Goal: Task Accomplishment & Management: Use online tool/utility

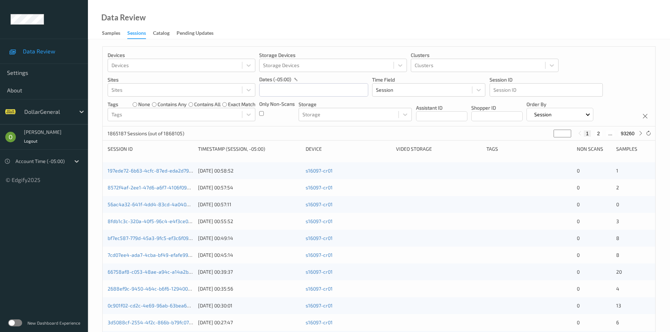
click at [15, 321] on label at bounding box center [15, 323] width 14 height 7
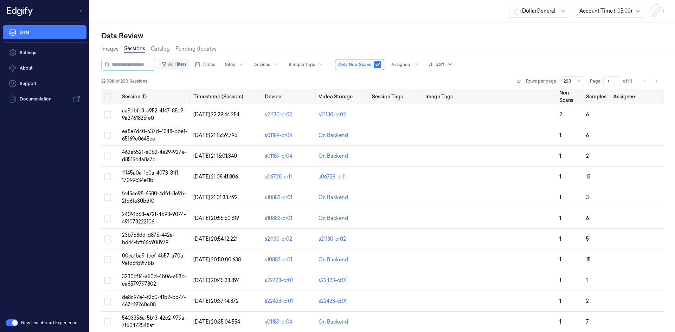
click at [186, 65] on button "All Filters" at bounding box center [173, 64] width 31 height 11
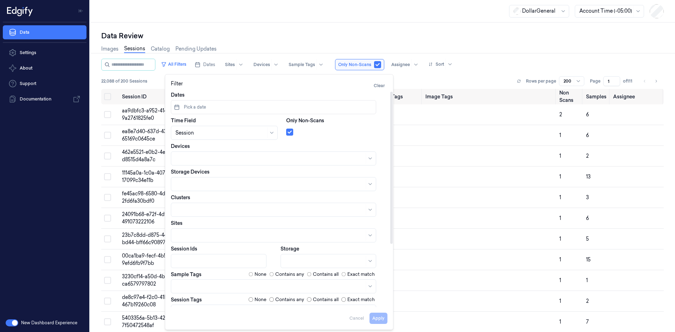
click at [189, 109] on span "Pick a date" at bounding box center [194, 107] width 24 height 6
click at [230, 181] on button "18" at bounding box center [225, 179] width 11 height 11
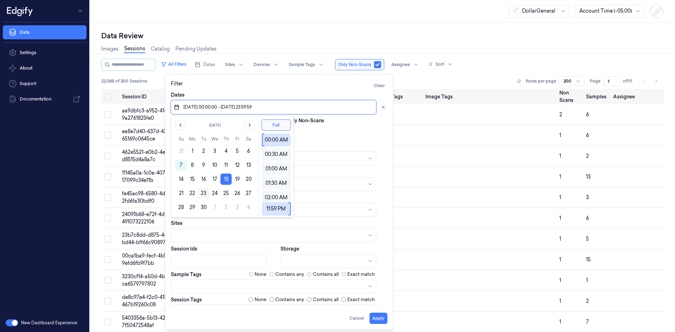
click at [203, 193] on button "23" at bounding box center [203, 193] width 11 height 11
type input "18/09/2025 00:00:00 - 23/09/2025 23:59:59"
click at [345, 124] on div "Only Non-Scans" at bounding box center [336, 128] width 101 height 23
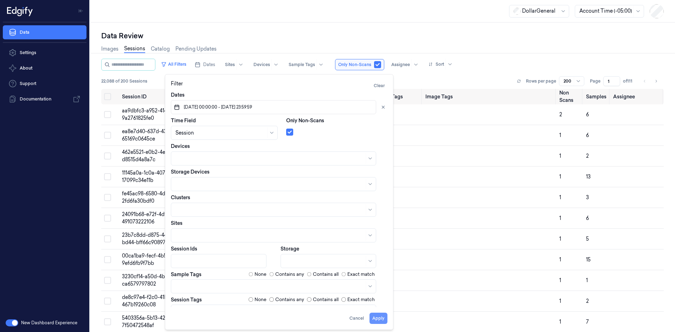
click at [382, 317] on button "Apply" at bounding box center [379, 318] width 18 height 11
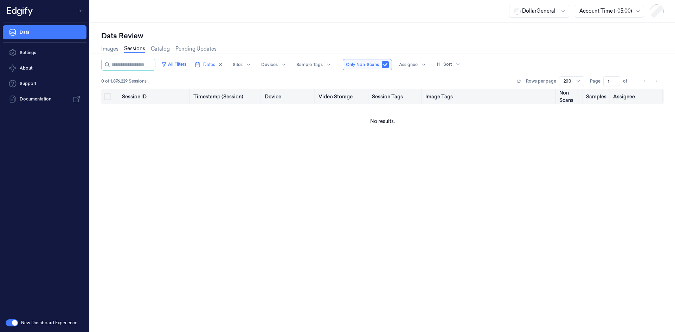
click at [624, 97] on th "Assignee" at bounding box center [636, 96] width 53 height 15
click at [602, 97] on th "Samples" at bounding box center [596, 96] width 27 height 15
click at [368, 127] on td "No results." at bounding box center [382, 121] width 563 height 34
click at [109, 49] on link "Images" at bounding box center [109, 49] width 17 height 8
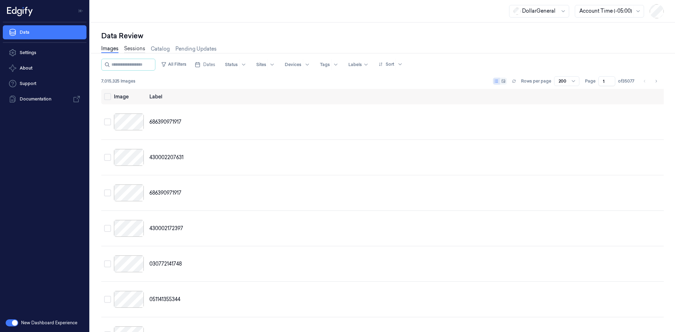
click at [133, 49] on link "Sessions" at bounding box center [134, 49] width 21 height 8
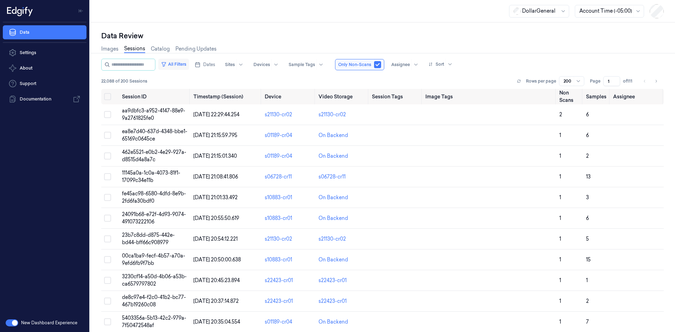
click at [189, 66] on button "All Filters" at bounding box center [173, 64] width 31 height 11
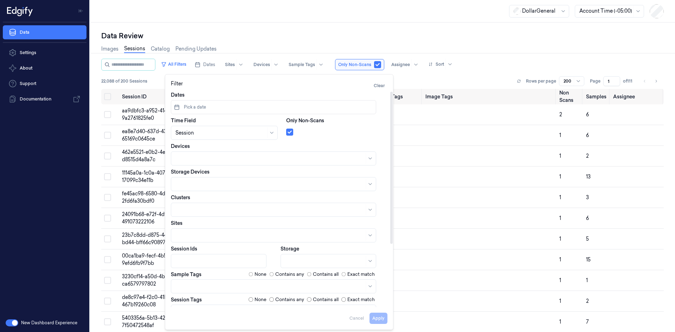
click at [252, 105] on button "Pick a date" at bounding box center [273, 107] width 205 height 14
click at [181, 123] on icon "Go to the Previous Month" at bounding box center [181, 125] width 6 height 6
click at [195, 193] on button "18" at bounding box center [192, 193] width 11 height 11
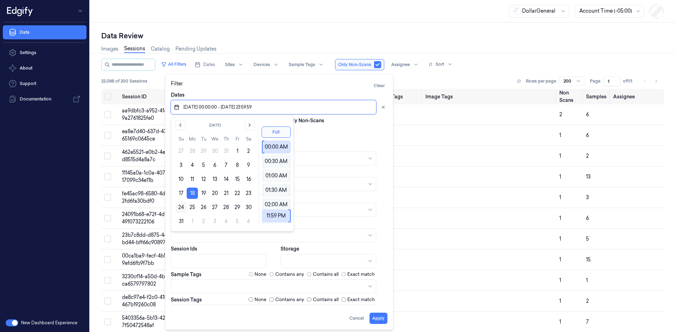
click at [181, 211] on button "24" at bounding box center [180, 207] width 11 height 11
type input "18/08/2025 00:00:00 - 24/08/2025 23:59:59"
click at [361, 129] on div at bounding box center [336, 131] width 101 height 10
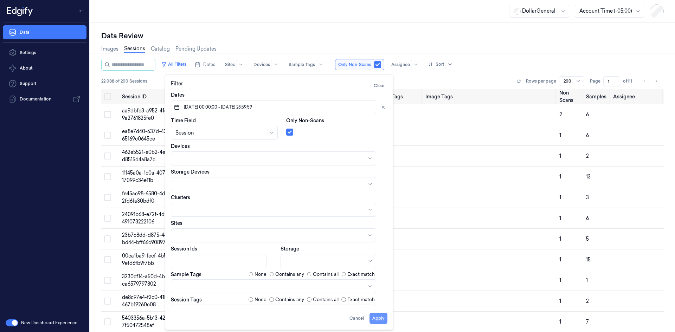
click at [385, 320] on button "Apply" at bounding box center [379, 318] width 18 height 11
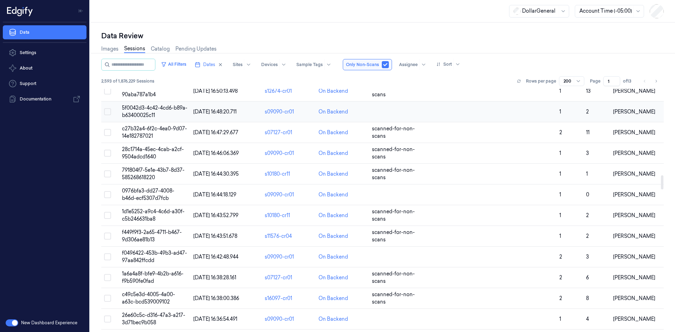
scroll to position [1688, 0]
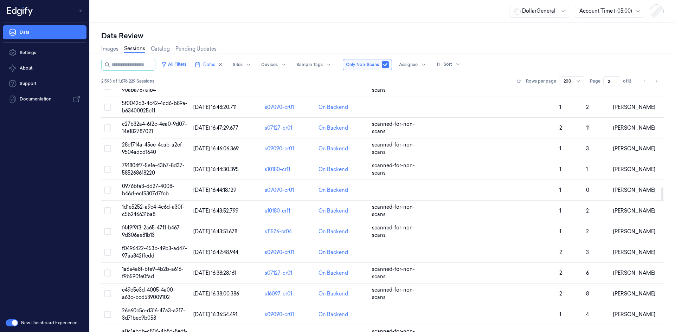
click at [615, 81] on input "2" at bounding box center [611, 81] width 17 height 10
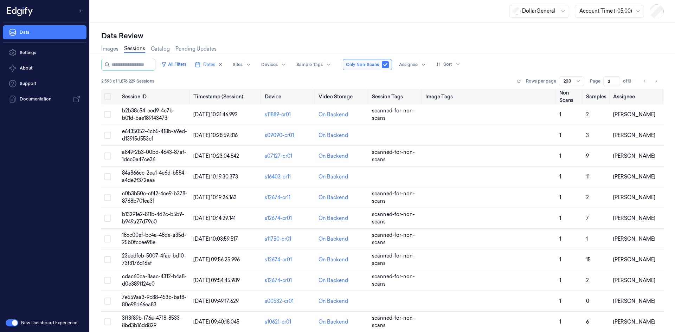
click at [616, 78] on input "3" at bounding box center [611, 81] width 17 height 10
click at [616, 78] on input "4" at bounding box center [611, 81] width 17 height 10
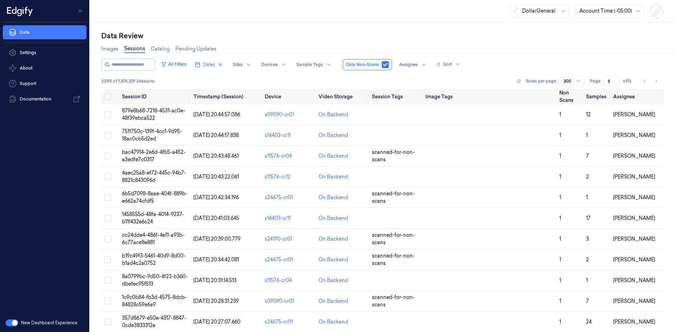
click at [616, 78] on input "5" at bounding box center [611, 81] width 17 height 10
click at [616, 78] on input "6" at bounding box center [611, 81] width 17 height 10
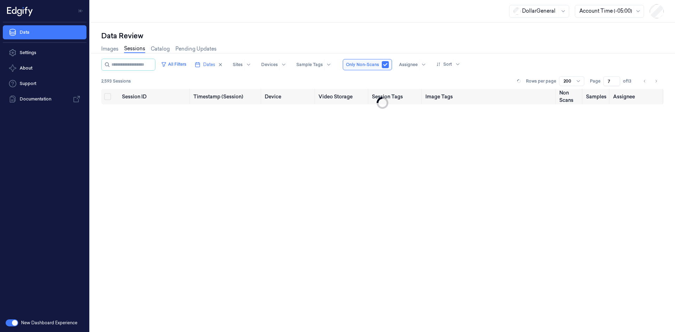
click at [616, 78] on input "7" at bounding box center [611, 81] width 17 height 10
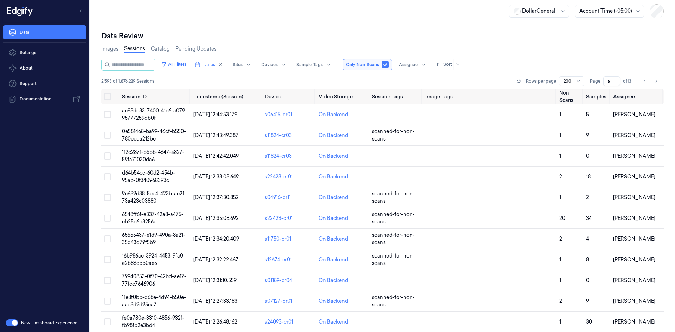
click at [616, 78] on input "8" at bounding box center [611, 81] width 17 height 10
click at [616, 78] on input "9" at bounding box center [611, 81] width 17 height 10
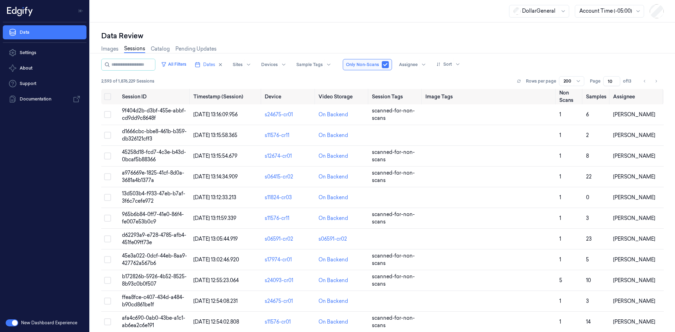
click at [616, 78] on input "10" at bounding box center [611, 81] width 17 height 10
click at [616, 78] on input "11" at bounding box center [610, 81] width 19 height 10
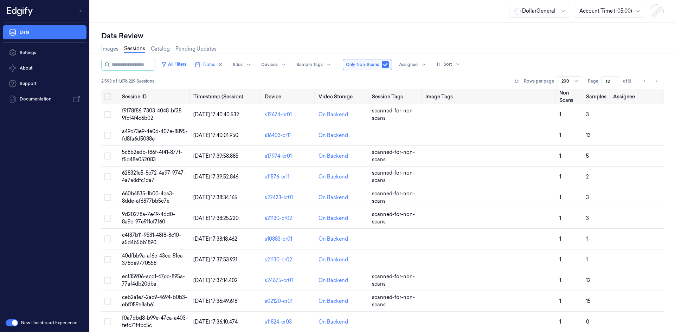
click at [616, 78] on input "12" at bounding box center [610, 81] width 19 height 10
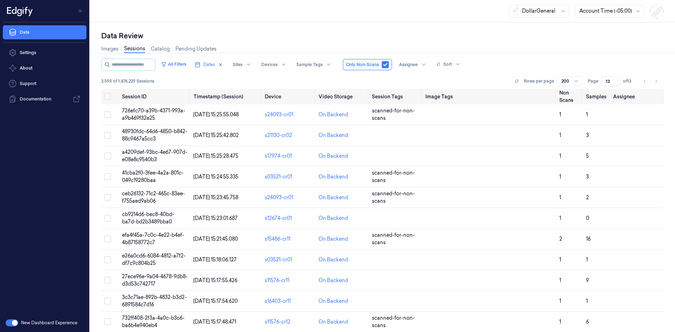
click at [616, 80] on input "13" at bounding box center [610, 81] width 19 height 10
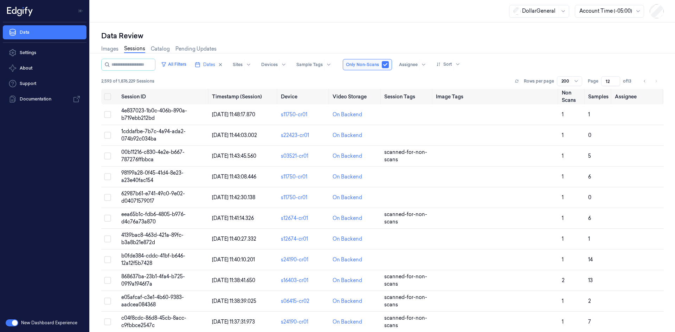
click at [615, 82] on input "12" at bounding box center [610, 81] width 19 height 10
click at [615, 82] on input "11" at bounding box center [610, 81] width 19 height 10
click at [615, 82] on input "10" at bounding box center [610, 81] width 19 height 10
click at [615, 82] on input "9" at bounding box center [610, 81] width 19 height 10
click at [615, 82] on input "8" at bounding box center [610, 81] width 19 height 10
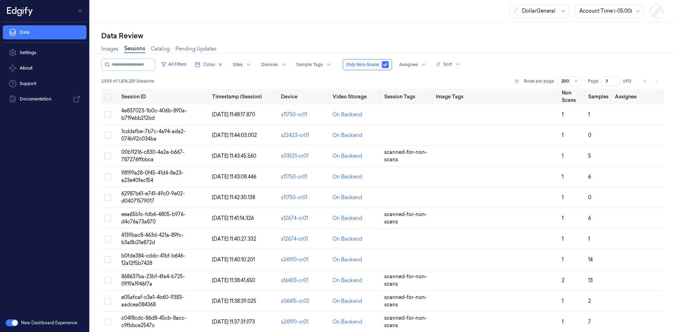
click at [615, 82] on input "7" at bounding box center [610, 81] width 19 height 10
click at [615, 82] on input "6" at bounding box center [610, 81] width 19 height 10
click at [615, 82] on input "5" at bounding box center [610, 81] width 19 height 10
click at [613, 84] on input "5" at bounding box center [610, 81] width 19 height 10
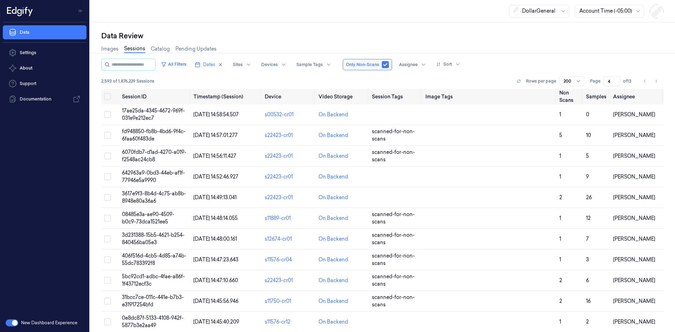
click at [616, 82] on input "4" at bounding box center [611, 81] width 17 height 10
click at [616, 82] on input "3" at bounding box center [611, 81] width 17 height 10
click at [616, 82] on input "2" at bounding box center [611, 81] width 17 height 10
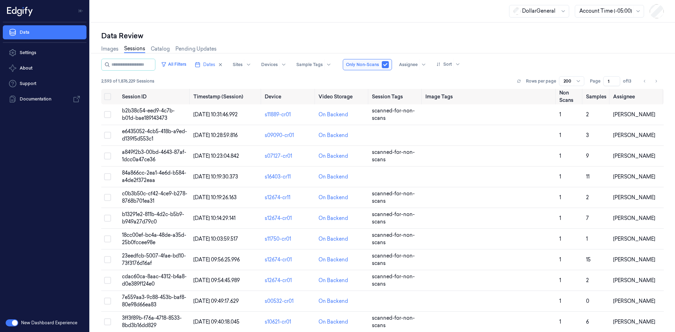
click at [616, 82] on input "1" at bounding box center [611, 81] width 17 height 10
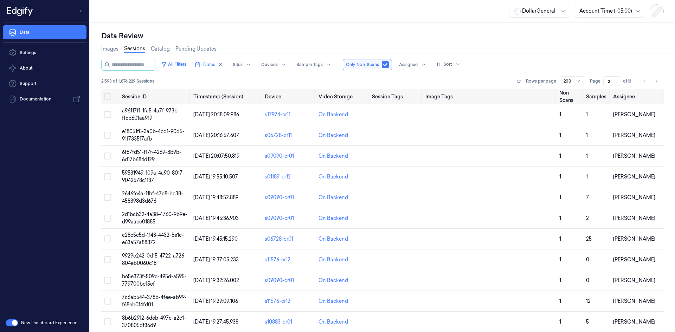
click at [615, 79] on input "2" at bounding box center [611, 81] width 17 height 10
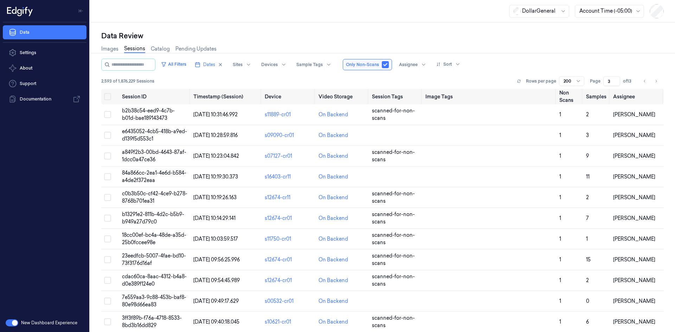
click at [615, 79] on input "3" at bounding box center [611, 81] width 17 height 10
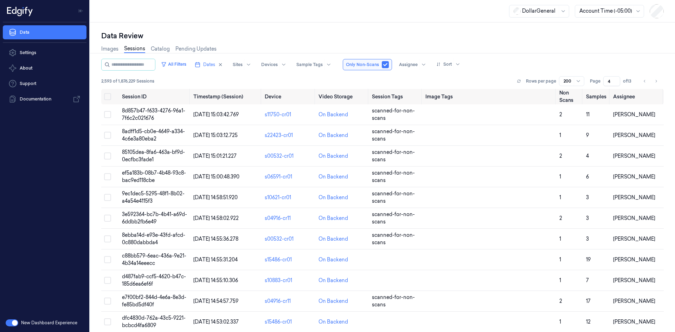
click at [615, 79] on input "4" at bounding box center [611, 81] width 17 height 10
click at [615, 79] on input "5" at bounding box center [611, 81] width 17 height 10
click at [615, 79] on input "6" at bounding box center [611, 81] width 17 height 10
click at [615, 79] on input "7" at bounding box center [611, 81] width 17 height 10
click at [615, 79] on input "8" at bounding box center [611, 81] width 17 height 10
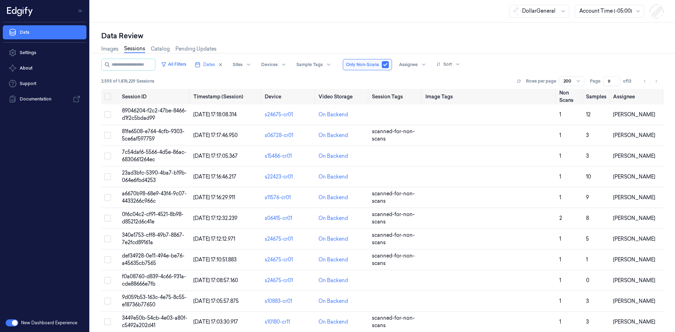
click at [615, 79] on input "9" at bounding box center [611, 81] width 17 height 10
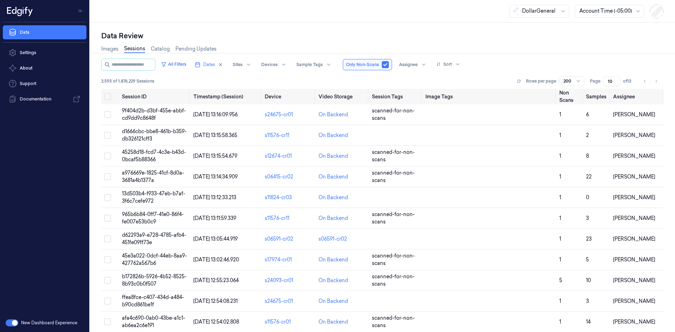
click at [615, 79] on input "10" at bounding box center [611, 81] width 17 height 10
click at [615, 79] on input "11" at bounding box center [610, 81] width 19 height 10
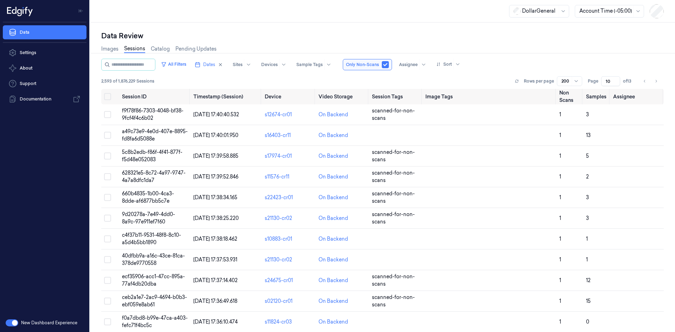
click at [616, 83] on input "10" at bounding box center [610, 81] width 19 height 10
click at [616, 83] on input "9" at bounding box center [610, 81] width 19 height 10
click at [616, 83] on input "8" at bounding box center [610, 81] width 19 height 10
click at [616, 83] on input "7" at bounding box center [610, 81] width 19 height 10
click at [616, 83] on input "6" at bounding box center [610, 81] width 19 height 10
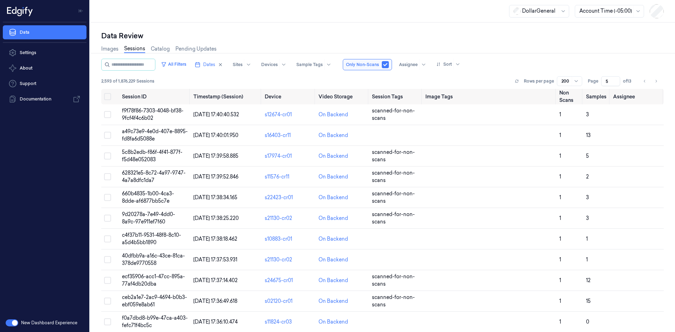
click at [616, 83] on input "5" at bounding box center [610, 81] width 19 height 10
click at [616, 83] on input "4" at bounding box center [610, 81] width 19 height 10
click at [616, 83] on input "3" at bounding box center [610, 81] width 19 height 10
click at [616, 83] on input "2" at bounding box center [610, 81] width 19 height 10
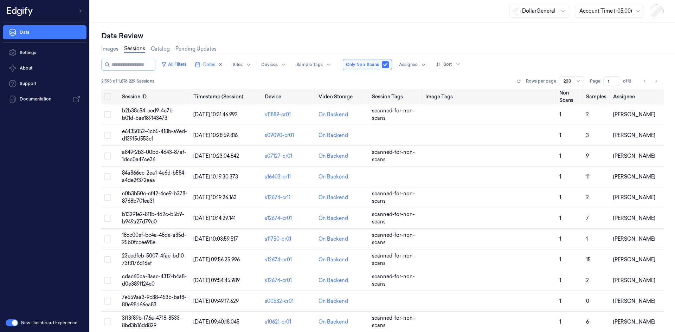
type input "1"
click at [616, 83] on input "1" at bounding box center [611, 81] width 17 height 10
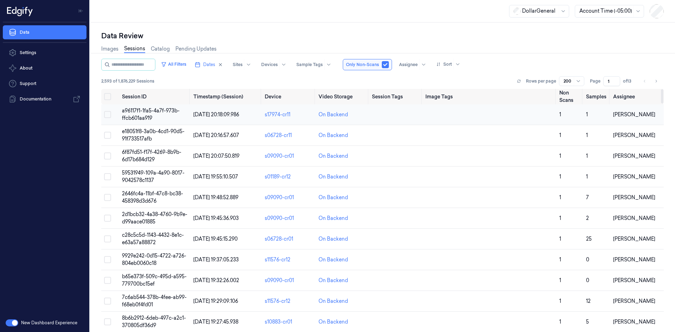
click at [147, 109] on span "a96117f1-1fa5-4a7f-973b-ffcb601aa919" at bounding box center [151, 115] width 58 height 14
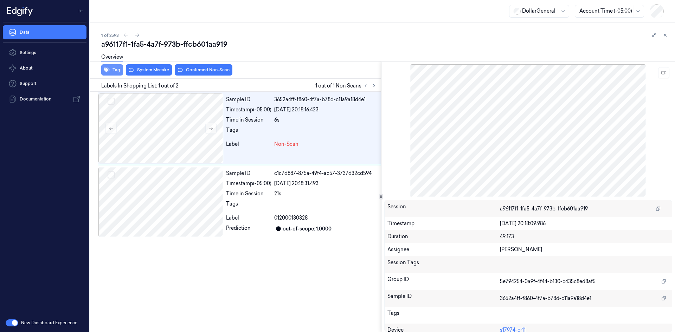
click at [120, 71] on button "Tag" at bounding box center [112, 69] width 22 height 11
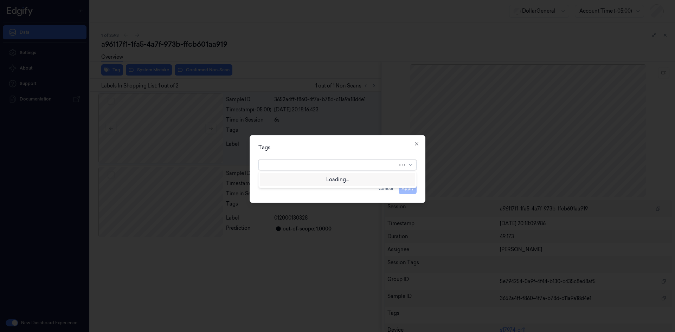
click at [339, 165] on div at bounding box center [330, 164] width 135 height 7
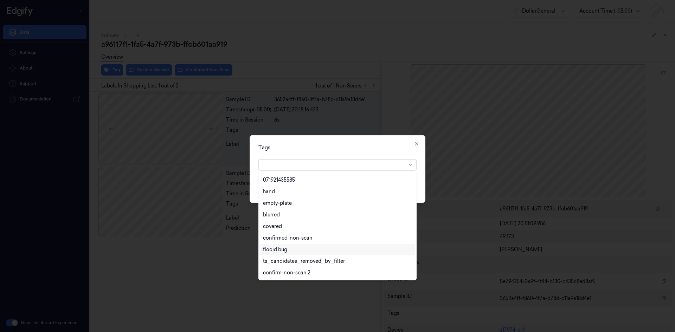
scroll to position [161, 0]
click at [306, 218] on div "flooid bug" at bounding box center [337, 214] width 149 height 7
click at [376, 147] on div "Tags" at bounding box center [337, 147] width 158 height 7
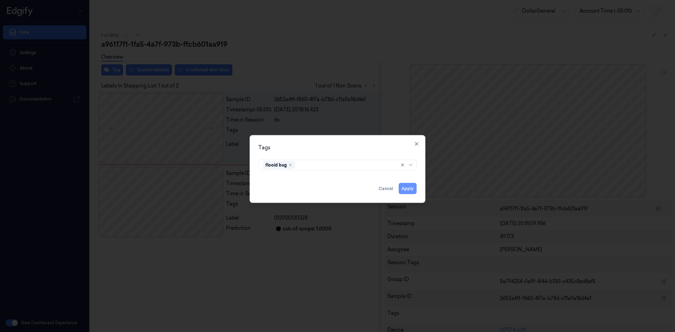
click at [414, 187] on button "Apply" at bounding box center [408, 188] width 18 height 11
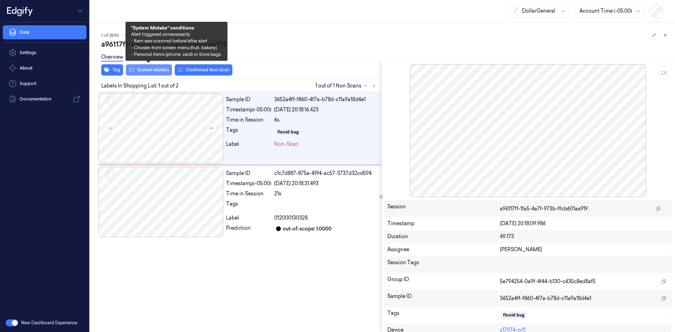
click at [163, 71] on button "System Mistake" at bounding box center [149, 69] width 46 height 11
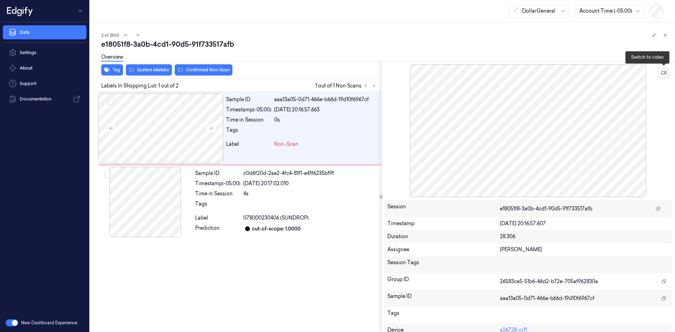
click at [660, 69] on button at bounding box center [663, 72] width 11 height 11
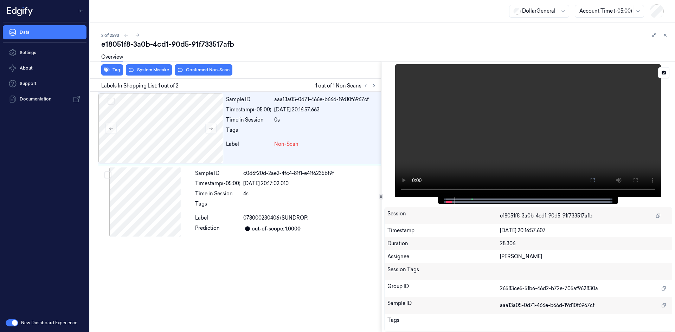
click at [513, 107] on video at bounding box center [528, 130] width 266 height 133
click at [120, 68] on button "Tag" at bounding box center [112, 69] width 22 height 11
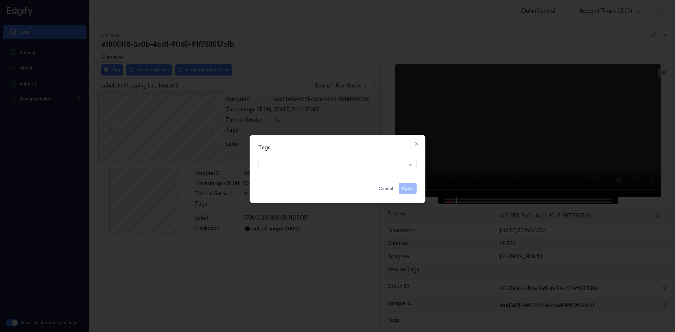
click at [366, 175] on div "Tags Apply Cancel Close" at bounding box center [338, 169] width 176 height 68
click at [362, 161] on div at bounding box center [334, 164] width 143 height 7
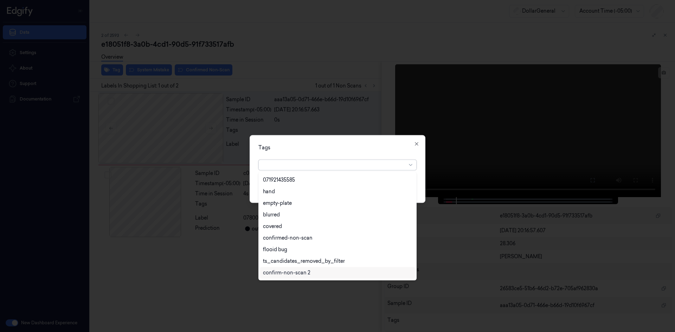
scroll to position [161, 0]
click at [311, 219] on div "flooid bug" at bounding box center [337, 215] width 155 height 12
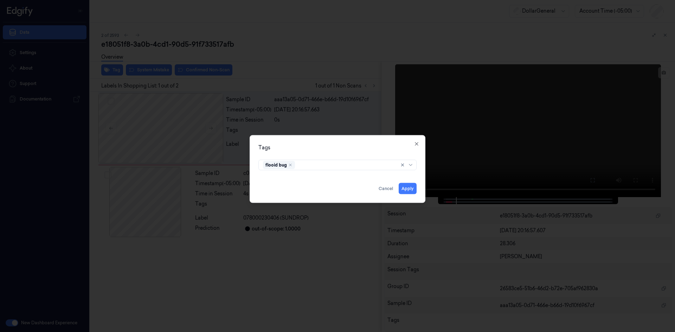
click at [396, 145] on div "Tags" at bounding box center [337, 147] width 158 height 7
click at [413, 191] on button "Apply" at bounding box center [408, 188] width 18 height 11
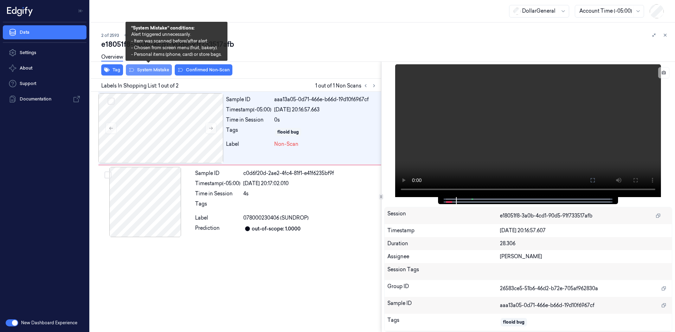
click at [168, 71] on button "System Mistake" at bounding box center [149, 69] width 46 height 11
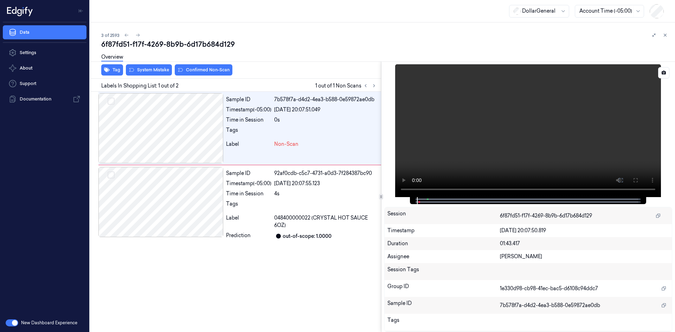
click at [391, 185] on div at bounding box center [528, 130] width 288 height 133
click at [512, 146] on video at bounding box center [528, 130] width 266 height 133
click at [508, 140] on video at bounding box center [528, 130] width 266 height 133
click at [115, 72] on button "Tag" at bounding box center [112, 69] width 22 height 11
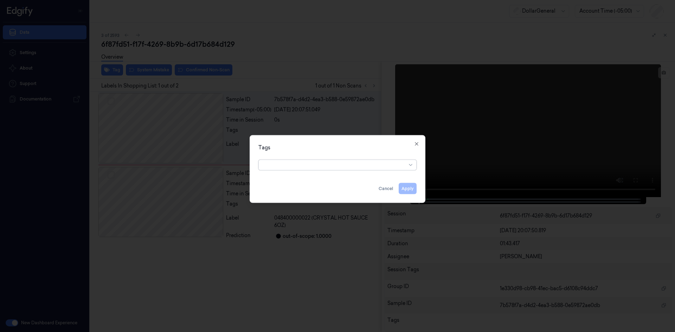
click at [307, 172] on div "Tags option , selected. Select is focused ,type to refine list, press Down to o…" at bounding box center [338, 169] width 176 height 68
click at [309, 166] on div at bounding box center [334, 164] width 143 height 7
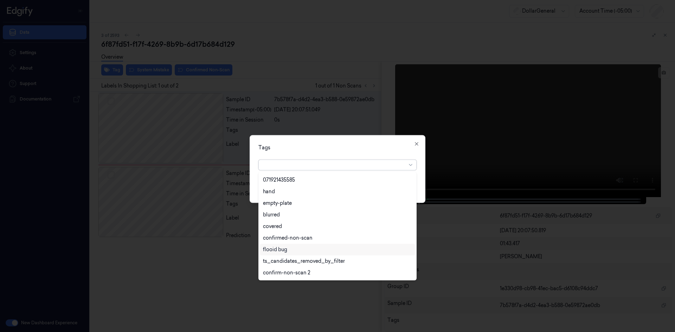
scroll to position [161, 0]
click at [317, 217] on div "flooid bug" at bounding box center [337, 214] width 149 height 7
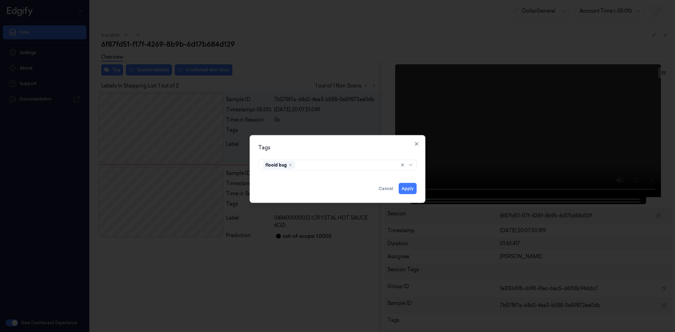
drag, startPoint x: 398, startPoint y: 142, endPoint x: 406, endPoint y: 158, distance: 18.6
click at [398, 142] on div "Tags flooid bug Apply Cancel Close" at bounding box center [338, 169] width 176 height 68
click at [413, 187] on button "Apply" at bounding box center [408, 188] width 18 height 11
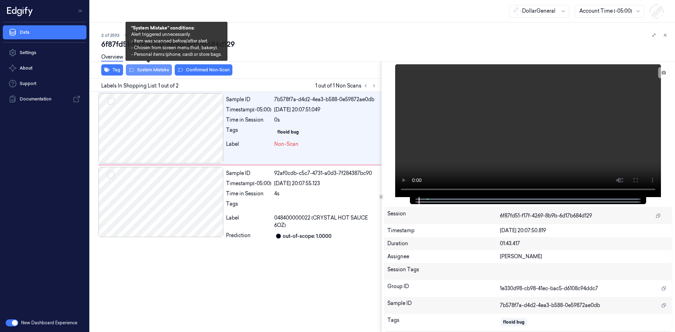
click at [154, 72] on button "System Mistake" at bounding box center [149, 69] width 46 height 11
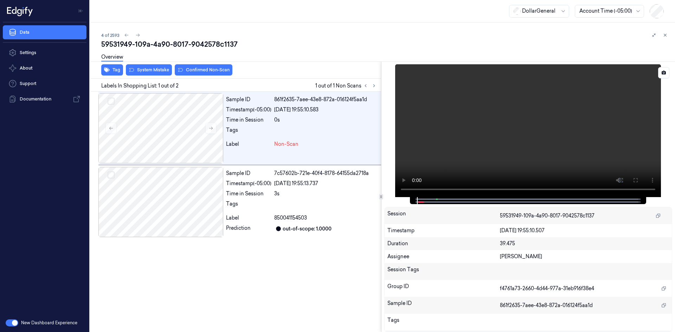
click at [490, 144] on video at bounding box center [528, 130] width 266 height 133
click at [116, 68] on button "Tag" at bounding box center [112, 69] width 22 height 11
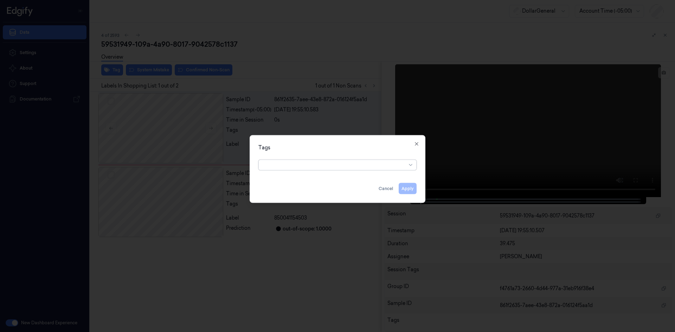
click at [339, 170] on div "option , selected. Select is focused ,type to refine list, press Down to open t…" at bounding box center [337, 164] width 169 height 15
click at [328, 169] on div at bounding box center [334, 165] width 143 height 10
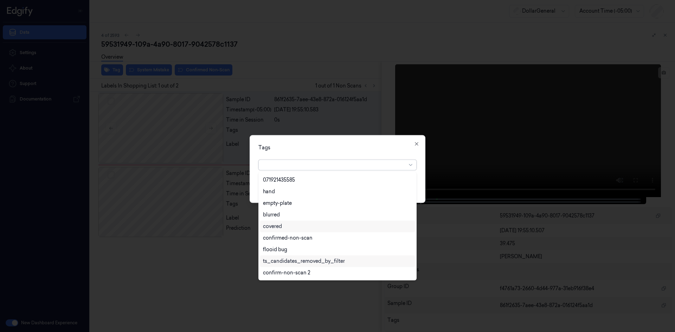
scroll to position [161, 0]
click at [302, 216] on div "flooid bug" at bounding box center [337, 214] width 149 height 7
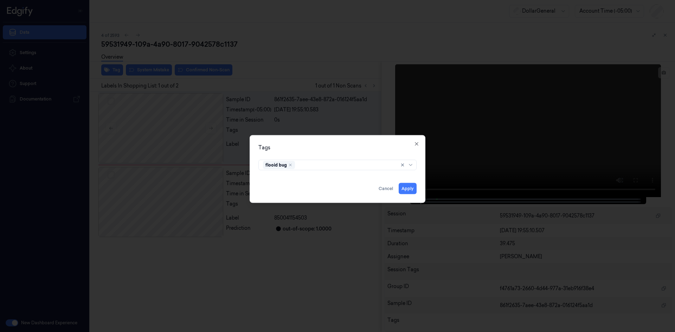
click at [390, 156] on div "Tags flooid bug Apply Cancel Close" at bounding box center [338, 169] width 176 height 68
click at [409, 192] on button "Apply" at bounding box center [408, 188] width 18 height 11
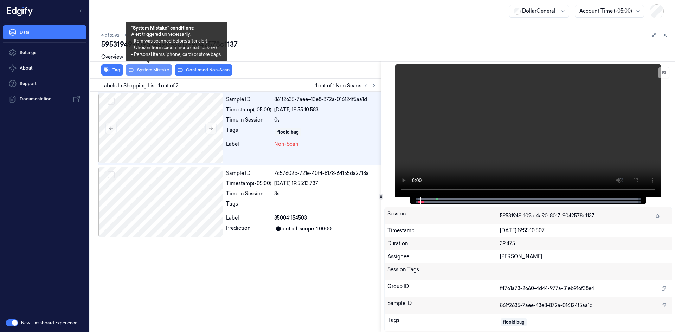
click at [162, 75] on button "System Mistake" at bounding box center [149, 69] width 46 height 11
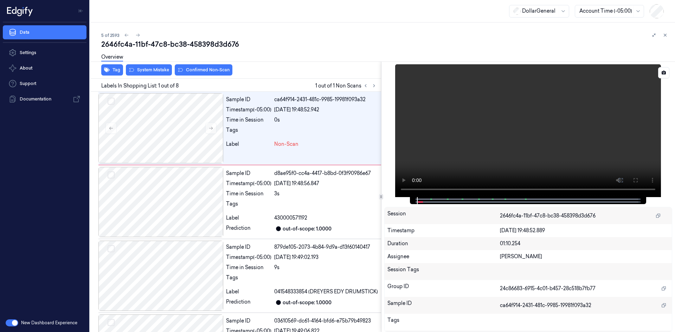
click at [527, 130] on video at bounding box center [528, 130] width 266 height 133
click at [103, 67] on button "Tag" at bounding box center [112, 69] width 22 height 11
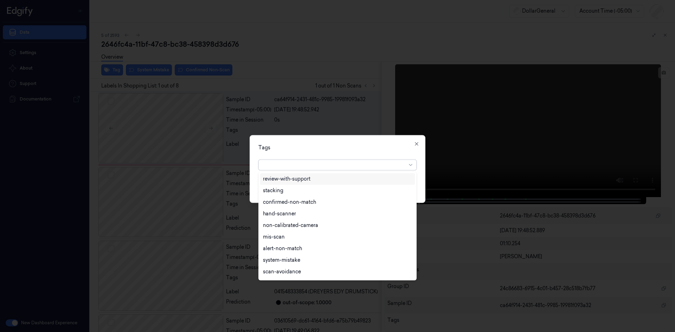
click at [312, 165] on div at bounding box center [334, 164] width 143 height 7
click at [313, 214] on div "flooid bug" at bounding box center [337, 214] width 149 height 7
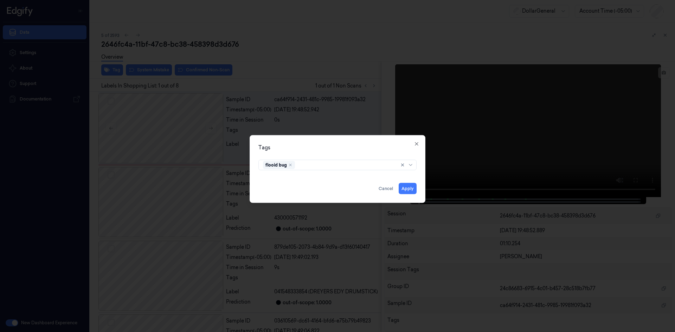
click at [391, 149] on div "Tags" at bounding box center [337, 147] width 158 height 7
click at [413, 191] on button "Apply" at bounding box center [408, 188] width 18 height 11
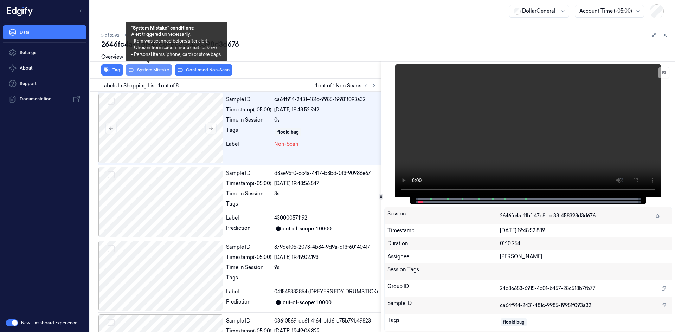
click at [157, 73] on button "System Mistake" at bounding box center [149, 69] width 46 height 11
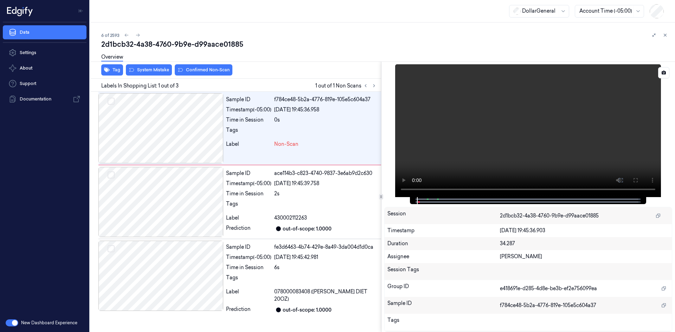
click at [470, 138] on div at bounding box center [528, 130] width 288 height 133
click at [500, 122] on video at bounding box center [528, 130] width 266 height 133
click at [477, 120] on video at bounding box center [528, 130] width 266 height 133
click at [115, 66] on div "Overview" at bounding box center [112, 58] width 22 height 18
click at [115, 72] on button "Tag" at bounding box center [112, 69] width 22 height 11
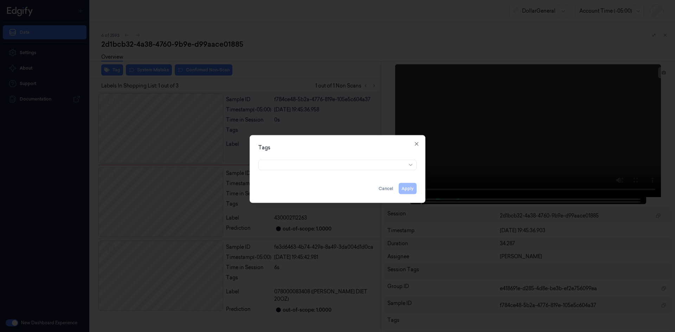
drag, startPoint x: 324, startPoint y: 159, endPoint x: 328, endPoint y: 162, distance: 5.2
click at [328, 162] on div at bounding box center [337, 163] width 158 height 13
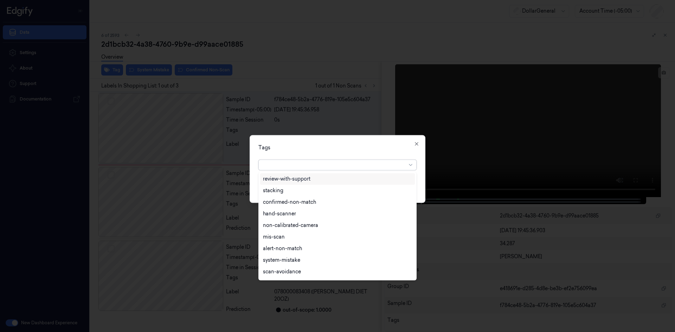
click at [329, 165] on div at bounding box center [334, 164] width 143 height 7
click at [324, 219] on div "flooid bug" at bounding box center [337, 215] width 155 height 12
click at [382, 157] on div "option flooid bug , selected. 22 results available. Use Up and Down to choose o…" at bounding box center [337, 163] width 158 height 13
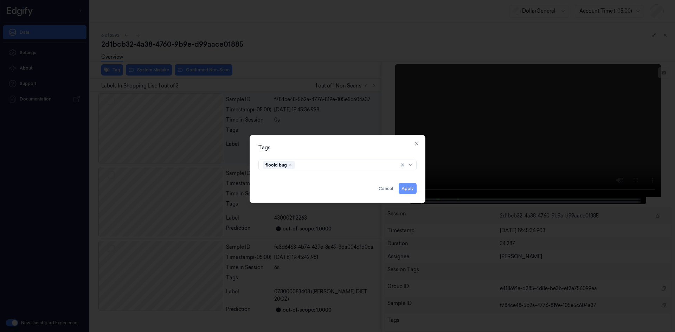
click at [409, 188] on button "Apply" at bounding box center [408, 188] width 18 height 11
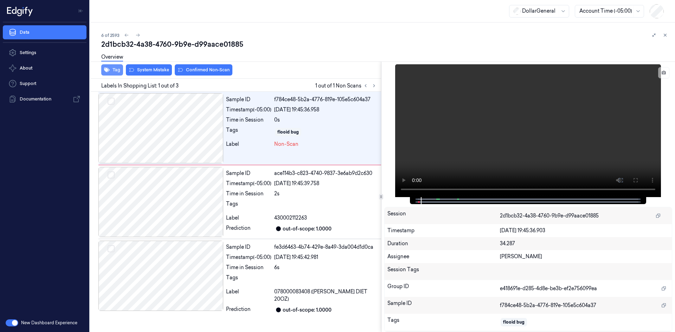
click at [110, 68] on button "Tag" at bounding box center [112, 69] width 22 height 11
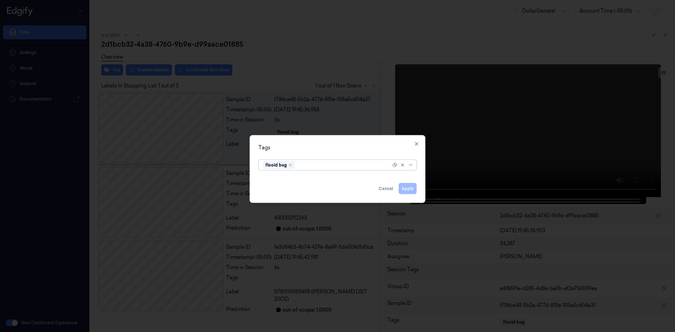
click at [336, 138] on div "Tags option flooid bug , selected. Select is focused ,type to refine list, pres…" at bounding box center [338, 169] width 176 height 68
click at [330, 121] on div at bounding box center [337, 166] width 675 height 332
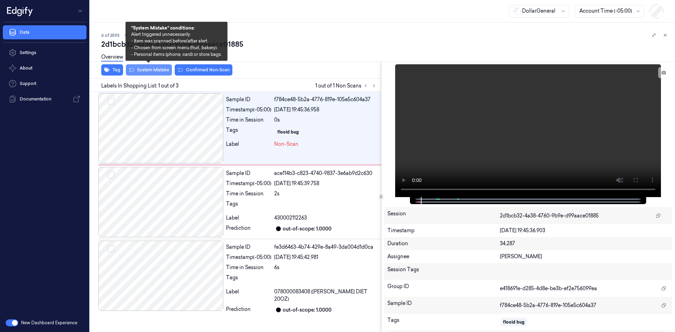
click at [157, 70] on button "System Mistake" at bounding box center [149, 69] width 46 height 11
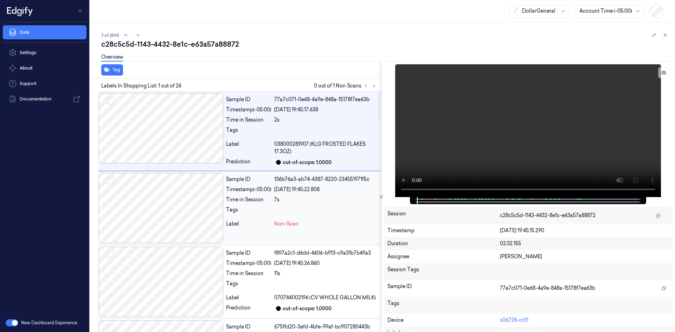
click at [202, 210] on div at bounding box center [160, 208] width 125 height 70
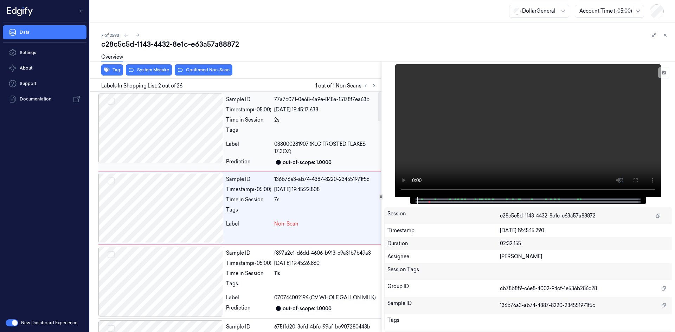
click at [201, 139] on div at bounding box center [160, 128] width 125 height 70
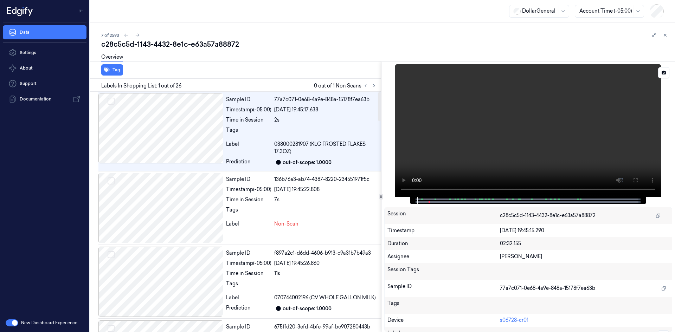
click at [566, 140] on video at bounding box center [528, 130] width 266 height 133
click at [484, 122] on video at bounding box center [528, 130] width 266 height 133
click at [250, 219] on div "Sample ID 136b76a3-ab74-4387-8220-234551971f5c Timestamp (-05:00) 24/08/2025 19…" at bounding box center [302, 208] width 158 height 70
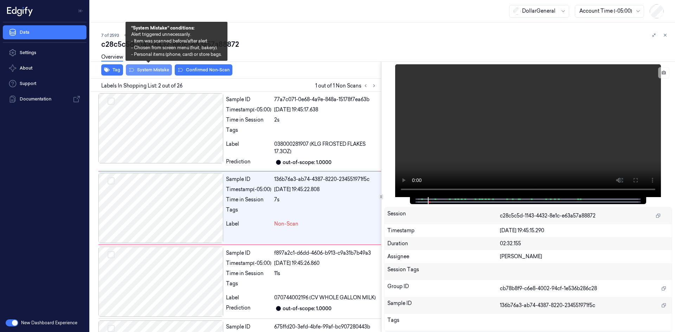
click at [148, 70] on button "System Mistake" at bounding box center [149, 69] width 46 height 11
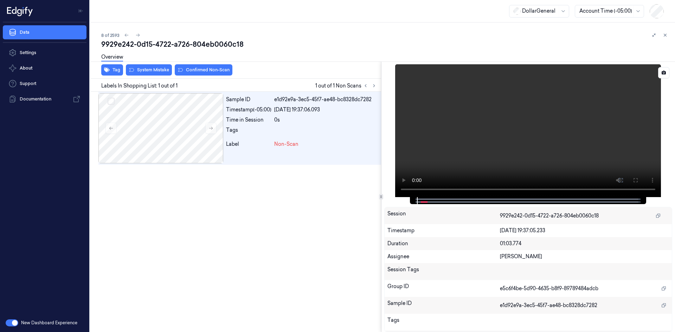
click at [505, 136] on video at bounding box center [528, 130] width 266 height 133
click at [502, 120] on video at bounding box center [528, 130] width 266 height 133
click at [115, 70] on button "Tag" at bounding box center [112, 69] width 22 height 11
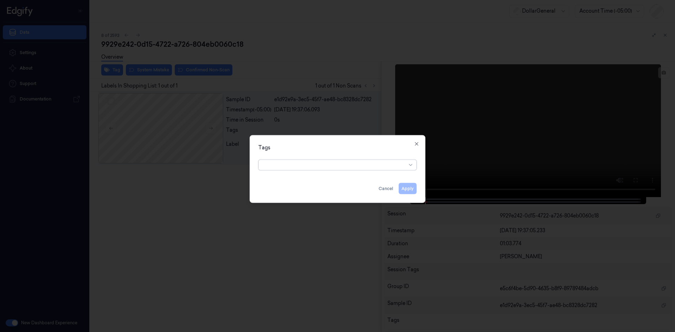
click at [325, 161] on div at bounding box center [334, 164] width 143 height 7
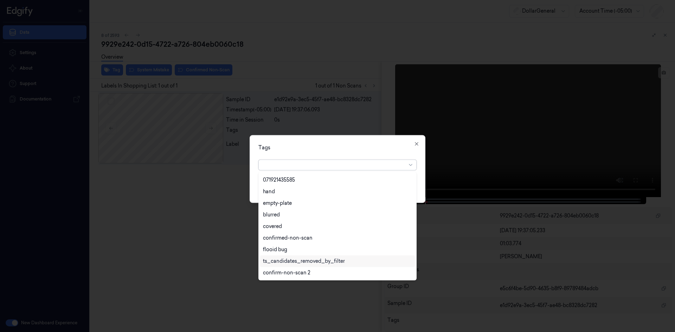
scroll to position [161, 0]
click at [287, 212] on div "flooid bug" at bounding box center [337, 214] width 149 height 7
click at [325, 145] on div "Tags" at bounding box center [337, 147] width 158 height 7
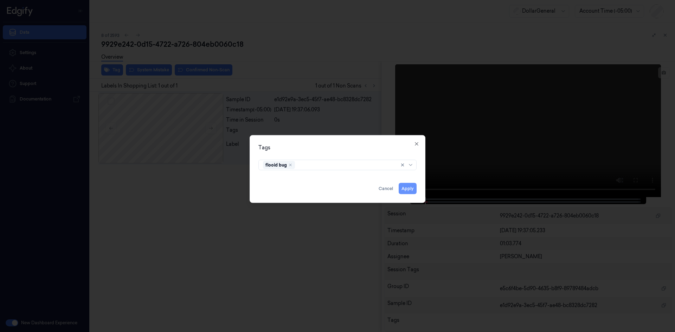
click at [413, 190] on button "Apply" at bounding box center [408, 188] width 18 height 11
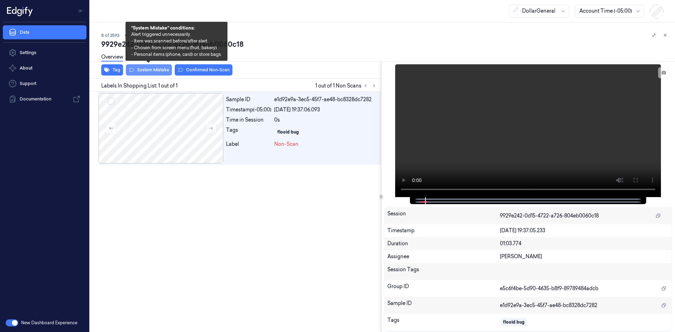
click at [160, 67] on button "System Mistake" at bounding box center [149, 69] width 46 height 11
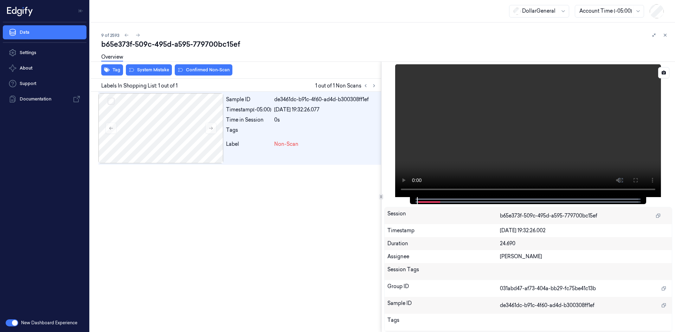
click at [541, 136] on video at bounding box center [528, 130] width 266 height 133
click at [455, 126] on video at bounding box center [528, 130] width 266 height 133
click at [113, 67] on div "Overview" at bounding box center [112, 58] width 22 height 18
click at [115, 69] on button "Tag" at bounding box center [112, 69] width 22 height 11
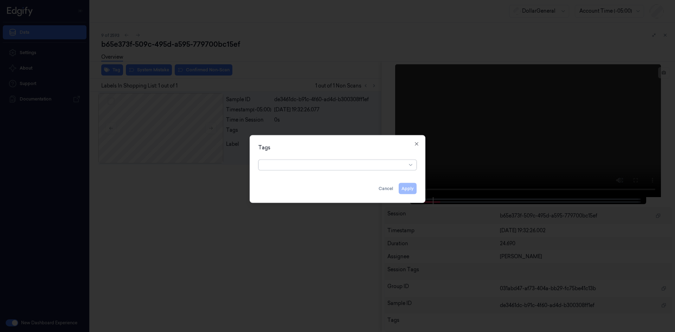
click at [344, 166] on div at bounding box center [334, 164] width 143 height 7
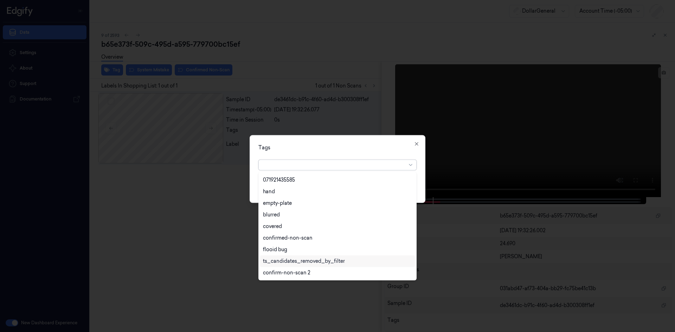
scroll to position [161, 0]
click at [288, 210] on div "flooid bug" at bounding box center [337, 215] width 155 height 12
click at [383, 149] on div "Tags" at bounding box center [337, 147] width 158 height 7
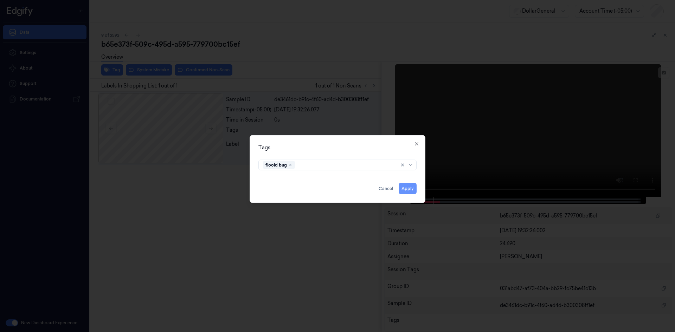
click at [415, 192] on button "Apply" at bounding box center [408, 188] width 18 height 11
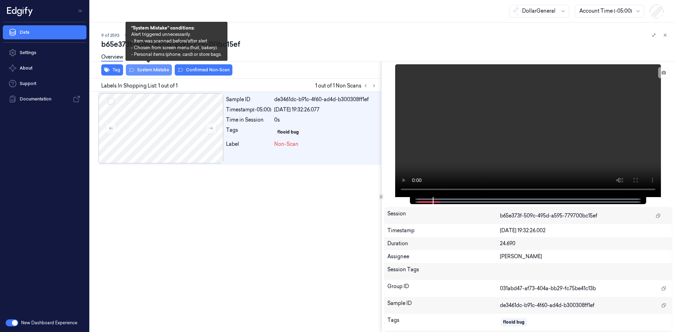
click at [140, 71] on button "System Mistake" at bounding box center [149, 69] width 46 height 11
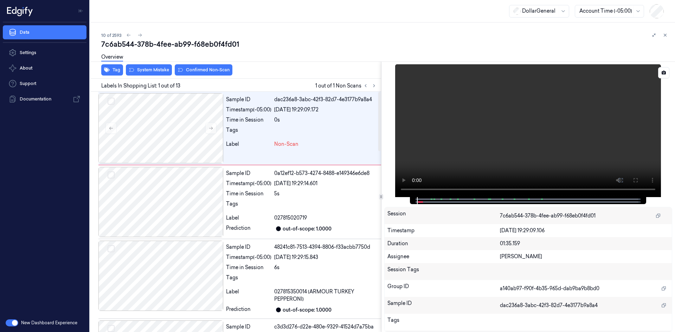
click at [456, 135] on video at bounding box center [528, 130] width 266 height 133
click at [456, 133] on video at bounding box center [528, 130] width 266 height 133
click at [111, 71] on button "Tag" at bounding box center [112, 69] width 22 height 11
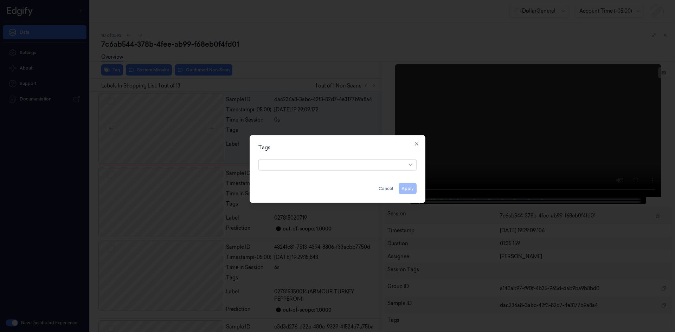
click at [346, 166] on div at bounding box center [334, 164] width 143 height 7
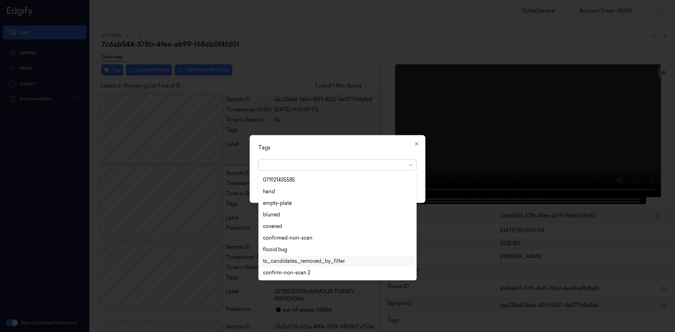
scroll to position [161, 0]
click at [303, 216] on div "flooid bug" at bounding box center [337, 214] width 149 height 7
click at [391, 153] on div "Tags option flooid bug , selected. 22 results available. Use Up and Down to cho…" at bounding box center [338, 169] width 176 height 68
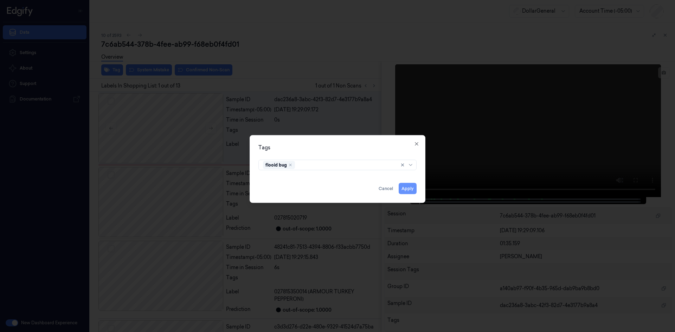
click at [413, 193] on button "Apply" at bounding box center [408, 188] width 18 height 11
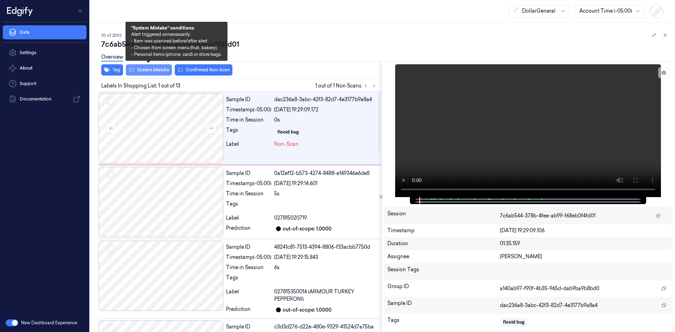
click at [147, 72] on button "System Mistake" at bounding box center [149, 69] width 46 height 11
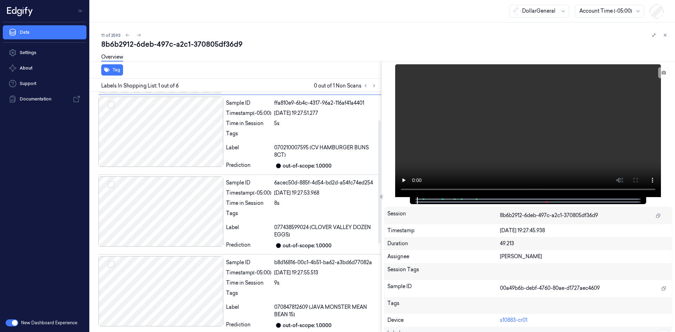
scroll to position [35, 0]
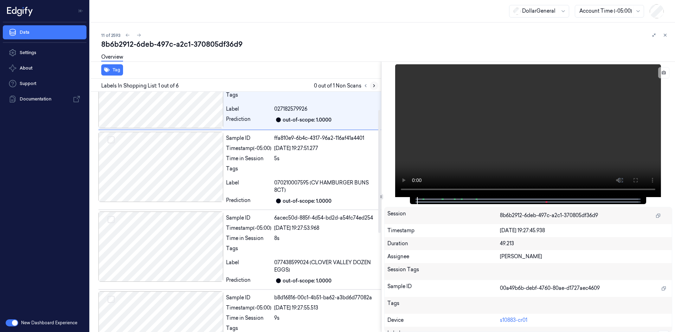
click at [372, 84] on icon at bounding box center [374, 85] width 5 height 5
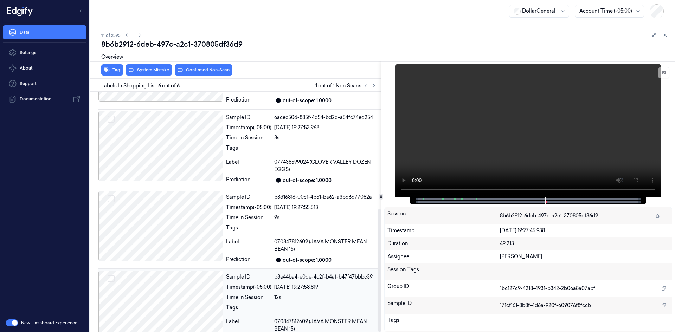
scroll to position [0, 0]
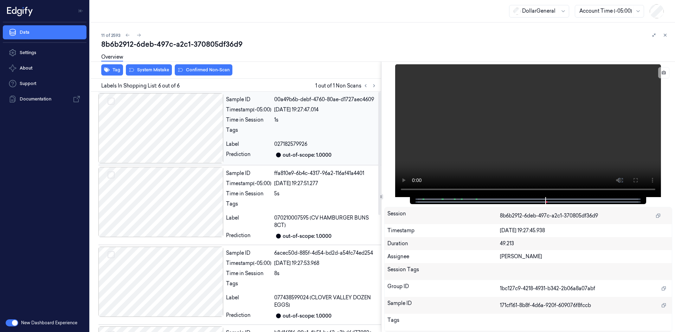
click at [313, 142] on div "027182579926" at bounding box center [326, 144] width 104 height 7
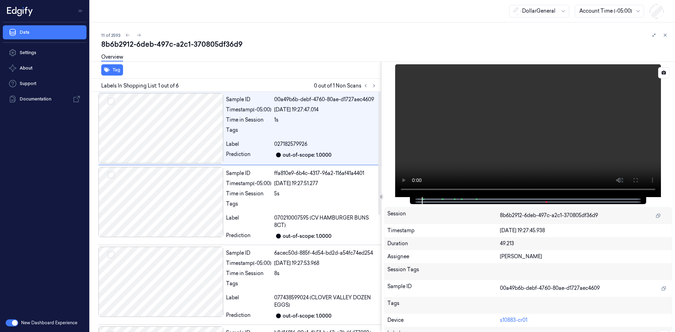
click at [487, 120] on video at bounding box center [528, 130] width 266 height 133
click at [584, 142] on video at bounding box center [528, 130] width 266 height 133
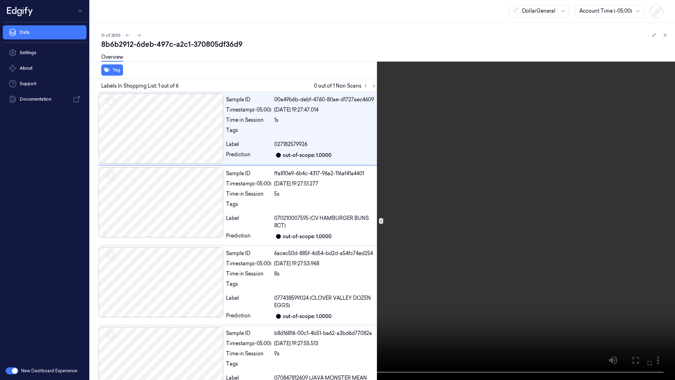
click at [475, 284] on video at bounding box center [337, 190] width 675 height 380
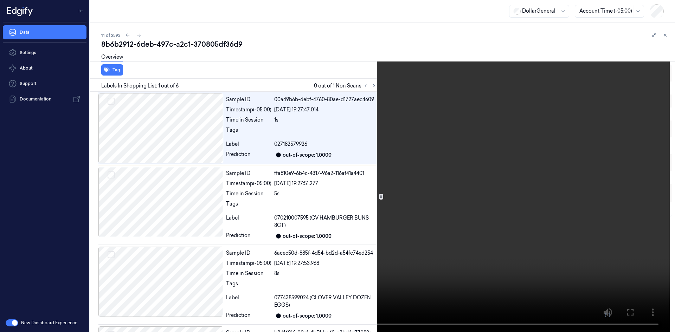
click at [426, 148] on video at bounding box center [337, 166] width 665 height 332
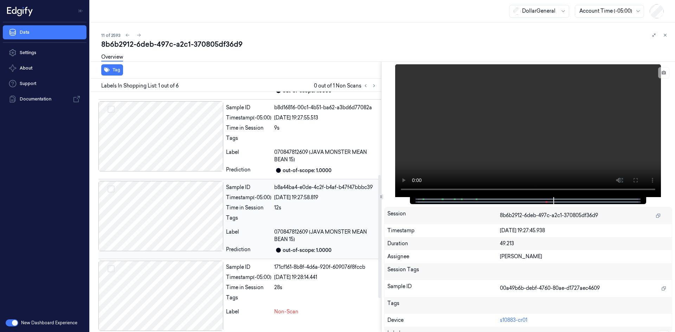
scroll to position [229, 0]
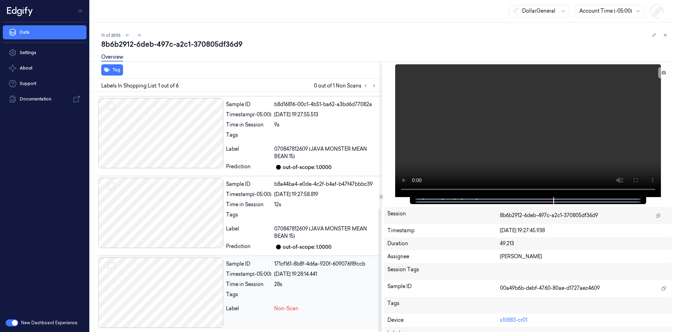
click at [267, 291] on div "Sample ID 171cf161-8b8f-4d6a-920f-609076f8fccb Timestamp (-05:00) 24/08/2025 19…" at bounding box center [302, 293] width 158 height 70
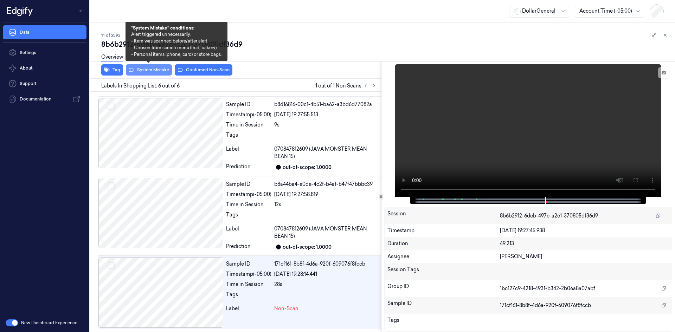
click at [155, 72] on button "System Mistake" at bounding box center [149, 69] width 46 height 11
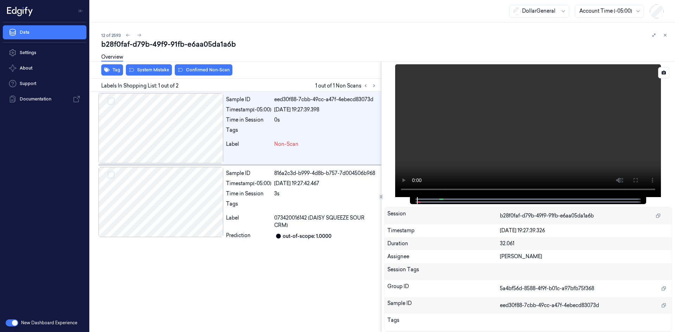
click at [494, 143] on video at bounding box center [528, 130] width 266 height 133
click at [505, 117] on video at bounding box center [528, 130] width 266 height 133
click at [109, 65] on div "Overview" at bounding box center [112, 58] width 22 height 18
click at [118, 71] on button "Tag" at bounding box center [112, 69] width 22 height 11
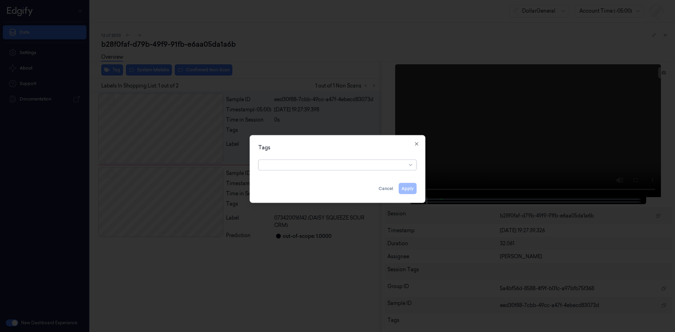
click at [327, 165] on div at bounding box center [334, 164] width 143 height 7
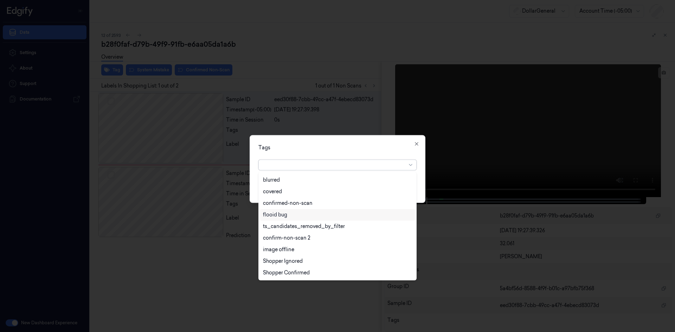
click at [311, 210] on div "flooid bug" at bounding box center [337, 215] width 155 height 12
click at [376, 144] on div "Tags" at bounding box center [337, 147] width 158 height 7
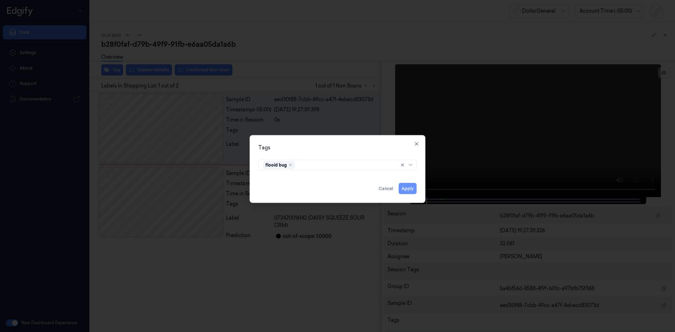
click at [408, 192] on button "Apply" at bounding box center [408, 188] width 18 height 11
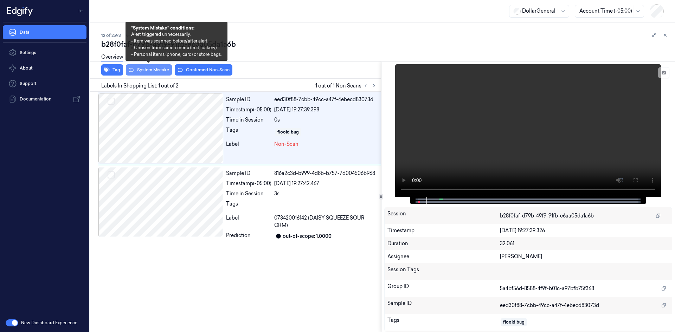
click at [153, 67] on button "System Mistake" at bounding box center [149, 69] width 46 height 11
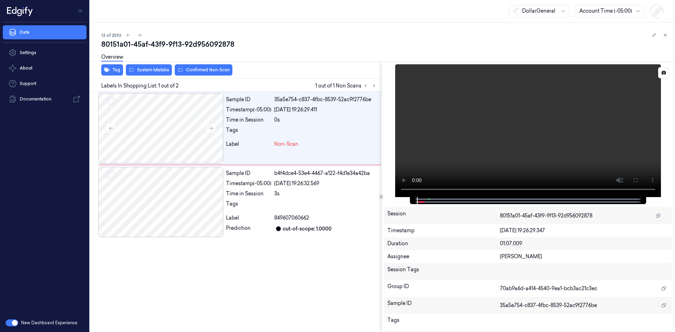
click at [531, 136] on video at bounding box center [528, 130] width 266 height 133
click at [111, 69] on button "Tag" at bounding box center [112, 69] width 22 height 11
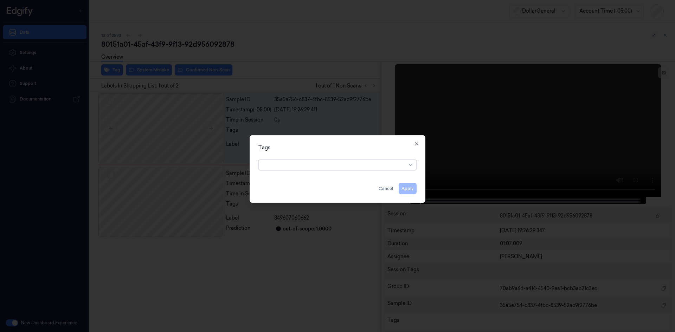
click at [348, 164] on div at bounding box center [334, 164] width 143 height 7
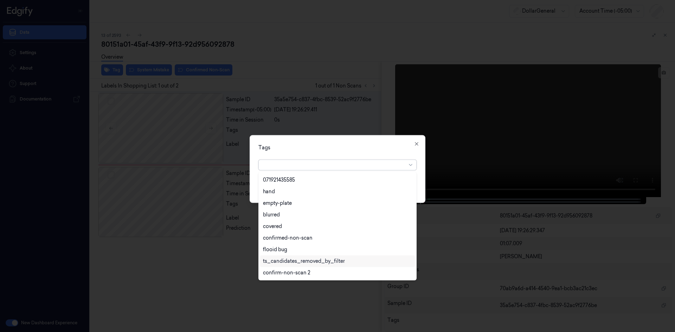
scroll to position [161, 0]
click at [301, 217] on div "flooid bug" at bounding box center [337, 214] width 149 height 7
click at [397, 155] on div "Tags option flooid bug , selected. 22 results available. Use Up and Down to cho…" at bounding box center [338, 169] width 176 height 68
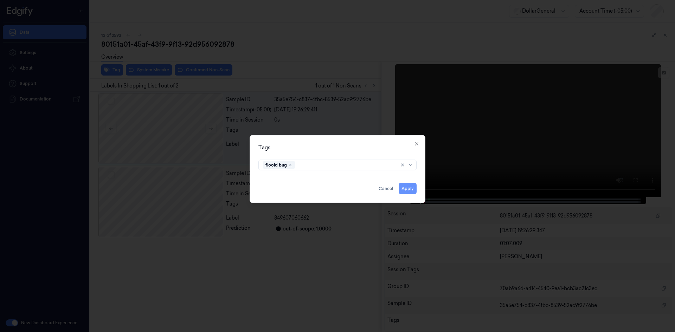
click at [410, 186] on button "Apply" at bounding box center [408, 188] width 18 height 11
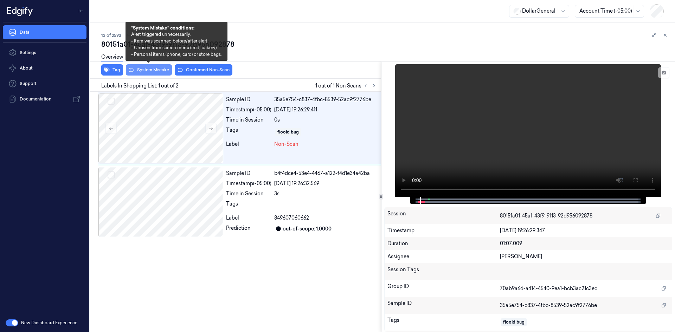
click at [159, 68] on button "System Mistake" at bounding box center [149, 69] width 46 height 11
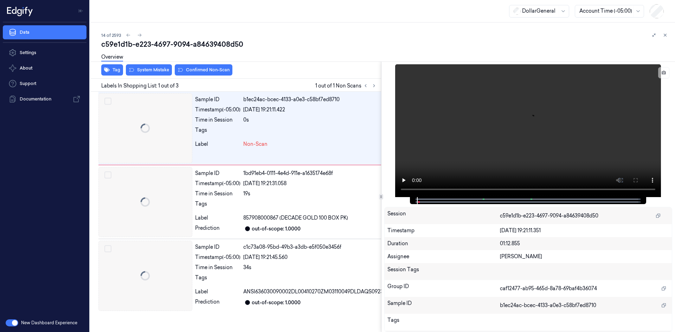
scroll to position [0, 11]
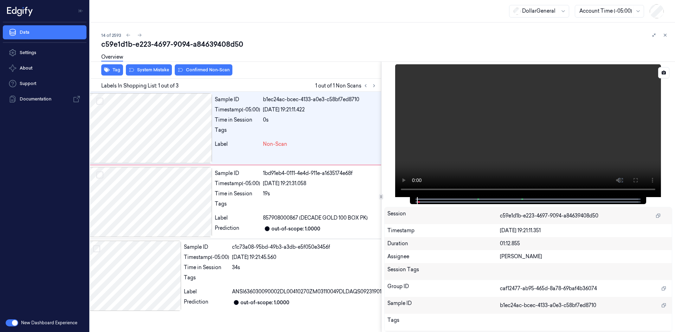
click at [528, 90] on video at bounding box center [528, 130] width 266 height 133
click at [471, 102] on video at bounding box center [528, 130] width 266 height 133
click at [104, 71] on button "Tag" at bounding box center [112, 69] width 22 height 11
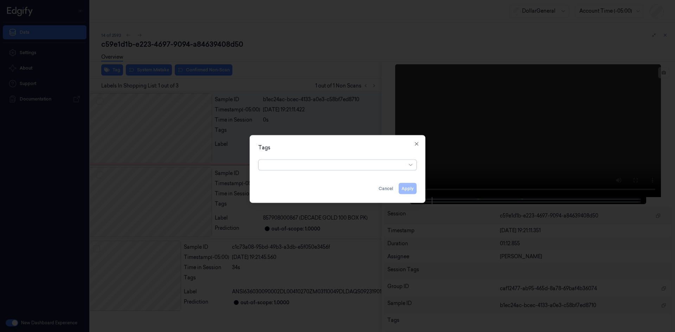
click at [378, 162] on div at bounding box center [334, 164] width 143 height 7
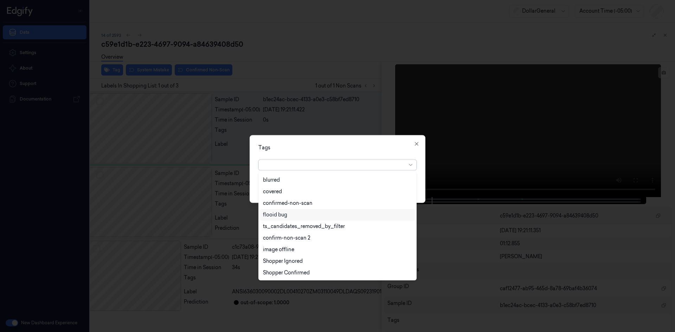
click at [288, 217] on div "flooid bug" at bounding box center [337, 214] width 149 height 7
click at [397, 150] on div "Tags" at bounding box center [337, 147] width 158 height 7
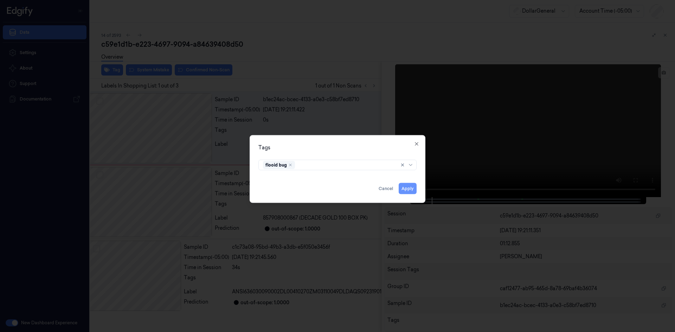
click at [408, 191] on button "Apply" at bounding box center [408, 188] width 18 height 11
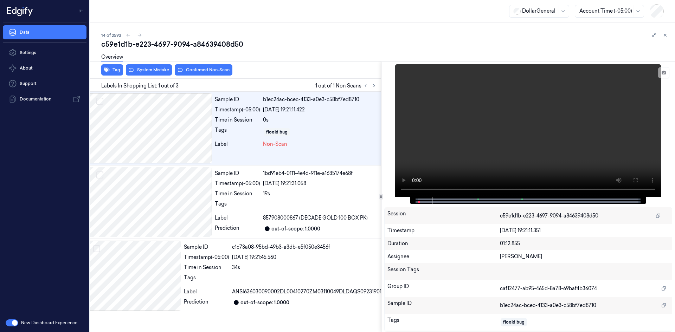
click at [155, 66] on div "Overview" at bounding box center [385, 58] width 568 height 18
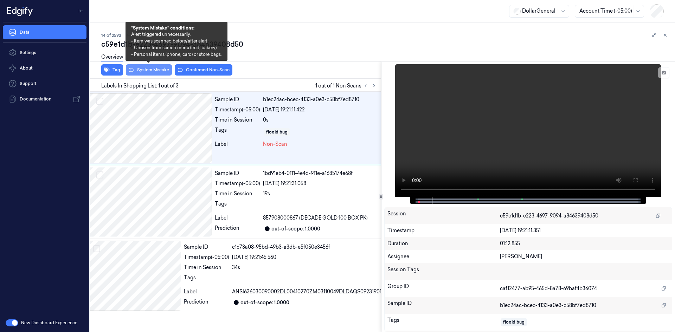
click at [155, 69] on button "System Mistake" at bounding box center [149, 69] width 46 height 11
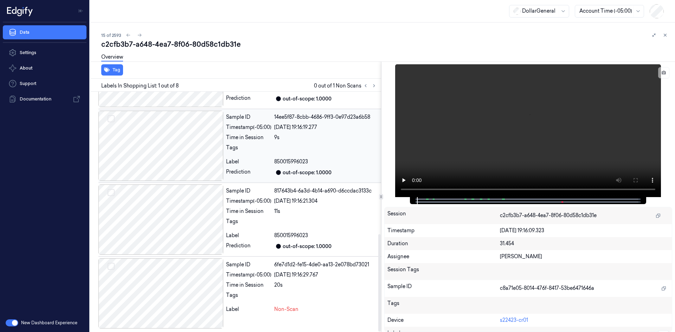
scroll to position [352, 0]
click at [174, 281] on div at bounding box center [160, 293] width 125 height 70
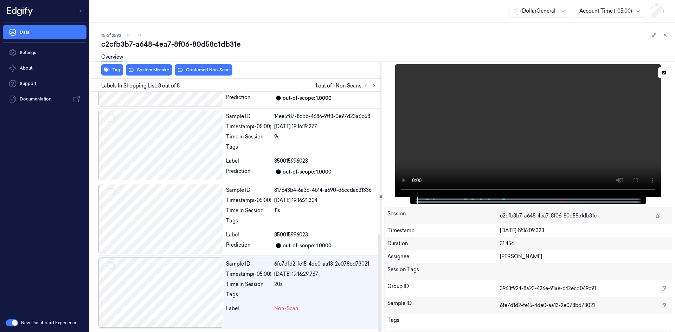
click at [557, 141] on video at bounding box center [528, 130] width 266 height 133
drag, startPoint x: 557, startPoint y: 141, endPoint x: 552, endPoint y: 146, distance: 7.5
click at [553, 146] on video at bounding box center [528, 130] width 266 height 133
click at [666, 35] on icon at bounding box center [665, 35] width 5 height 5
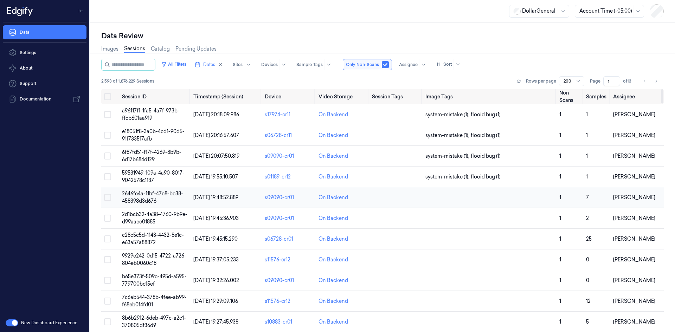
click at [475, 195] on td at bounding box center [490, 197] width 134 height 21
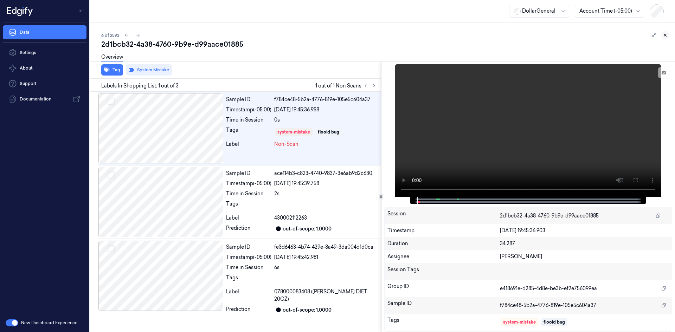
click at [665, 32] on button at bounding box center [665, 35] width 8 height 8
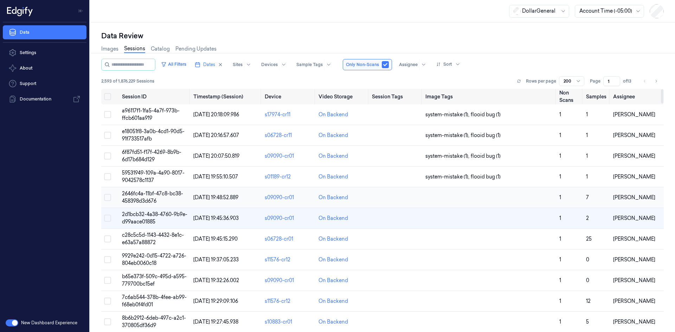
click at [449, 193] on td at bounding box center [490, 197] width 134 height 21
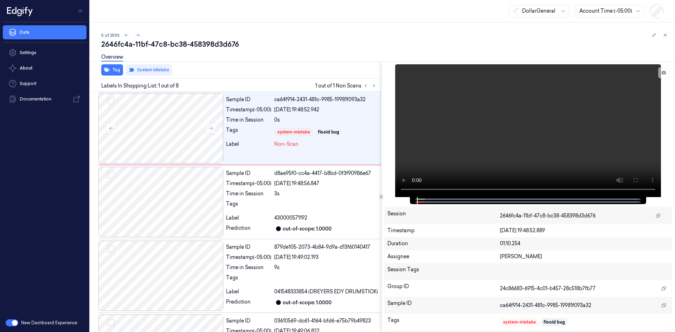
click at [666, 33] on button at bounding box center [665, 35] width 8 height 8
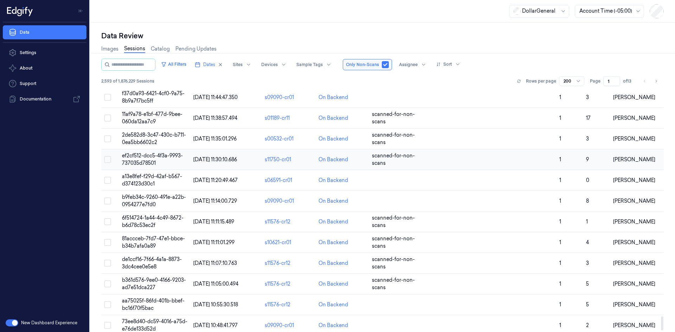
scroll to position [3926, 0]
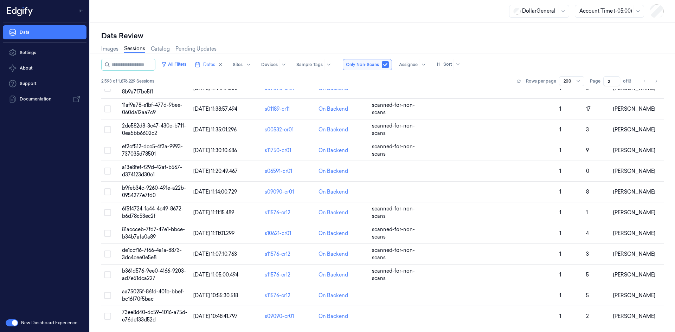
click at [616, 80] on input "2" at bounding box center [611, 81] width 17 height 10
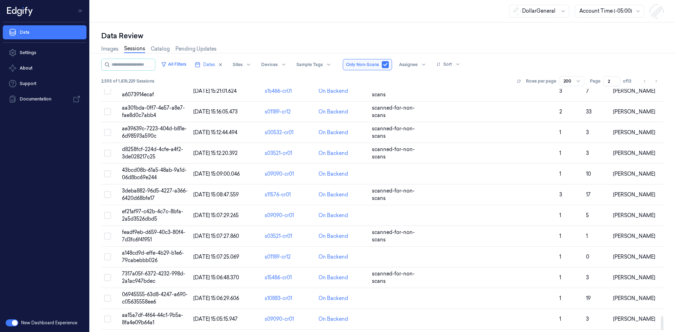
scroll to position [3926, 0]
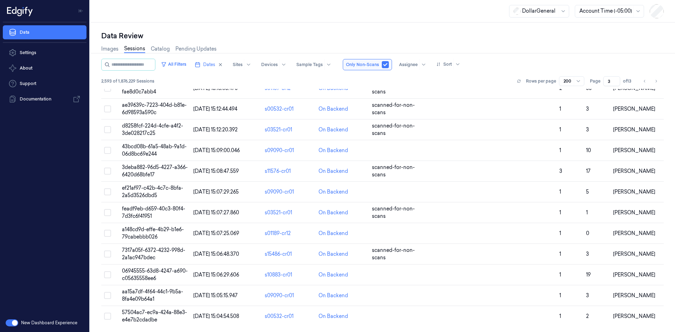
click at [616, 79] on input "3" at bounding box center [611, 81] width 17 height 10
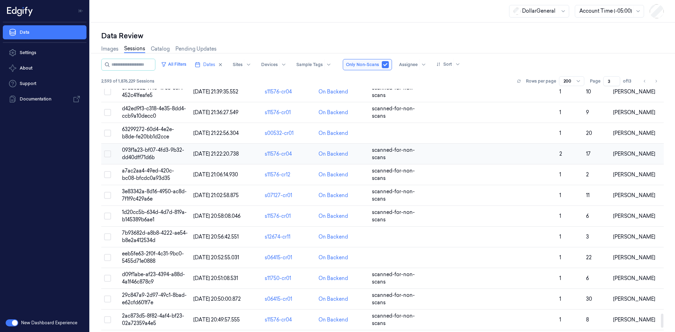
scroll to position [3926, 0]
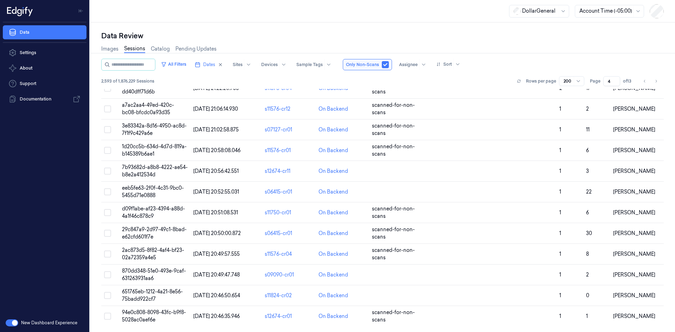
click at [614, 79] on input "4" at bounding box center [611, 81] width 17 height 10
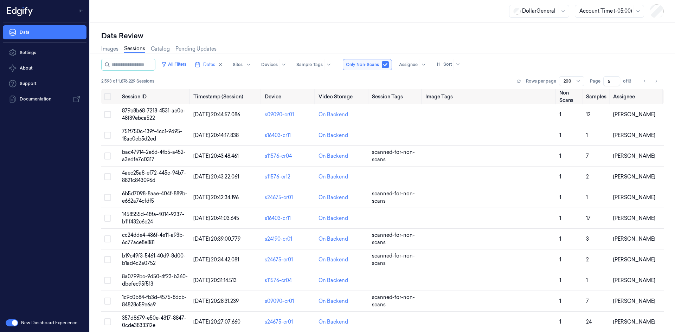
click at [616, 78] on input "5" at bounding box center [611, 81] width 17 height 10
click at [616, 78] on input "6" at bounding box center [611, 81] width 17 height 10
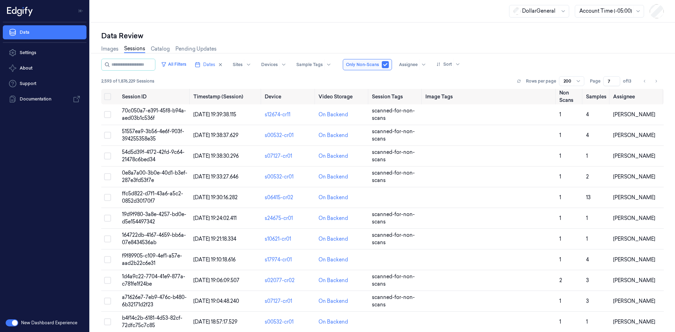
click at [616, 78] on input "7" at bounding box center [611, 81] width 17 height 10
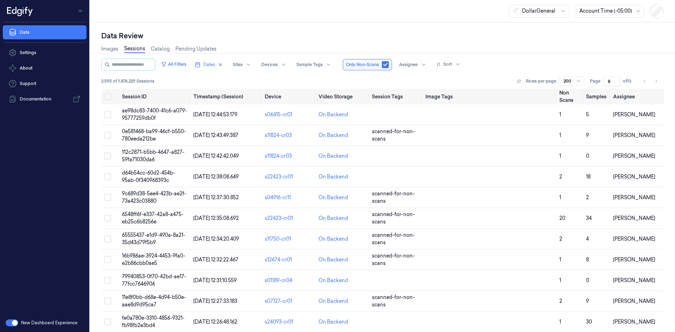
click at [616, 78] on input "8" at bounding box center [611, 81] width 17 height 10
click at [617, 80] on input "9" at bounding box center [611, 81] width 17 height 10
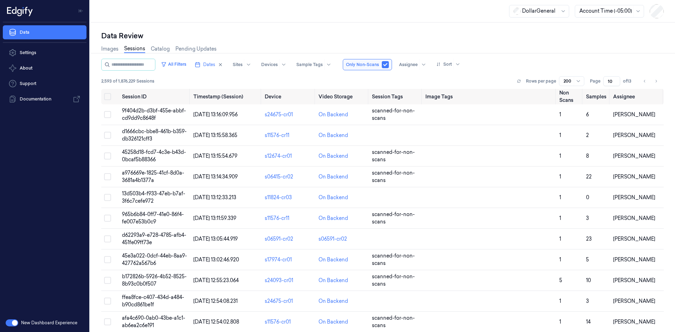
click at [617, 80] on input "10" at bounding box center [611, 81] width 17 height 10
click at [617, 80] on input "11" at bounding box center [610, 81] width 19 height 10
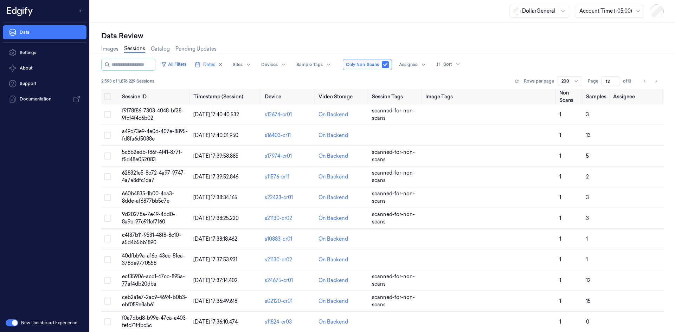
click at [615, 79] on input "12" at bounding box center [610, 81] width 19 height 10
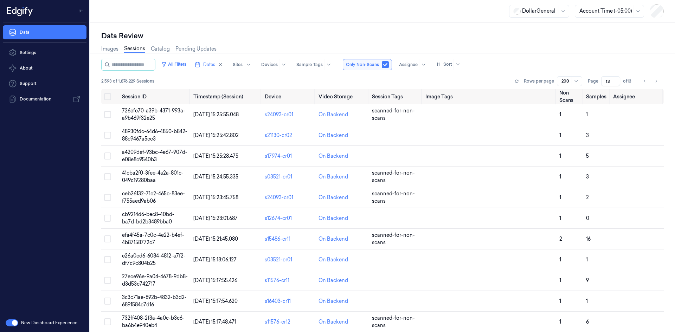
click at [615, 79] on input "13" at bounding box center [610, 81] width 19 height 10
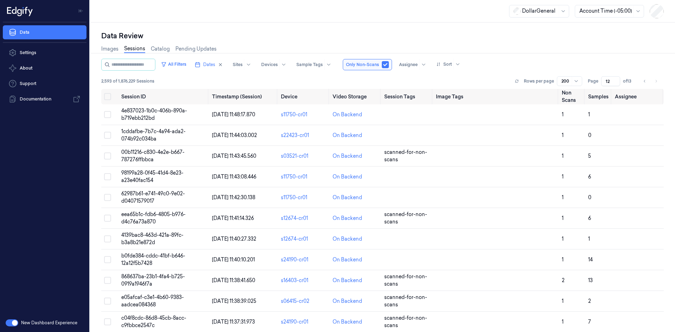
click at [616, 84] on input "12" at bounding box center [610, 81] width 19 height 10
click at [616, 84] on input "11" at bounding box center [610, 81] width 19 height 10
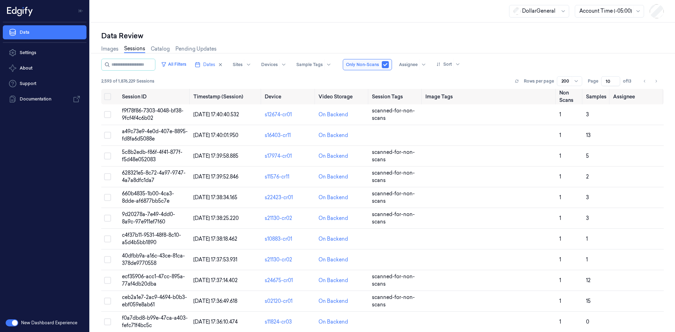
click at [616, 84] on input "10" at bounding box center [610, 81] width 19 height 10
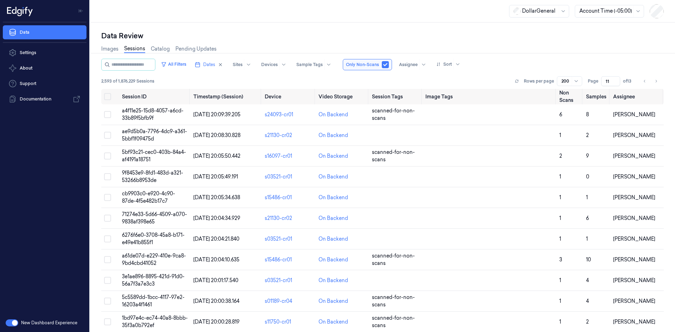
click at [616, 79] on input "11" at bounding box center [610, 81] width 19 height 10
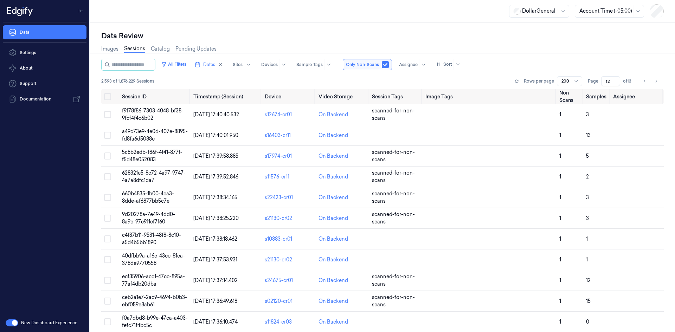
click at [616, 79] on input "12" at bounding box center [610, 81] width 19 height 10
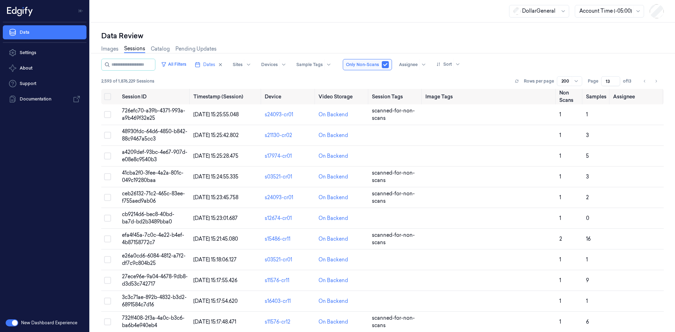
click at [616, 79] on input "13" at bounding box center [610, 81] width 19 height 10
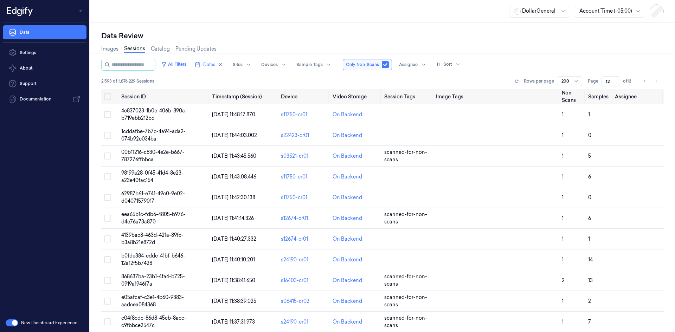
click at [617, 83] on input "12" at bounding box center [610, 81] width 19 height 10
click at [617, 83] on input "11" at bounding box center [610, 81] width 19 height 10
click at [617, 83] on input "10" at bounding box center [610, 81] width 19 height 10
click at [617, 83] on input "9" at bounding box center [610, 81] width 19 height 10
click at [617, 83] on input "8" at bounding box center [610, 81] width 19 height 10
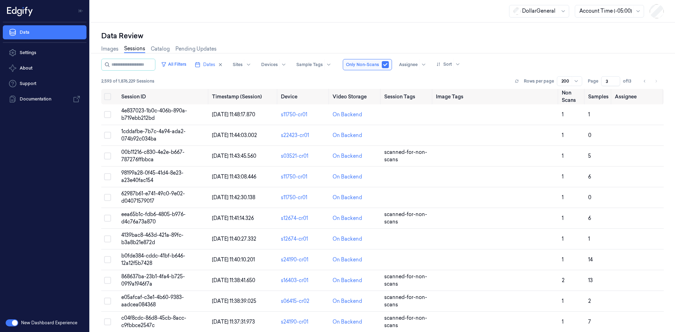
click at [617, 83] on input "3" at bounding box center [610, 81] width 19 height 10
click at [617, 83] on input "2" at bounding box center [610, 81] width 19 height 10
type input "1"
click at [617, 83] on input "1" at bounding box center [610, 81] width 19 height 10
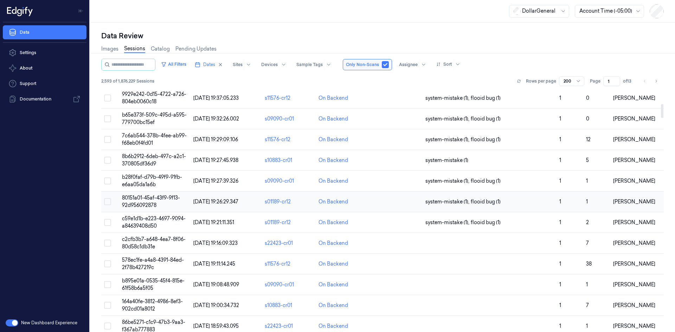
scroll to position [141, 0]
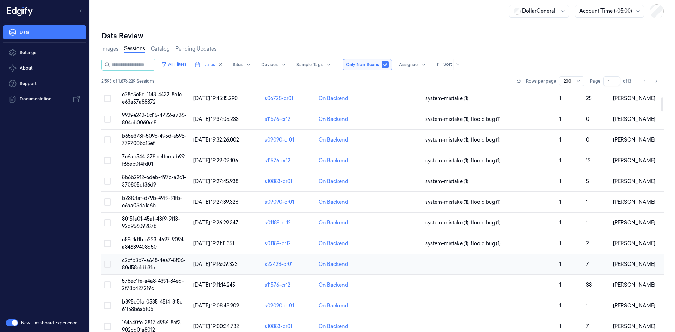
click at [480, 262] on td at bounding box center [490, 264] width 134 height 21
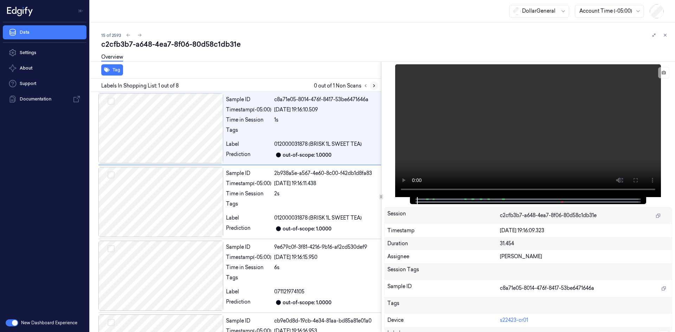
click at [372, 86] on icon at bounding box center [374, 85] width 5 height 5
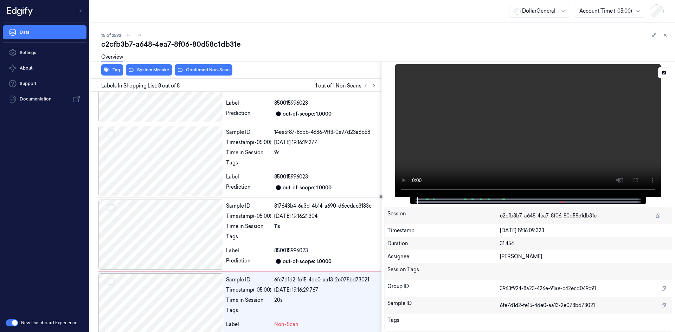
scroll to position [352, 0]
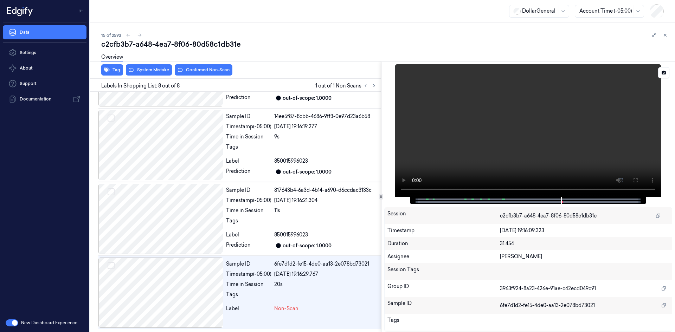
click at [542, 126] on video at bounding box center [528, 130] width 266 height 133
click at [519, 123] on video at bounding box center [528, 130] width 266 height 133
click at [312, 205] on div "Sample ID 817643b4-6a3d-4b14-a690-d6ccdac3133c Timestamp (-05:00) 24/08/2025 19…" at bounding box center [302, 219] width 158 height 70
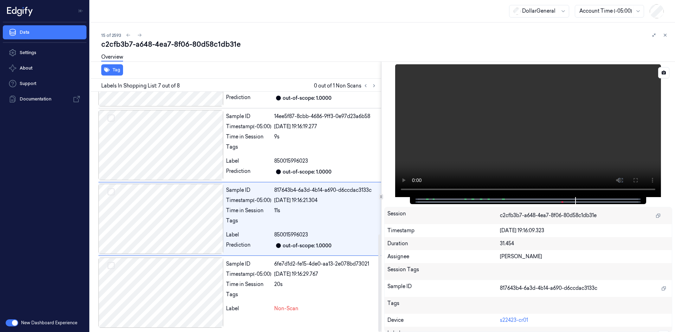
click at [537, 144] on video at bounding box center [528, 130] width 266 height 133
click at [535, 140] on video at bounding box center [528, 130] width 266 height 133
click at [292, 130] on div "24/08/2025 19:16:19.277" at bounding box center [326, 126] width 104 height 7
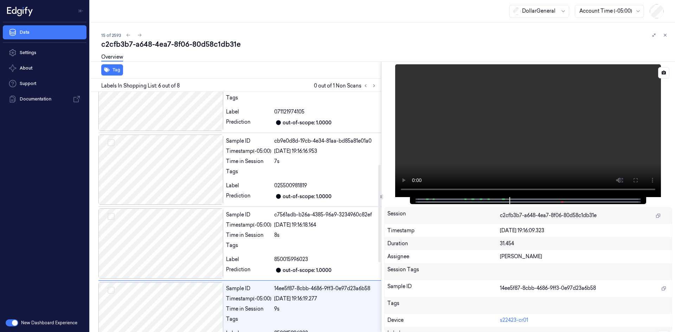
click at [551, 142] on video at bounding box center [528, 130] width 266 height 133
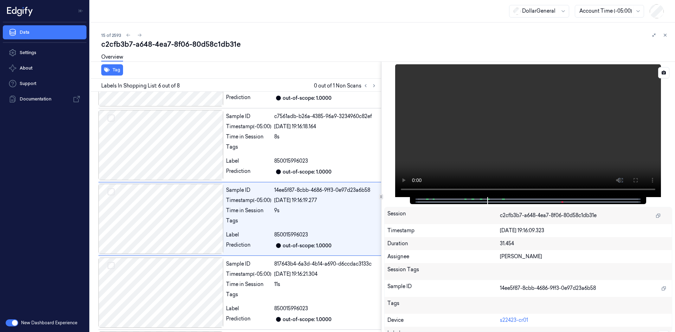
scroll to position [285, 0]
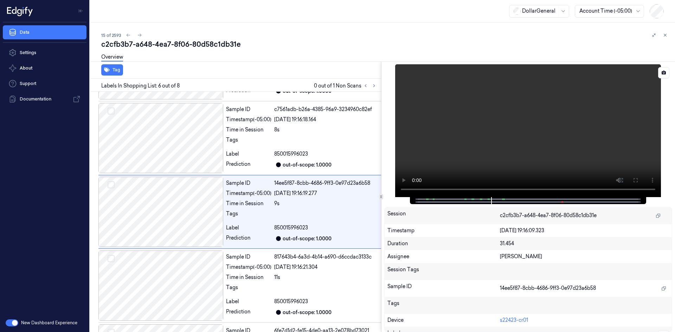
click at [493, 148] on video at bounding box center [528, 130] width 266 height 133
click at [249, 151] on div "Label" at bounding box center [248, 153] width 45 height 7
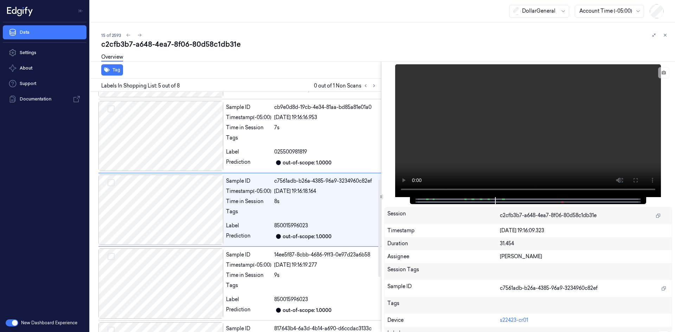
scroll to position [212, 0]
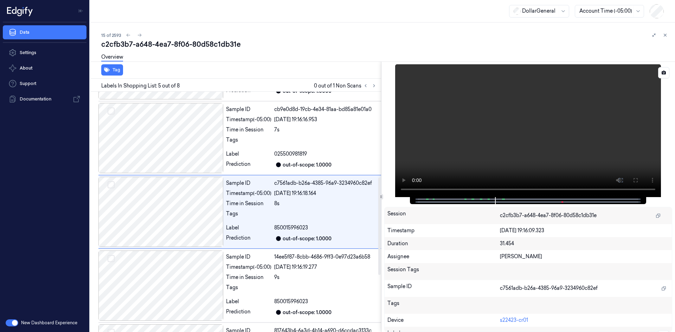
click at [516, 123] on video at bounding box center [528, 130] width 266 height 133
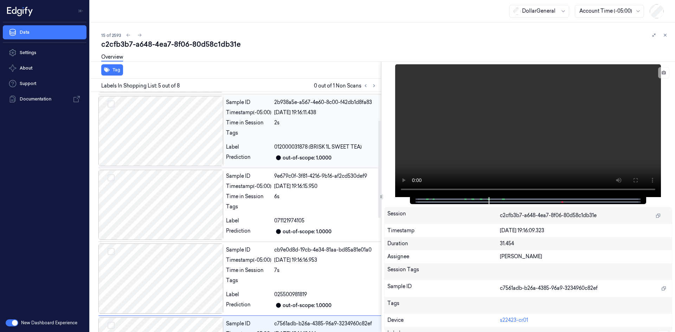
click at [280, 139] on div at bounding box center [326, 134] width 104 height 11
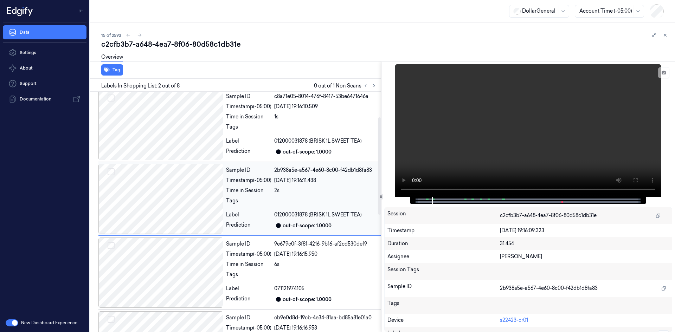
scroll to position [0, 0]
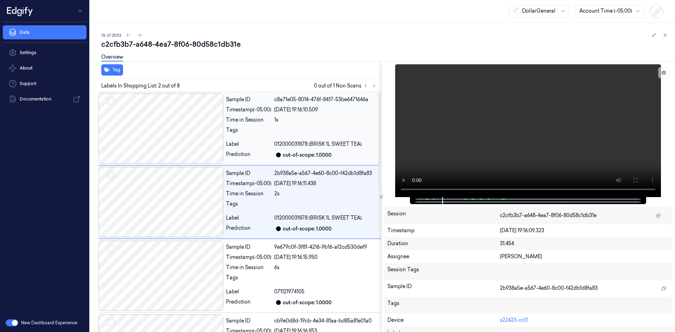
click at [276, 129] on div at bounding box center [326, 132] width 104 height 11
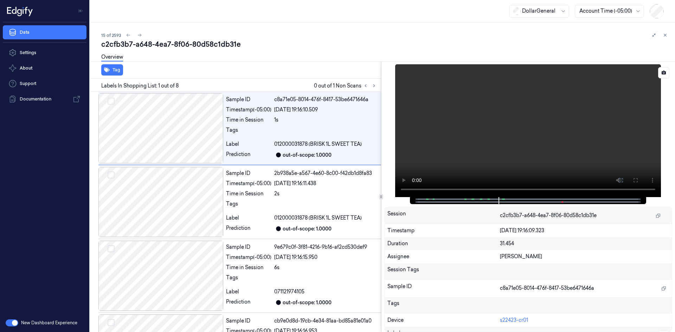
click at [493, 149] on video at bounding box center [528, 130] width 266 height 133
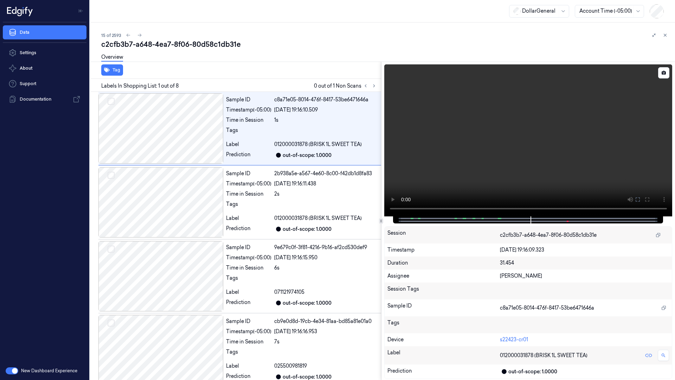
click at [384, 216] on video at bounding box center [528, 140] width 288 height 152
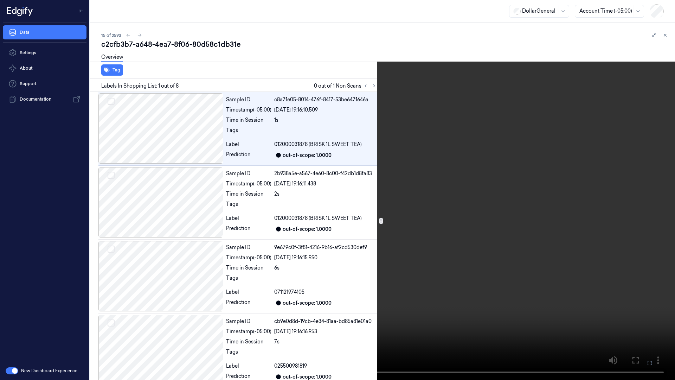
click at [288, 276] on video at bounding box center [337, 190] width 675 height 380
drag, startPoint x: 442, startPoint y: 250, endPoint x: 441, endPoint y: 242, distance: 7.5
click at [441, 243] on video at bounding box center [337, 190] width 675 height 380
click at [441, 242] on video at bounding box center [337, 190] width 675 height 380
click at [488, 150] on video at bounding box center [337, 190] width 675 height 380
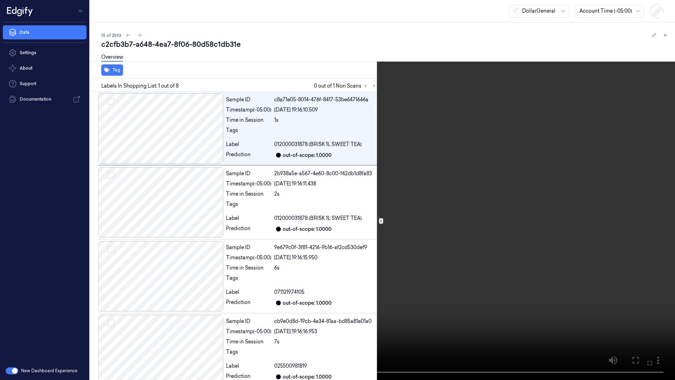
click at [488, 150] on video at bounding box center [337, 190] width 675 height 380
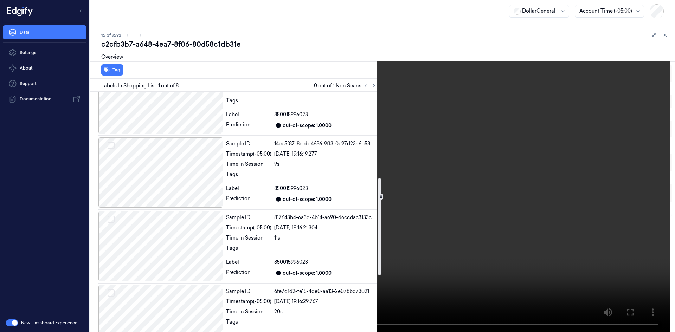
scroll to position [352, 0]
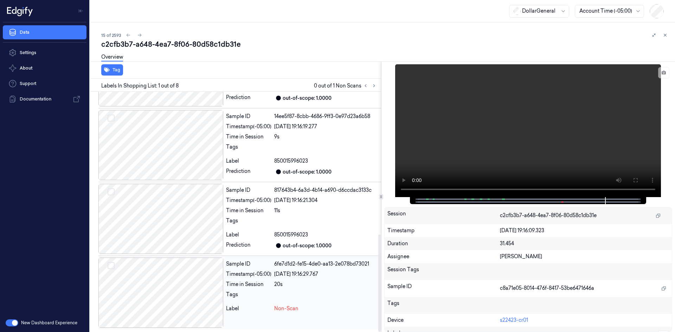
click at [270, 277] on div "Timestamp (-05:00)" at bounding box center [248, 274] width 45 height 7
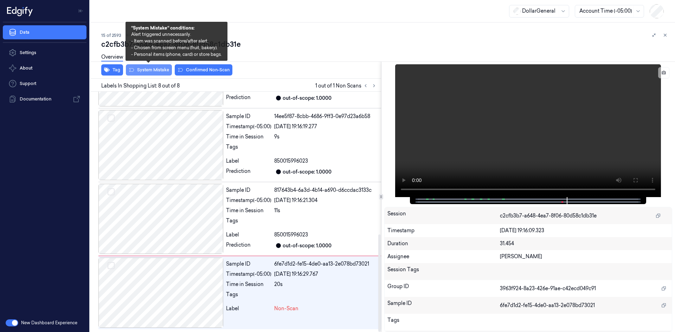
click at [159, 70] on button "System Mistake" at bounding box center [149, 69] width 46 height 11
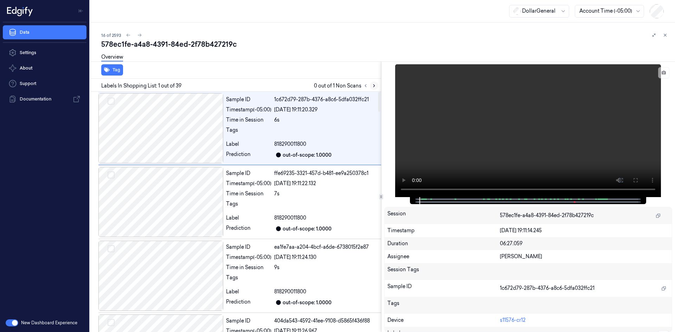
click at [372, 84] on icon at bounding box center [374, 85] width 5 height 5
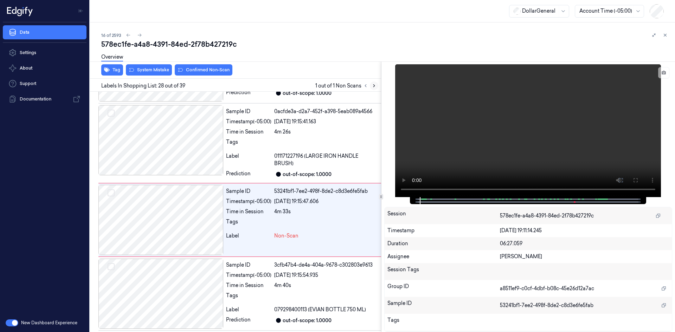
scroll to position [1940, 0]
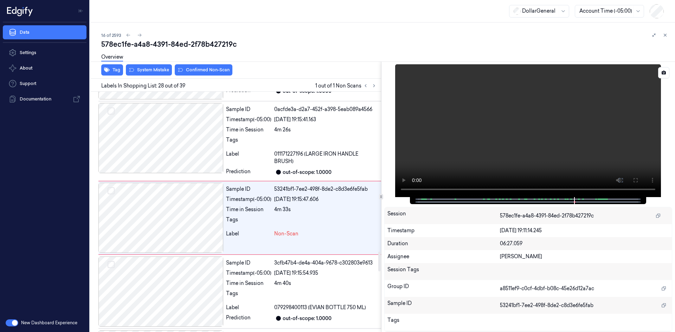
click at [586, 158] on video at bounding box center [528, 130] width 266 height 133
click at [316, 206] on div "4m 33s" at bounding box center [326, 209] width 104 height 7
click at [310, 116] on div "24/08/2025 19:15:41.163" at bounding box center [326, 119] width 104 height 7
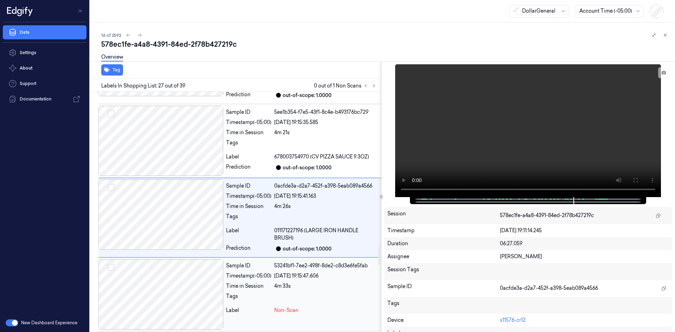
click at [269, 284] on div "Sample ID 53241bf1-7ee2-498f-8de2-c8d3e6fe5fab Timestamp (-05:00) 24/08/2025 19…" at bounding box center [302, 294] width 158 height 70
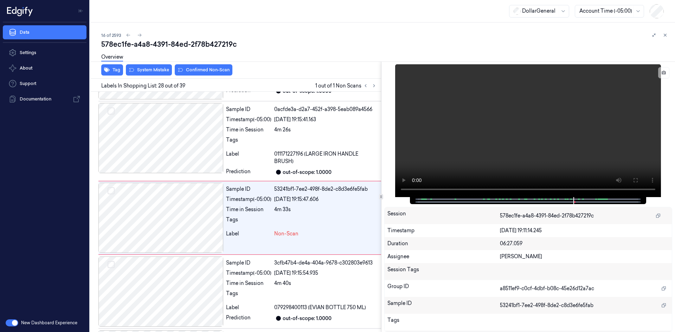
click at [151, 67] on div "Overview" at bounding box center [385, 58] width 568 height 18
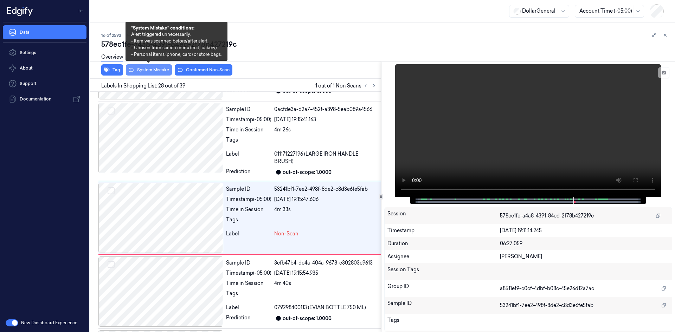
click at [146, 71] on button "System Mistake" at bounding box center [149, 69] width 46 height 11
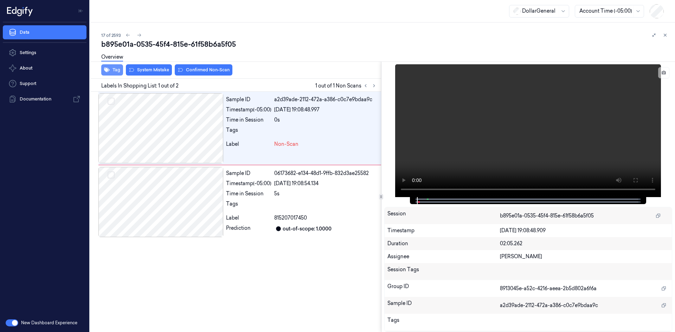
click at [122, 68] on button "Tag" at bounding box center [112, 69] width 22 height 11
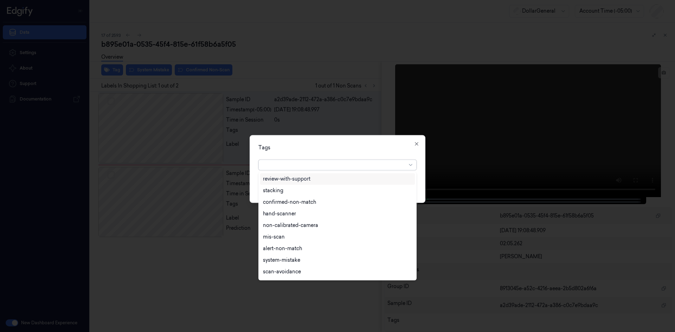
click at [302, 165] on div at bounding box center [334, 164] width 143 height 7
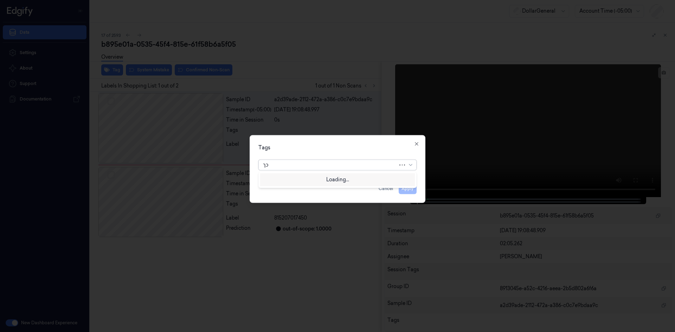
type input "כ"
type input "floo"
click at [328, 176] on div "flooid bug" at bounding box center [337, 178] width 149 height 7
click at [387, 158] on div "flooid bug" at bounding box center [337, 163] width 158 height 13
click at [411, 187] on button "Apply" at bounding box center [408, 188] width 18 height 11
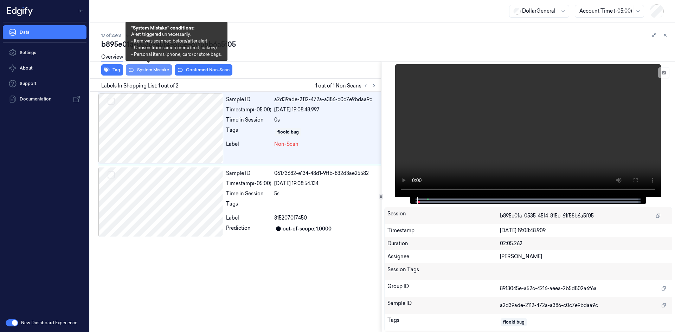
click at [153, 68] on button "System Mistake" at bounding box center [149, 69] width 46 height 11
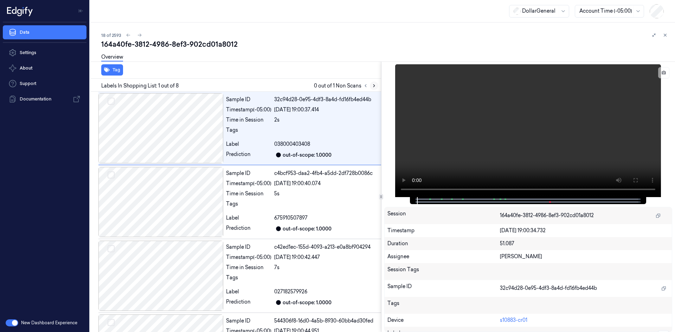
click at [376, 87] on icon at bounding box center [374, 85] width 5 height 5
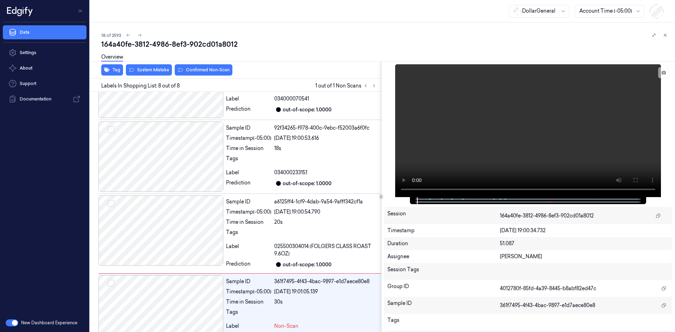
scroll to position [364, 0]
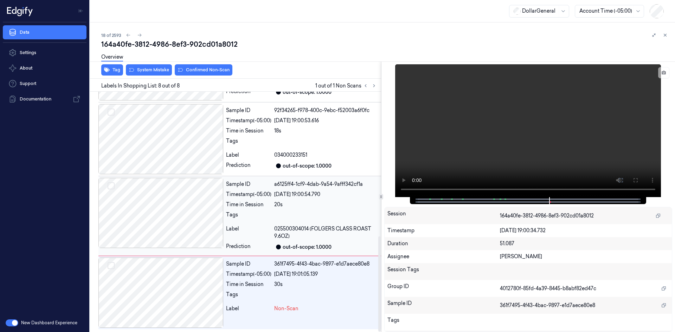
click at [277, 215] on div at bounding box center [326, 216] width 104 height 11
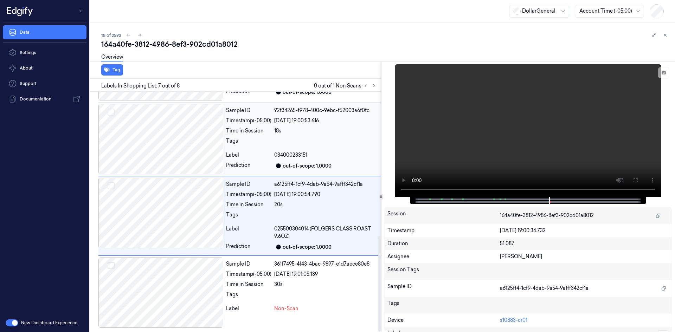
click at [274, 156] on div "Label 034000233151" at bounding box center [302, 155] width 152 height 7
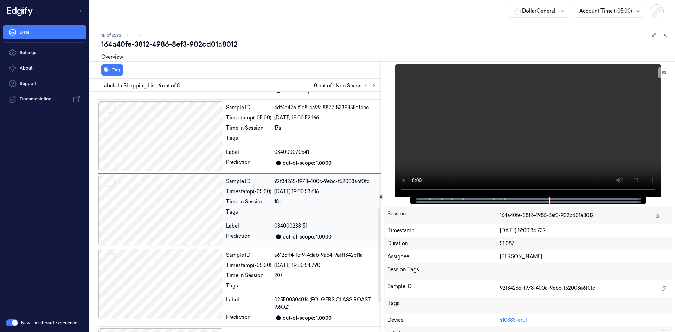
scroll to position [291, 0]
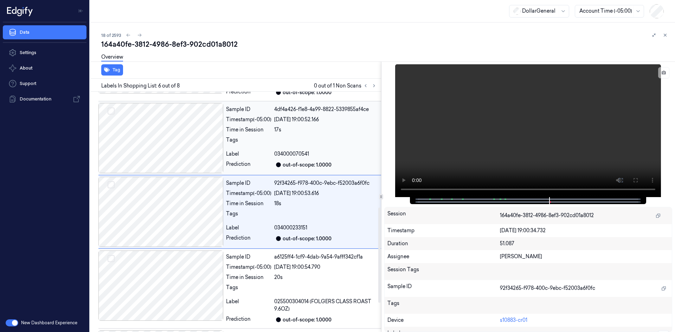
click at [256, 152] on div "Label" at bounding box center [248, 153] width 45 height 7
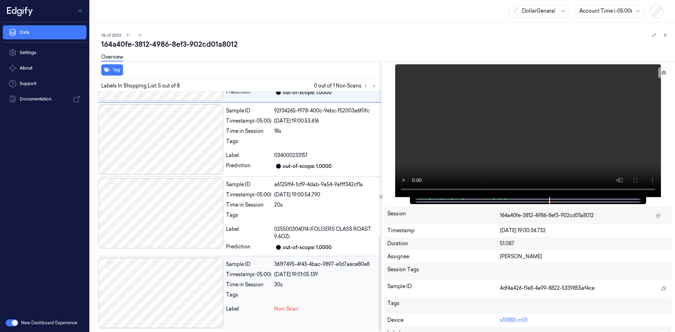
scroll to position [364, 0]
click at [231, 286] on div "Time in Session" at bounding box center [248, 284] width 45 height 7
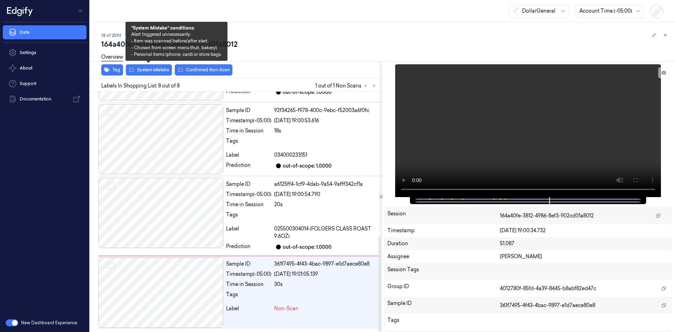
click at [154, 67] on div "Overview" at bounding box center [385, 58] width 568 height 18
click at [159, 71] on button "System Mistake" at bounding box center [149, 69] width 46 height 11
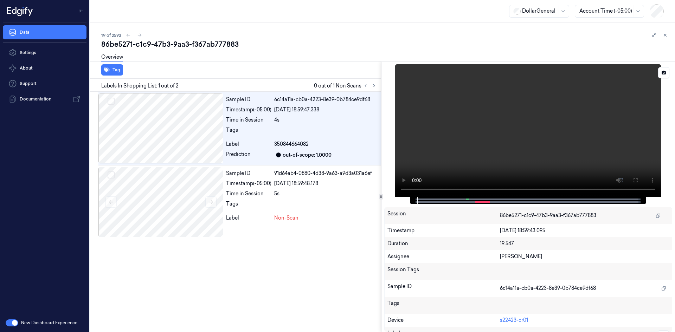
click at [498, 114] on video at bounding box center [528, 130] width 266 height 133
click at [247, 194] on div "Time in Session" at bounding box center [248, 193] width 45 height 7
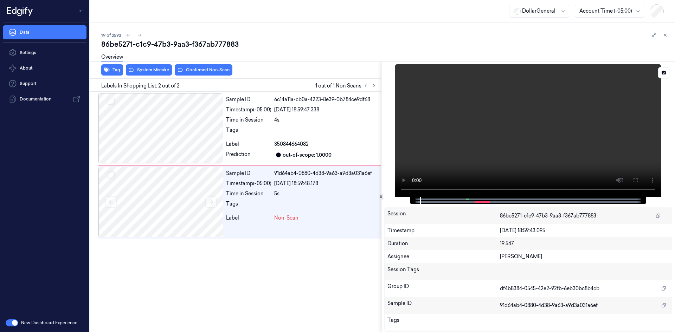
click at [547, 141] on video at bounding box center [528, 130] width 266 height 133
click at [245, 122] on div "Time in Session" at bounding box center [248, 119] width 45 height 7
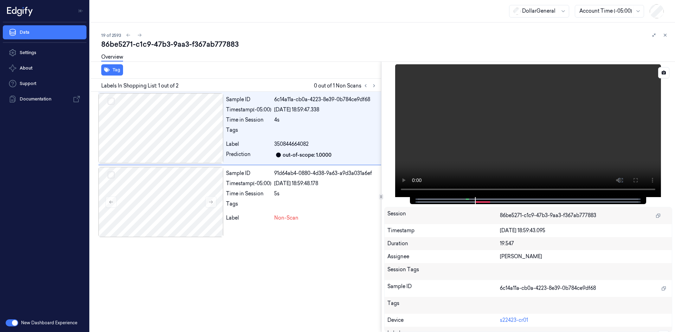
click at [457, 127] on video at bounding box center [528, 130] width 266 height 133
click at [248, 196] on div "Time in Session" at bounding box center [248, 193] width 45 height 7
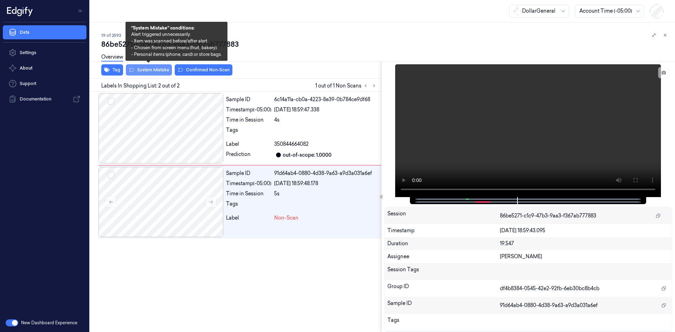
click at [161, 75] on button "System Mistake" at bounding box center [149, 69] width 46 height 11
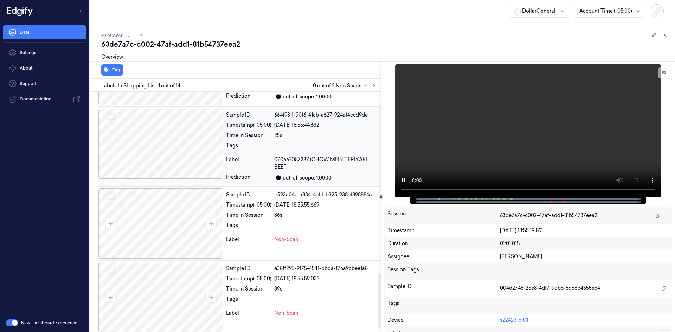
scroll to position [819, 0]
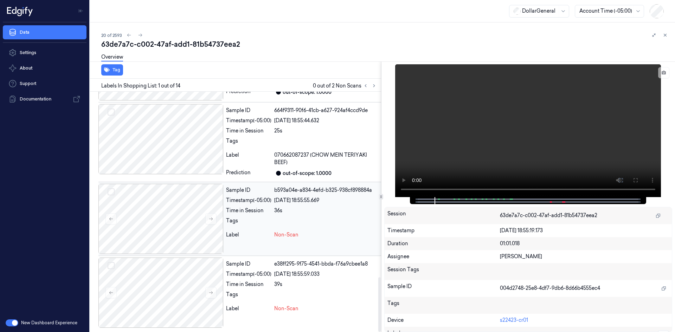
click at [302, 206] on div "Sample ID b593a04e-a834-4efd-b325-938cf898884a Timestamp (-05:00) 24/08/2025 18…" at bounding box center [302, 219] width 158 height 70
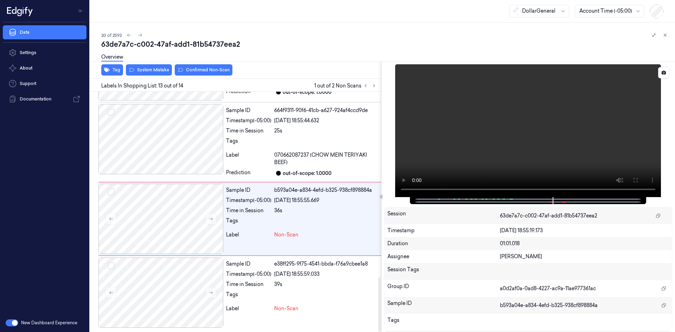
click at [449, 123] on video at bounding box center [528, 130] width 266 height 133
click at [271, 200] on div "Timestamp (-05:00)" at bounding box center [248, 200] width 45 height 7
drag, startPoint x: 589, startPoint y: 98, endPoint x: 584, endPoint y: 100, distance: 4.6
click at [588, 98] on video at bounding box center [528, 130] width 266 height 133
click at [476, 107] on video at bounding box center [528, 130] width 266 height 133
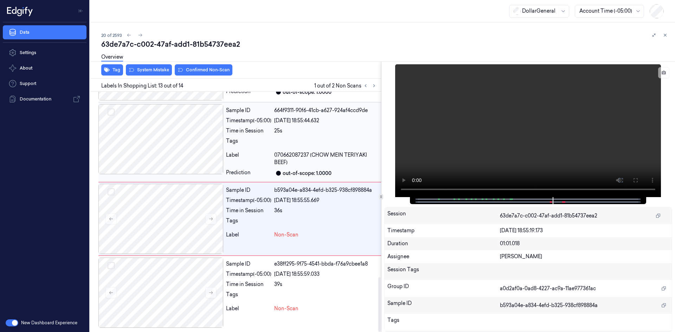
click at [261, 155] on div "Label" at bounding box center [248, 159] width 45 height 15
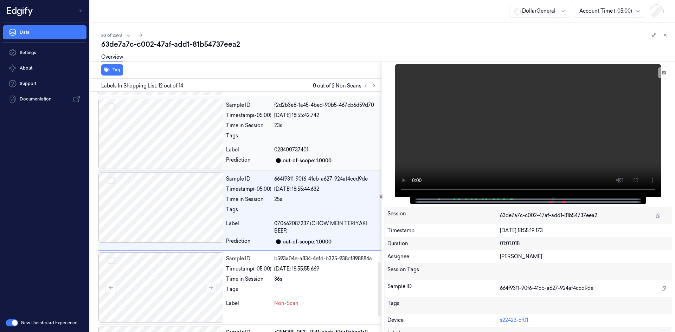
scroll to position [750, 0]
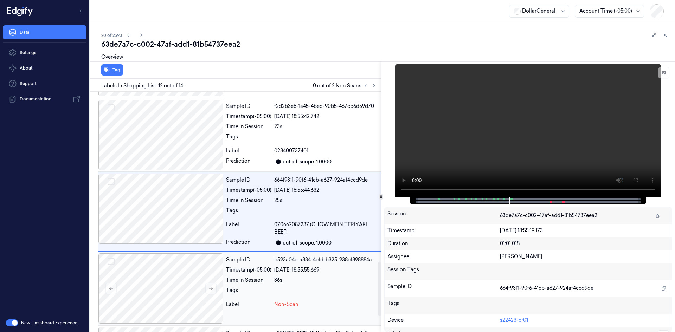
click at [305, 298] on div "Sample ID b593a04e-a834-4efd-b325-938cf898884a Timestamp (-05:00) 24/08/2025 18…" at bounding box center [302, 288] width 158 height 70
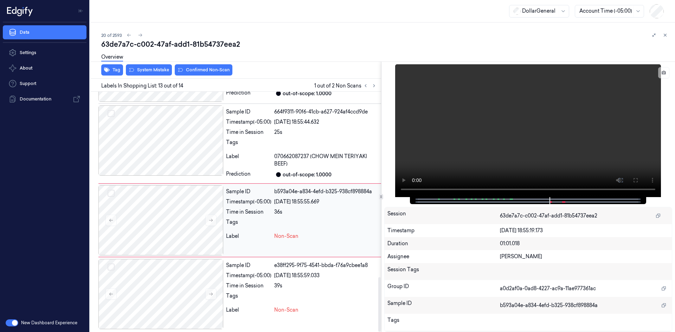
scroll to position [819, 0]
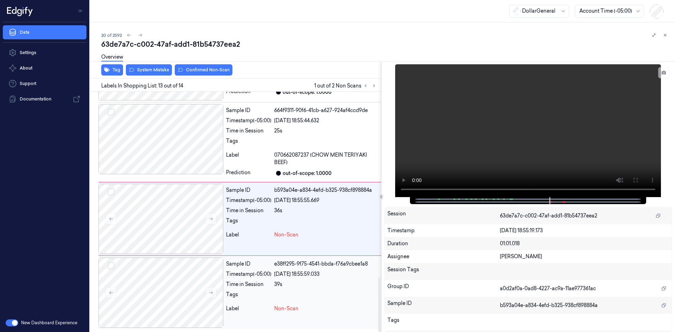
click at [243, 271] on div "Timestamp (-05:00)" at bounding box center [248, 274] width 45 height 7
click at [299, 219] on div at bounding box center [326, 222] width 104 height 11
click at [417, 154] on video at bounding box center [528, 130] width 266 height 133
click at [474, 152] on video at bounding box center [528, 130] width 266 height 133
click at [304, 150] on div "Sample ID 664f9311-90f6-41cb-a627-924af4ccd9de Timestamp (-05:00) 24/08/2025 18…" at bounding box center [302, 142] width 158 height 76
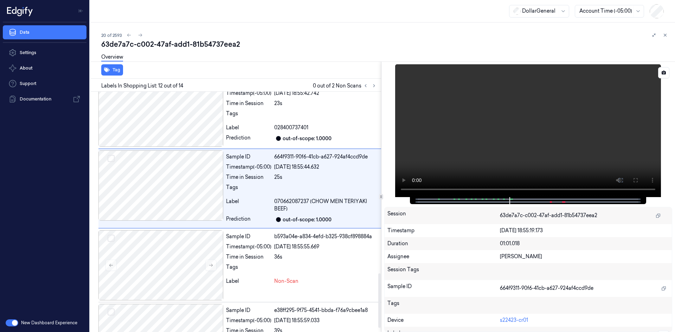
scroll to position [750, 0]
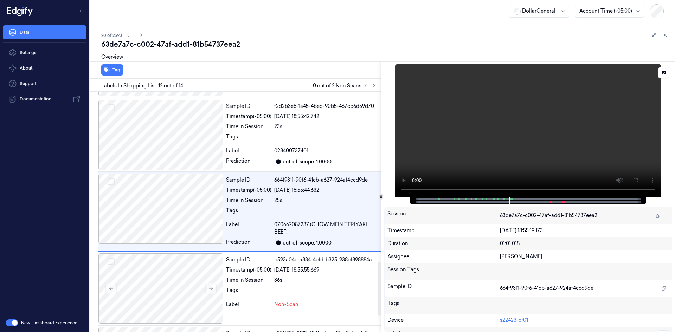
click at [533, 138] on video at bounding box center [528, 130] width 266 height 133
click at [531, 138] on video at bounding box center [528, 130] width 266 height 133
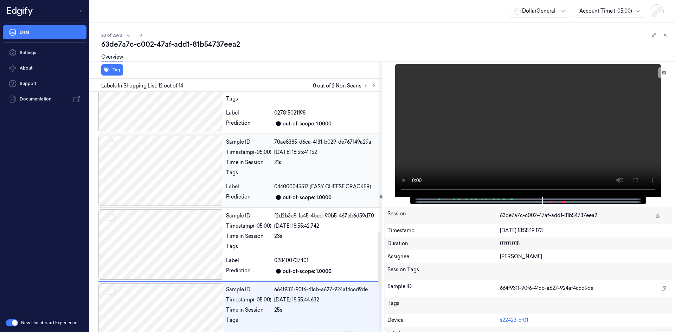
scroll to position [609, 0]
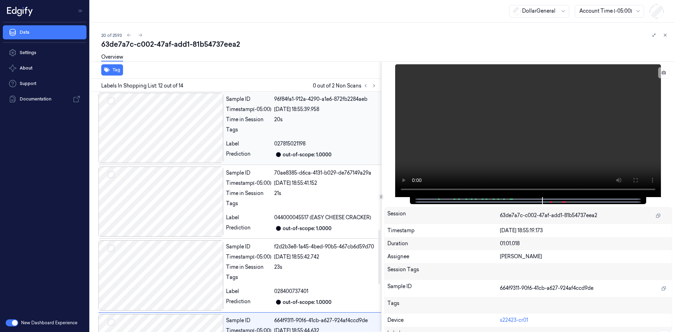
click at [302, 135] on div at bounding box center [326, 131] width 104 height 11
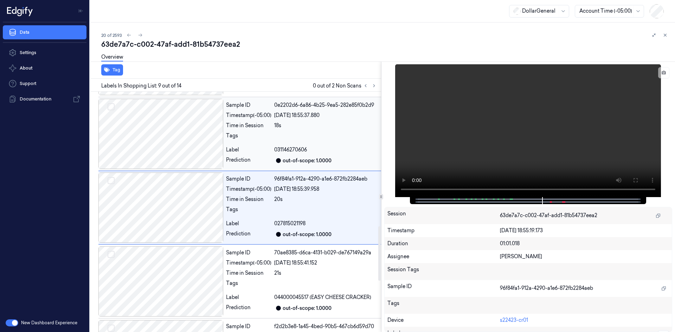
scroll to position [525, 0]
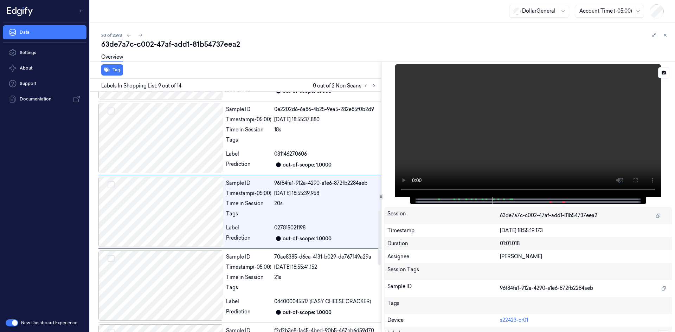
click at [631, 159] on video at bounding box center [528, 130] width 266 height 133
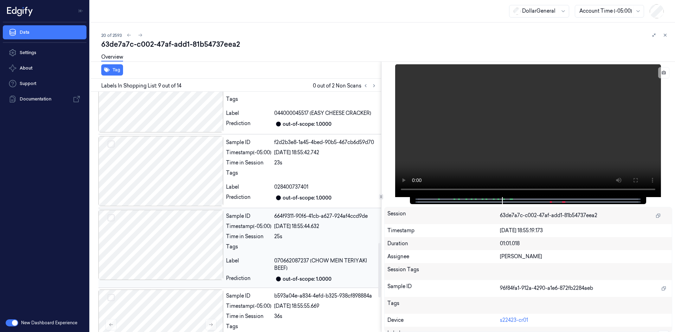
scroll to position [819, 0]
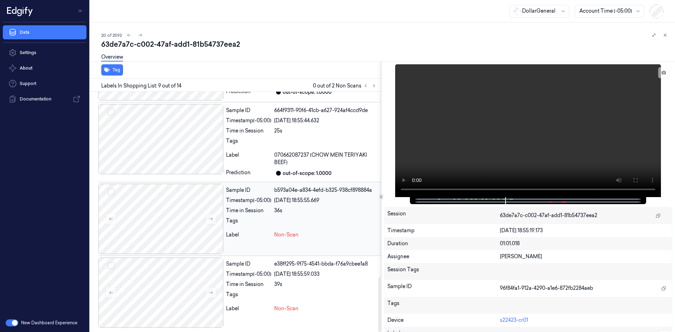
click at [264, 200] on div "Timestamp (-05:00)" at bounding box center [248, 200] width 45 height 7
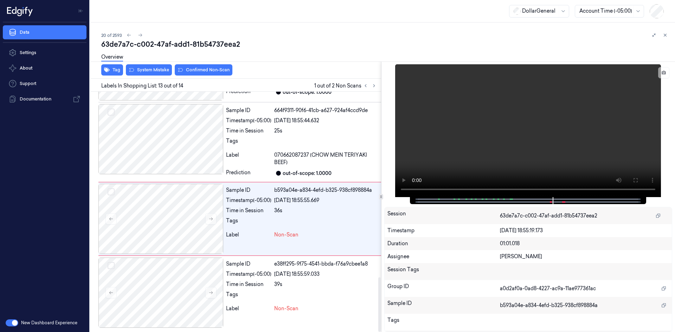
click at [147, 64] on div "Overview" at bounding box center [385, 58] width 568 height 18
click at [153, 66] on div "Overview" at bounding box center [385, 58] width 568 height 18
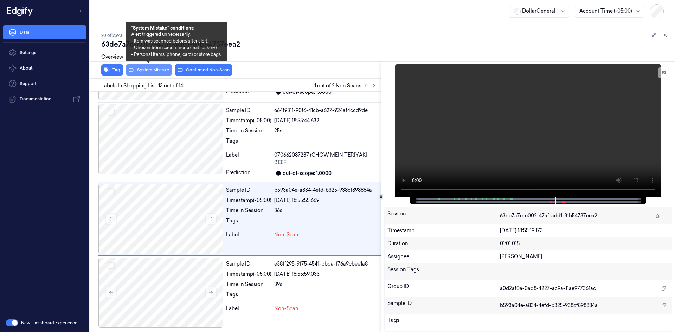
click at [155, 70] on button "System Mistake" at bounding box center [149, 69] width 46 height 11
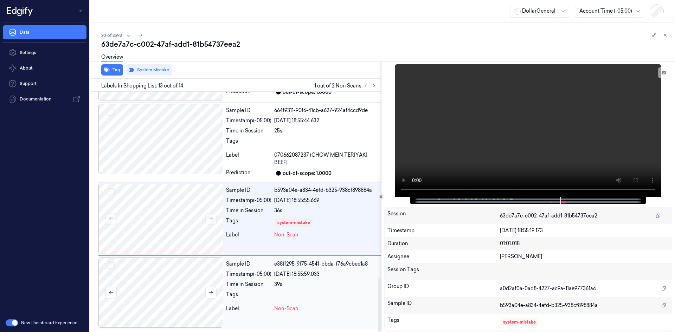
click at [194, 293] on div at bounding box center [160, 293] width 125 height 70
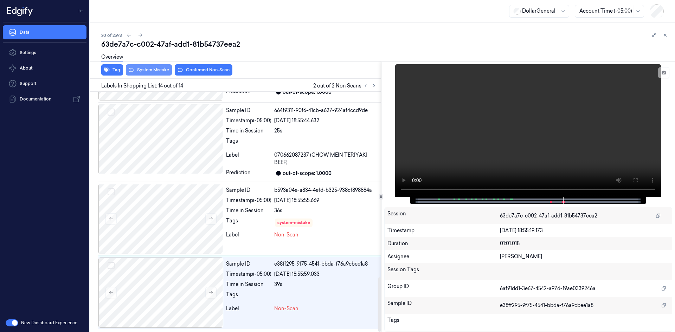
click at [162, 70] on button "System Mistake" at bounding box center [149, 69] width 46 height 11
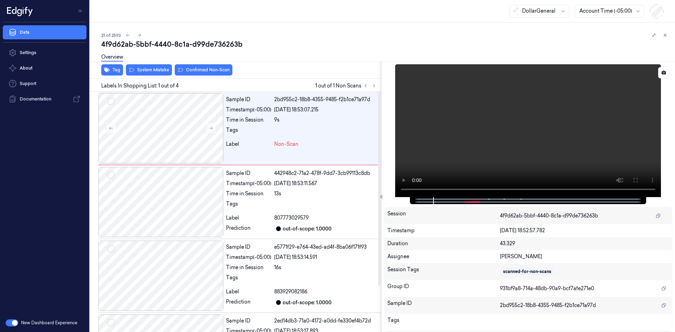
click at [506, 101] on video at bounding box center [528, 130] width 266 height 133
click at [116, 69] on button "Tag" at bounding box center [112, 69] width 22 height 11
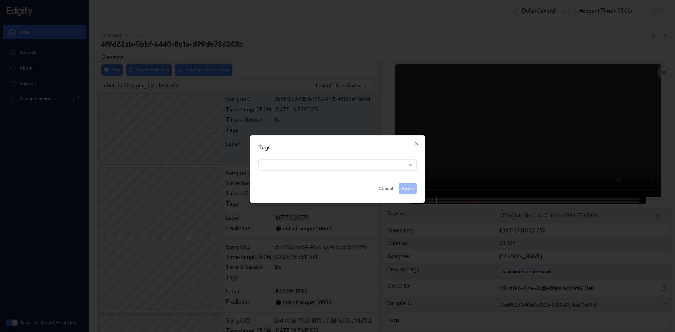
click at [330, 161] on div "option , selected. Select is focused ,type to refine list, press Down to open t…" at bounding box center [337, 163] width 158 height 13
click at [329, 166] on div at bounding box center [334, 164] width 143 height 7
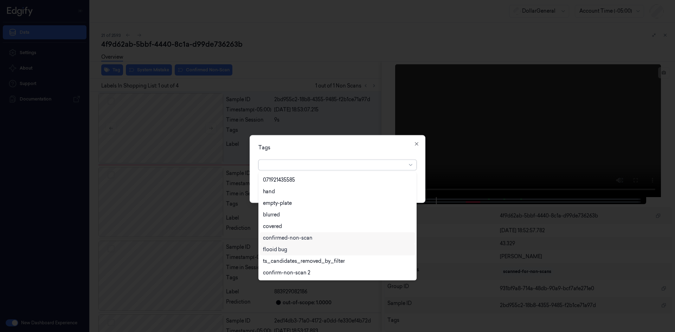
scroll to position [161, 0]
click at [307, 218] on div "flooid bug" at bounding box center [337, 214] width 149 height 7
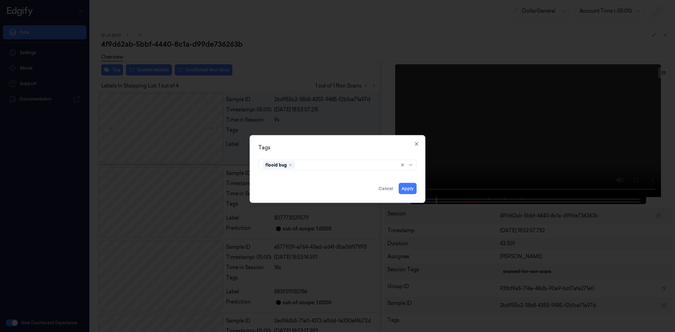
click at [316, 137] on div "Tags flooid bug Apply Cancel Close" at bounding box center [338, 169] width 176 height 68
click at [413, 185] on button "Apply" at bounding box center [408, 188] width 18 height 11
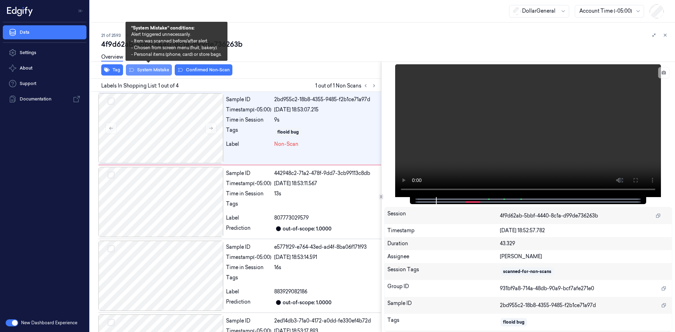
click at [155, 69] on button "System Mistake" at bounding box center [149, 69] width 46 height 11
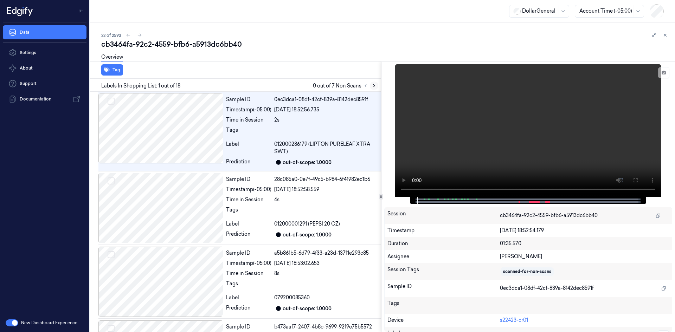
click at [372, 87] on icon at bounding box center [374, 85] width 5 height 5
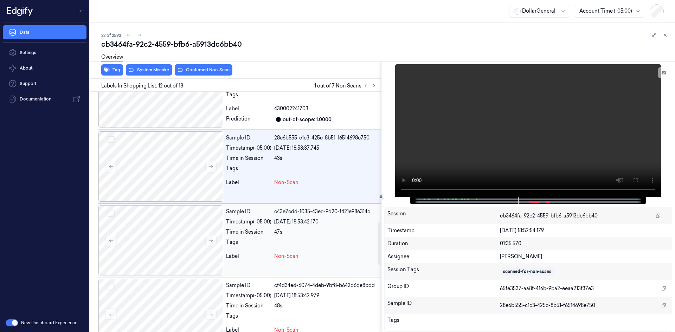
scroll to position [705, 0]
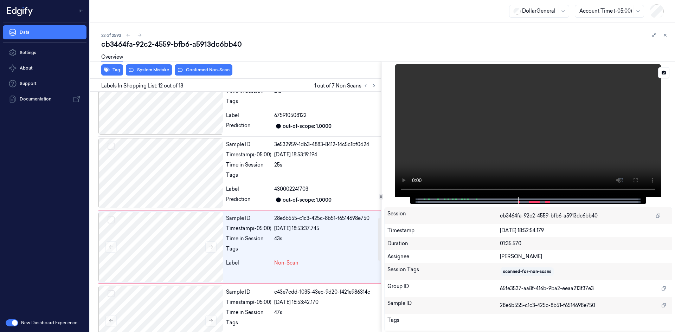
click at [535, 143] on video at bounding box center [528, 130] width 266 height 133
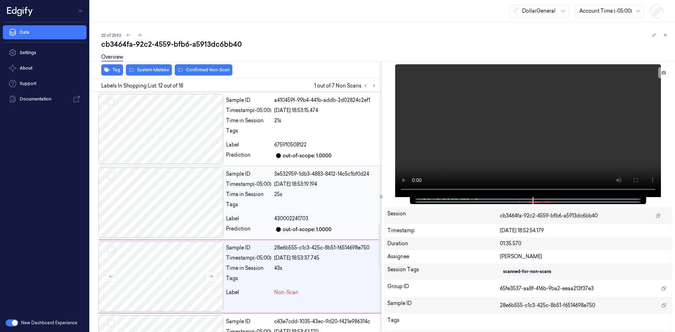
scroll to position [670, 0]
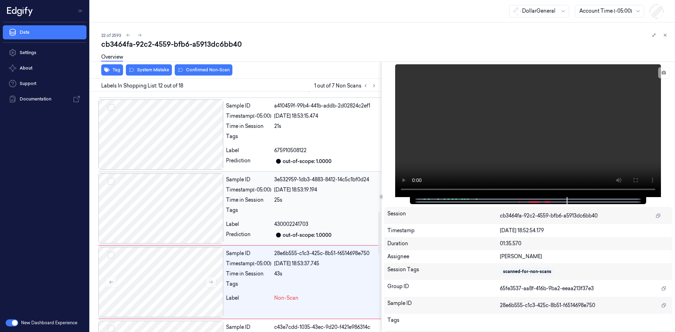
click at [312, 222] on div "430002241703" at bounding box center [326, 224] width 104 height 7
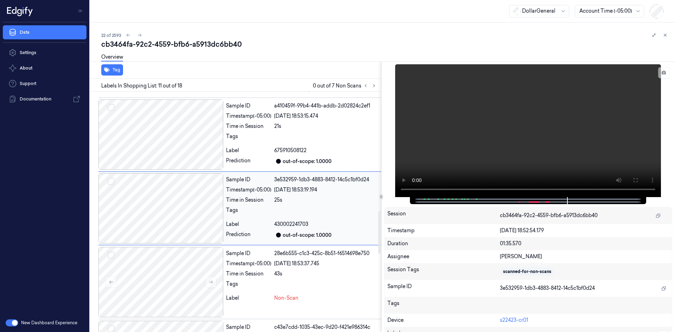
scroll to position [667, 0]
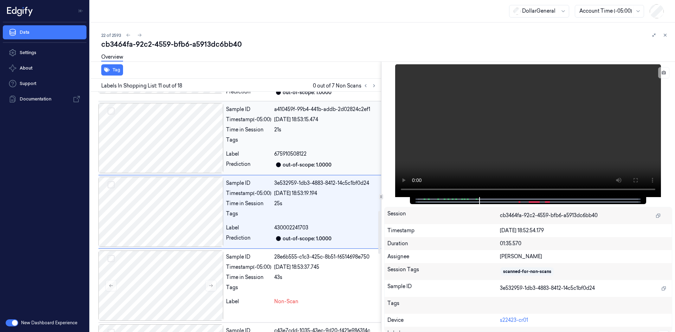
click at [243, 160] on div "Sample ID a410459f-99b4-441b-addb-2d02824c2ef1 Timestamp (-05:00) 24/08/2025 18…" at bounding box center [302, 138] width 158 height 70
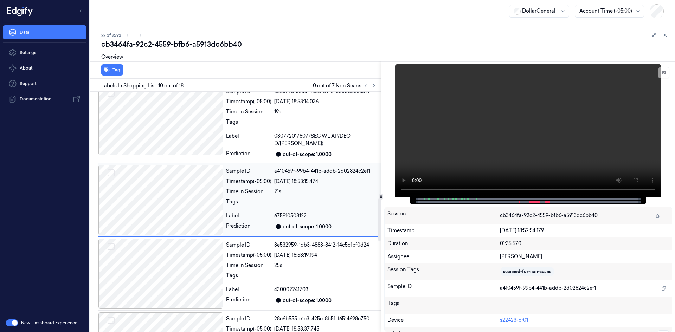
scroll to position [733, 0]
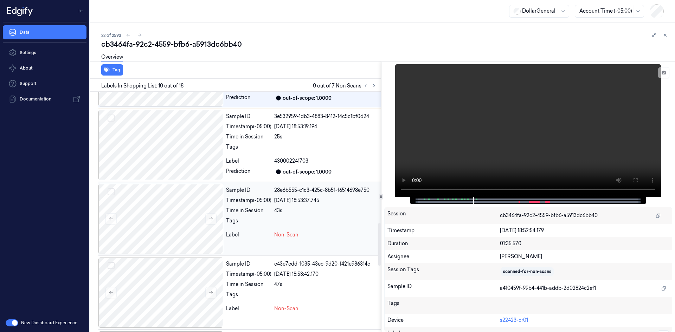
click at [242, 210] on div "Time in Session" at bounding box center [248, 210] width 45 height 7
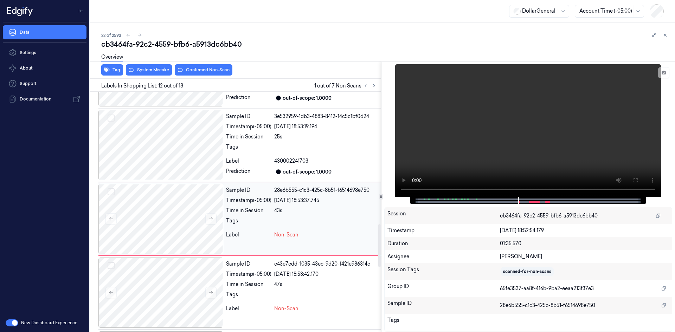
scroll to position [740, 0]
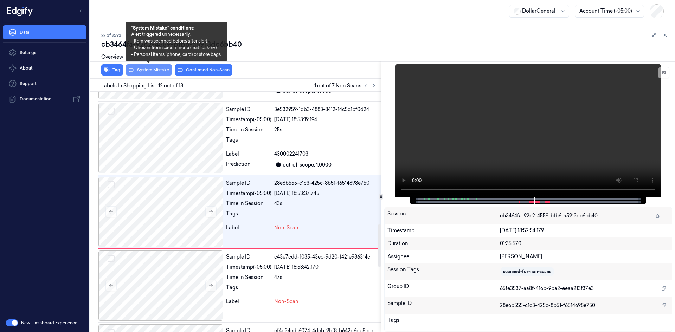
click at [155, 71] on button "System Mistake" at bounding box center [149, 69] width 46 height 11
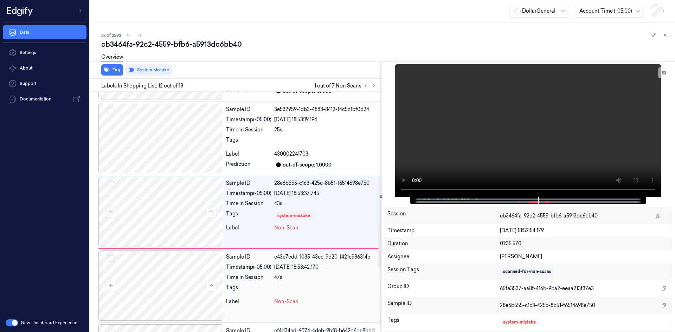
click at [267, 280] on div "Time in Session" at bounding box center [248, 277] width 45 height 7
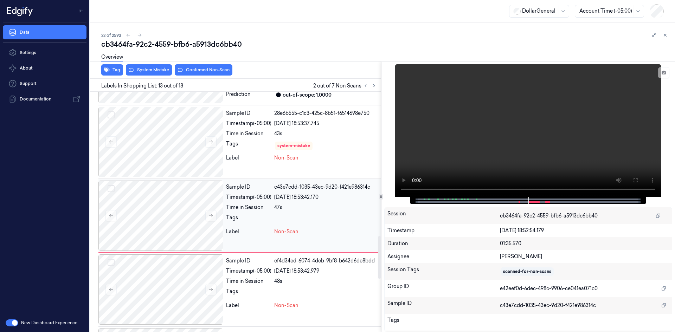
scroll to position [814, 0]
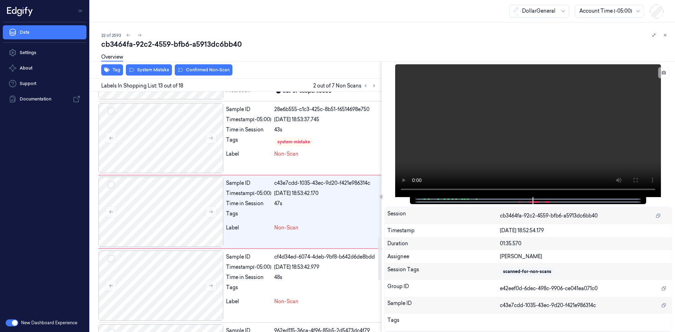
click at [159, 67] on div "Overview" at bounding box center [385, 58] width 568 height 18
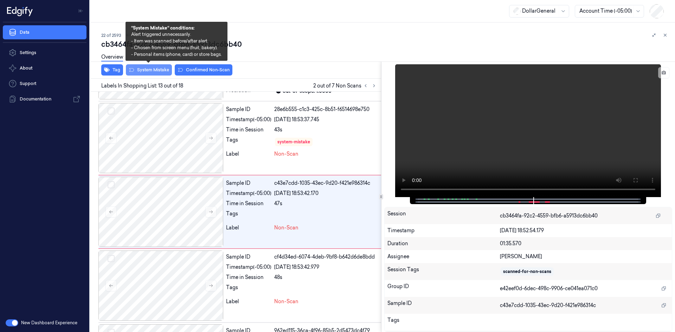
click at [160, 73] on button "System Mistake" at bounding box center [149, 69] width 46 height 11
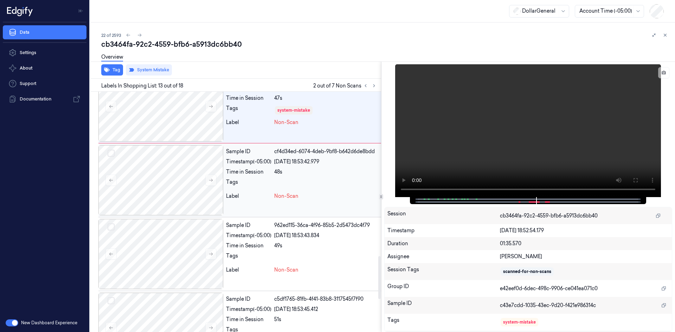
click at [299, 171] on div "48s" at bounding box center [326, 171] width 104 height 7
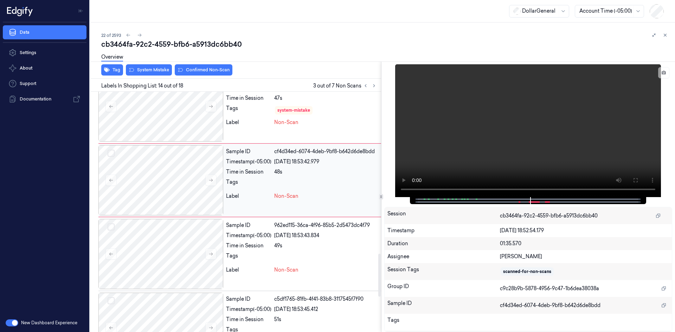
scroll to position [888, 0]
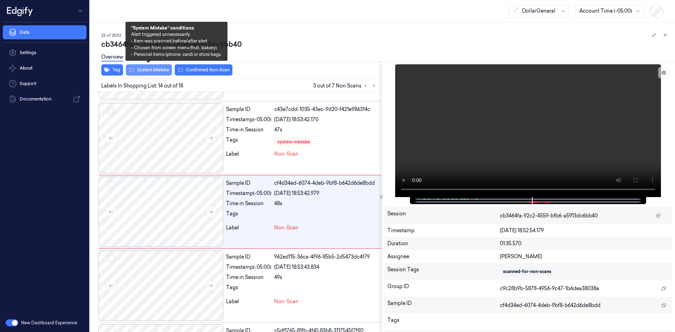
click at [165, 71] on button "System Mistake" at bounding box center [149, 69] width 46 height 11
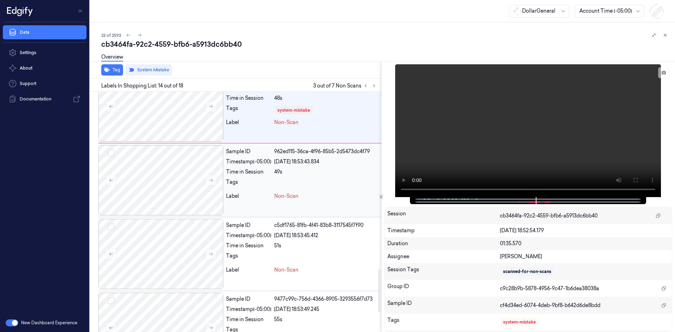
click at [273, 190] on div "Sample ID 962ed115-36ca-4f96-85b5-2d5473dc4f79 Timestamp (-05:00) 24/08/2025 18…" at bounding box center [302, 180] width 158 height 70
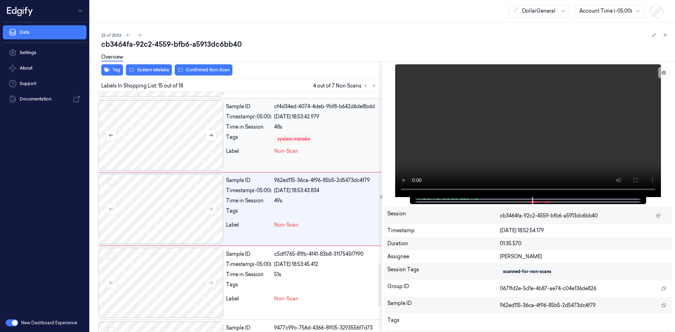
scroll to position [962, 0]
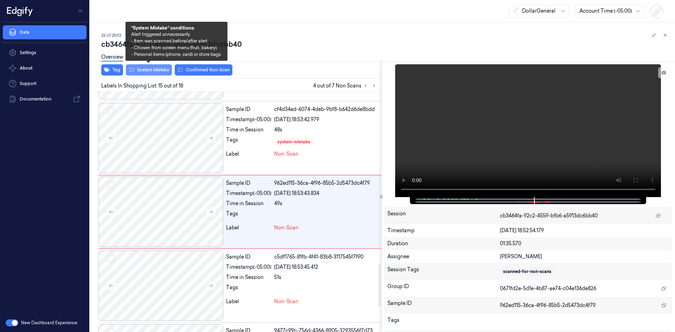
click at [146, 69] on button "System Mistake" at bounding box center [149, 69] width 46 height 11
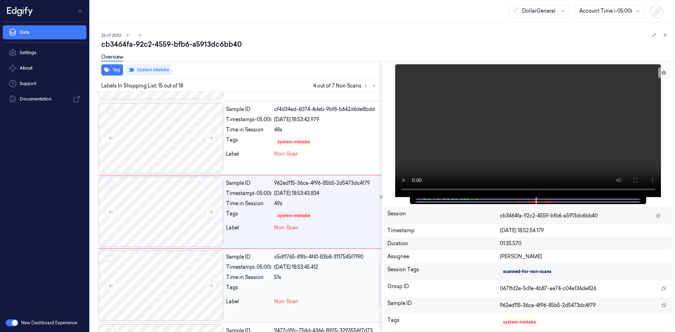
click at [240, 284] on div "Sample ID c5df1765-81fb-4f41-83b8-3117545f7f90 Timestamp (-05:00) 24/08/2025 18…" at bounding box center [302, 286] width 158 height 70
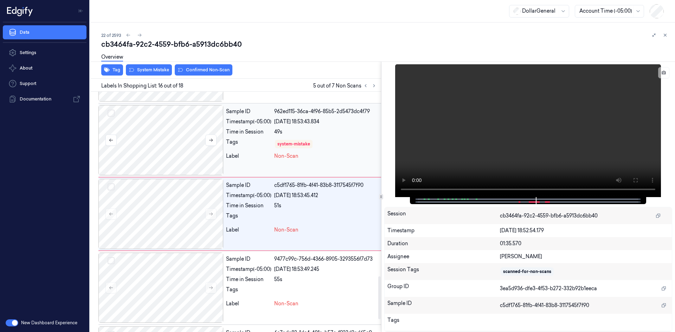
scroll to position [1036, 0]
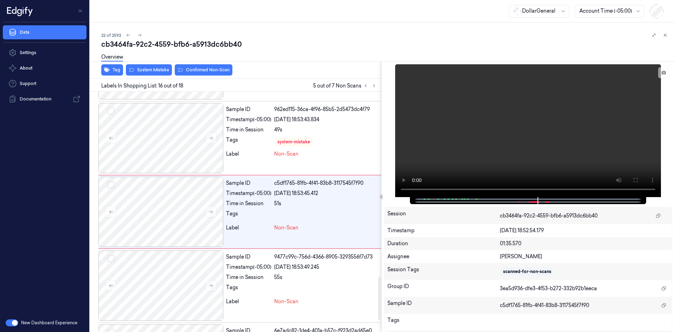
click at [155, 65] on div "Overview" at bounding box center [385, 58] width 568 height 18
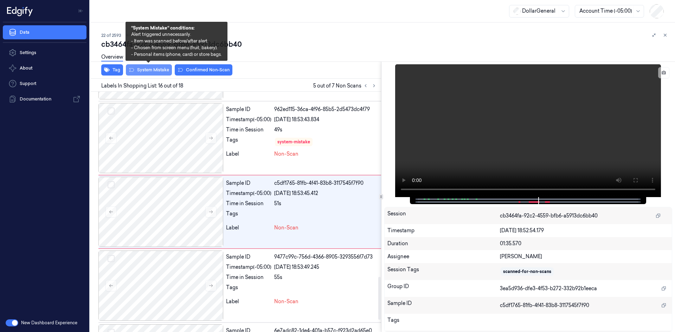
click at [155, 69] on button "System Mistake" at bounding box center [149, 69] width 46 height 11
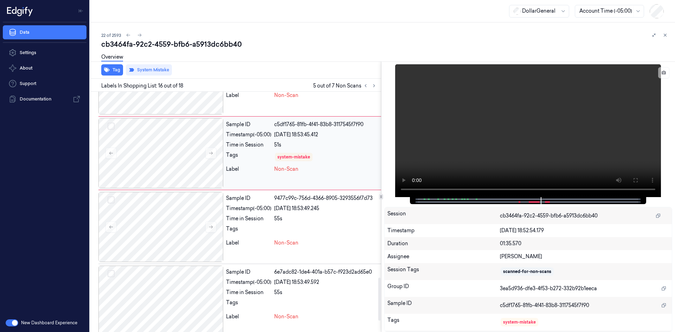
scroll to position [1103, 0]
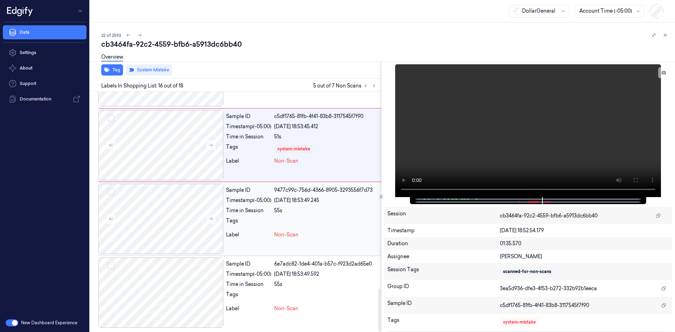
click at [290, 211] on div "55s" at bounding box center [326, 210] width 104 height 7
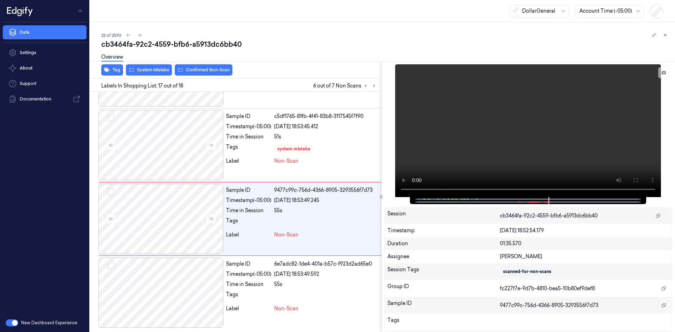
click at [153, 67] on div "Overview" at bounding box center [385, 58] width 568 height 18
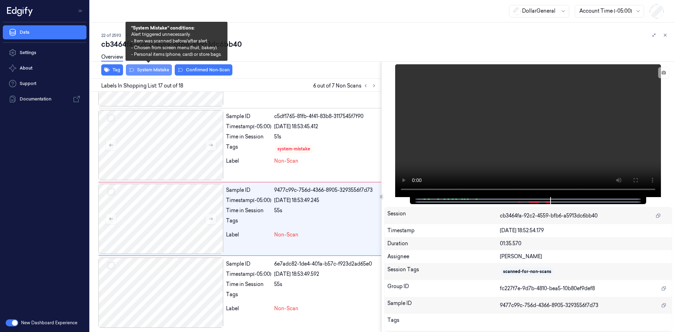
click at [154, 70] on button "System Mistake" at bounding box center [149, 69] width 46 height 11
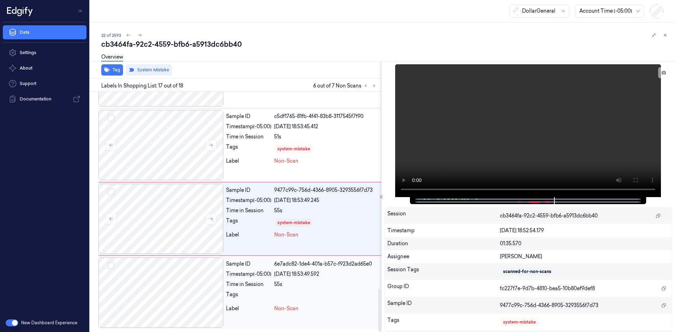
click at [217, 296] on div at bounding box center [160, 293] width 125 height 70
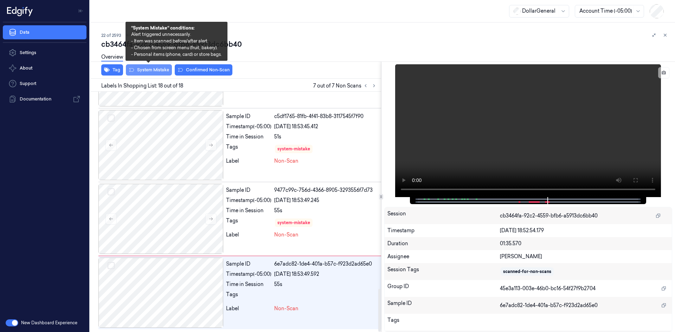
click at [149, 68] on button "System Mistake" at bounding box center [149, 69] width 46 height 11
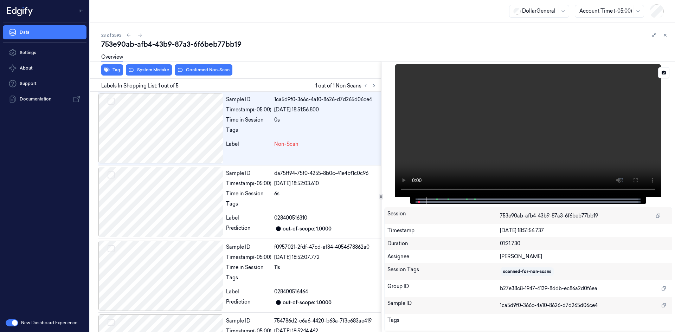
drag, startPoint x: 461, startPoint y: 111, endPoint x: 461, endPoint y: 97, distance: 14.4
click at [461, 105] on video at bounding box center [528, 130] width 266 height 133
click at [107, 66] on div "Overview" at bounding box center [112, 58] width 22 height 18
click at [107, 71] on icon "button" at bounding box center [107, 70] width 6 height 5
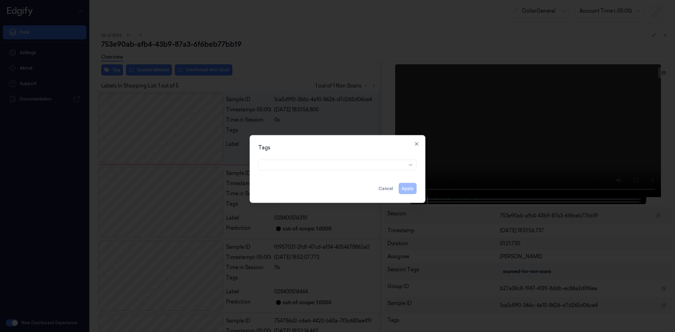
click at [332, 173] on div "Tags Apply Cancel Close" at bounding box center [338, 169] width 176 height 68
click at [326, 172] on div "Tags Apply Cancel Close" at bounding box center [338, 169] width 176 height 68
click at [317, 169] on div at bounding box center [334, 165] width 143 height 10
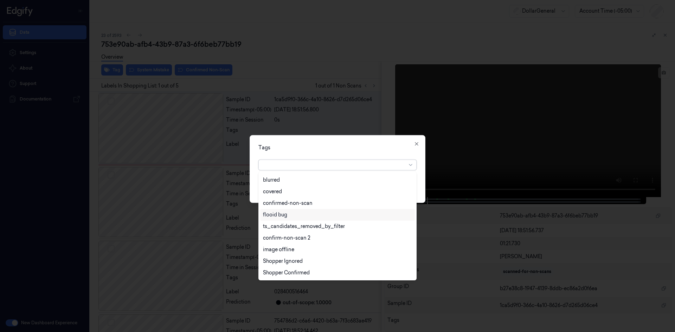
click at [308, 214] on div "flooid bug" at bounding box center [337, 214] width 149 height 7
click at [370, 156] on div "Tags option flooid bug , selected. 22 results available. Use Up and Down to cho…" at bounding box center [338, 169] width 176 height 68
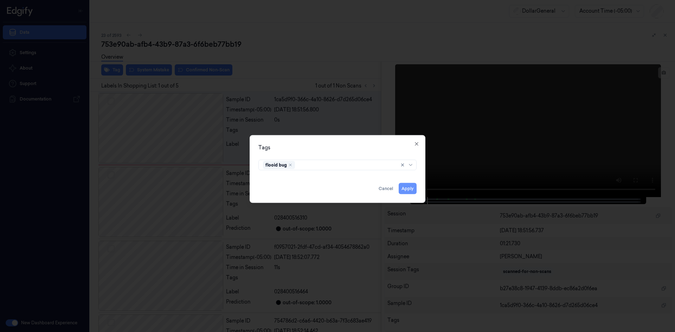
click at [405, 190] on button "Apply" at bounding box center [408, 188] width 18 height 11
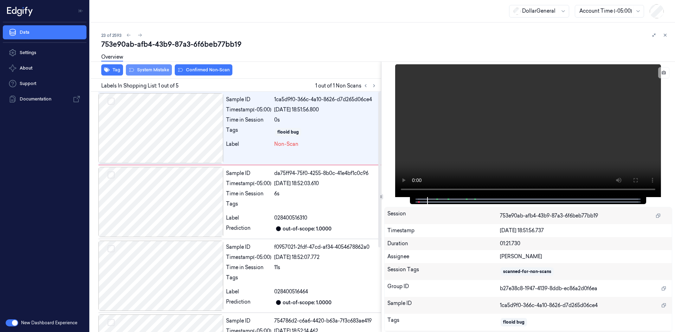
click at [158, 72] on button "System Mistake" at bounding box center [149, 69] width 46 height 11
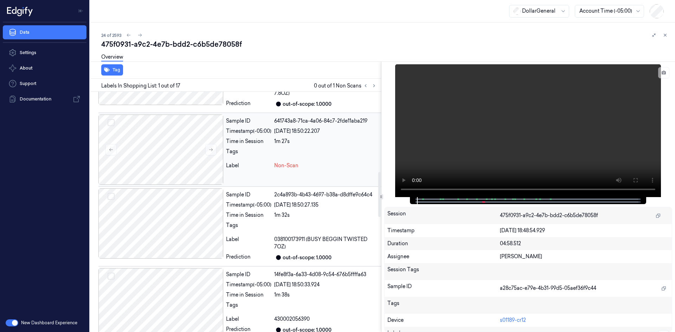
click at [281, 162] on span "Non-Scan" at bounding box center [286, 165] width 24 height 7
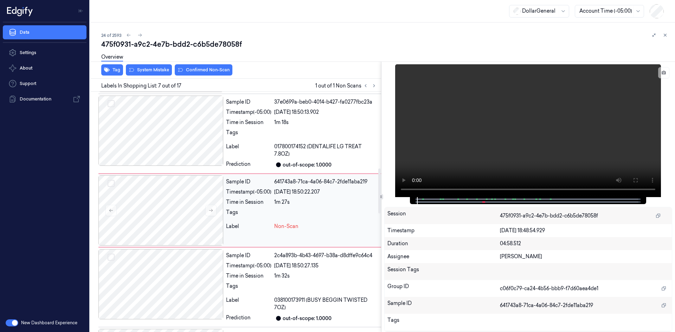
scroll to position [365, 0]
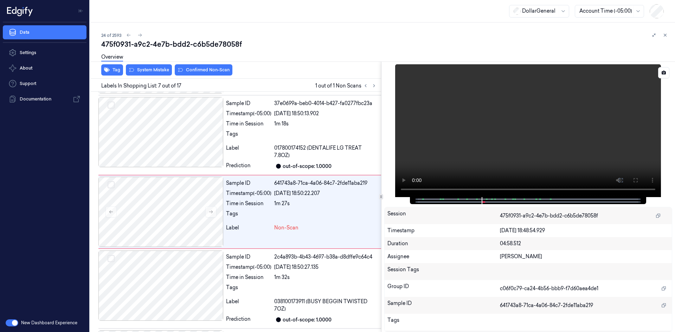
click at [493, 129] on video at bounding box center [528, 130] width 266 height 133
click at [491, 129] on video at bounding box center [528, 130] width 266 height 133
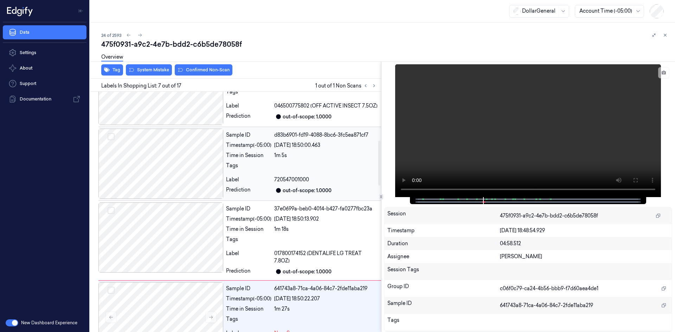
click at [276, 158] on div "1m 5s" at bounding box center [326, 155] width 104 height 7
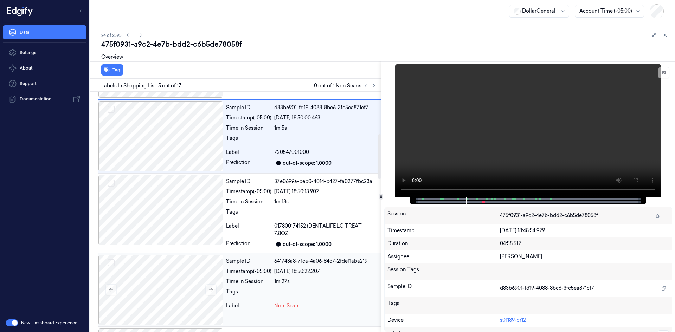
scroll to position [317, 0]
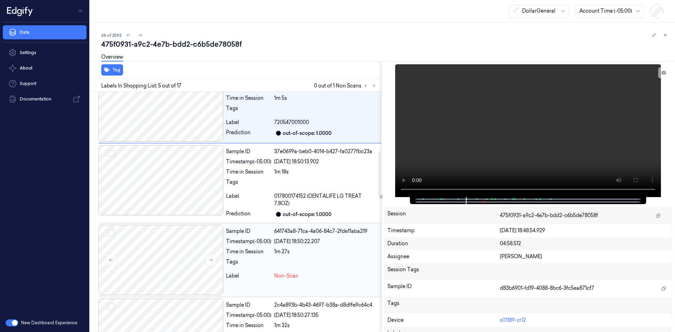
click at [269, 238] on div "Timestamp (-05:00)" at bounding box center [248, 241] width 45 height 7
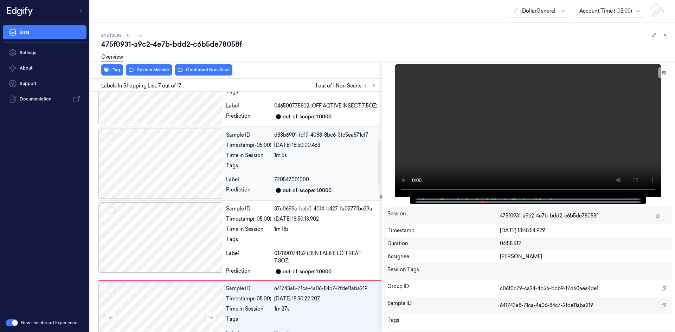
click at [274, 168] on div "Tags" at bounding box center [302, 167] width 152 height 11
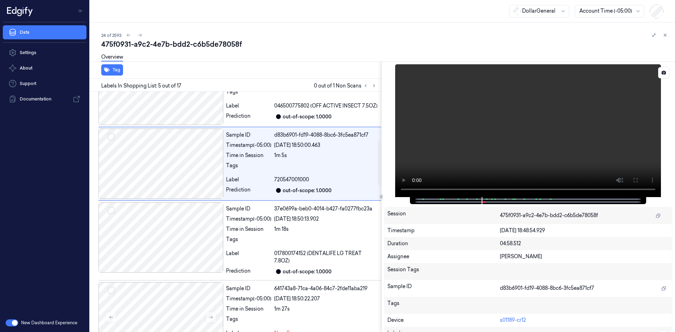
scroll to position [212, 0]
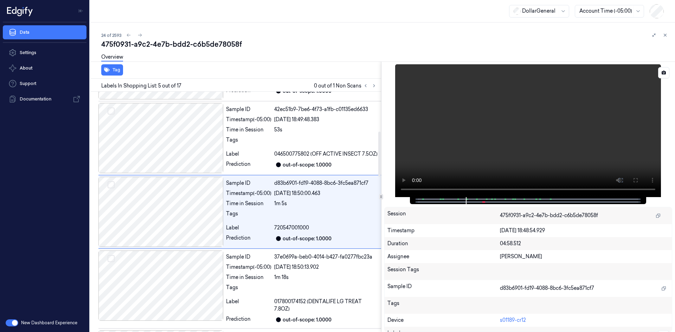
click at [543, 124] on video at bounding box center [528, 130] width 266 height 133
click at [530, 114] on video at bounding box center [528, 130] width 266 height 133
click at [314, 276] on div "1m 18s" at bounding box center [326, 277] width 104 height 7
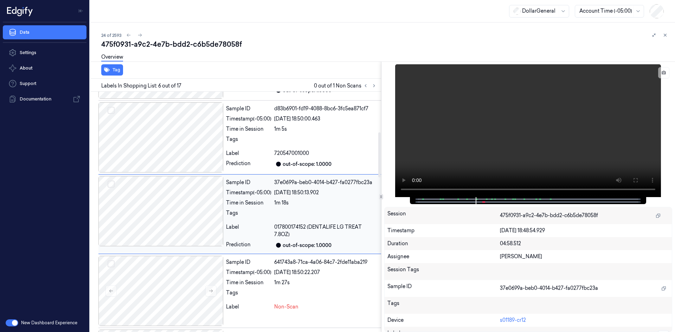
scroll to position [289, 0]
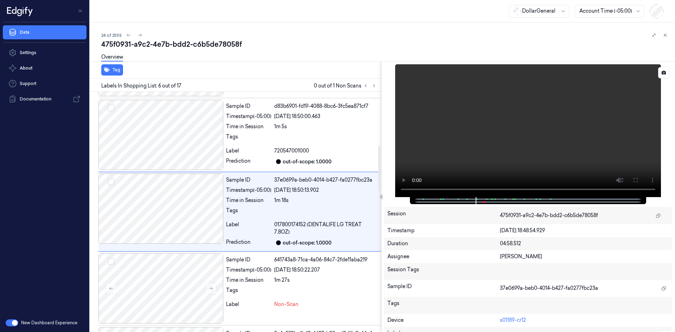
click at [572, 130] on video at bounding box center [528, 130] width 266 height 133
click at [317, 270] on div "24/08/2025 18:50:22.207" at bounding box center [326, 270] width 104 height 7
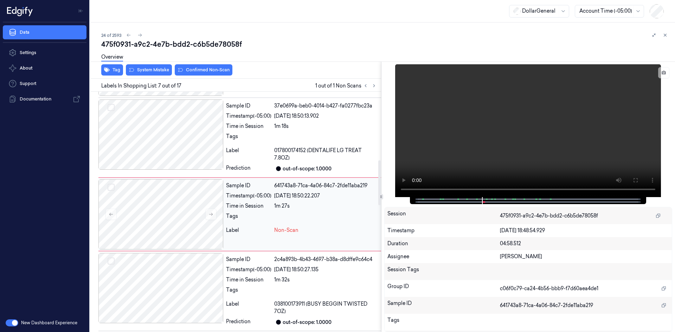
scroll to position [365, 0]
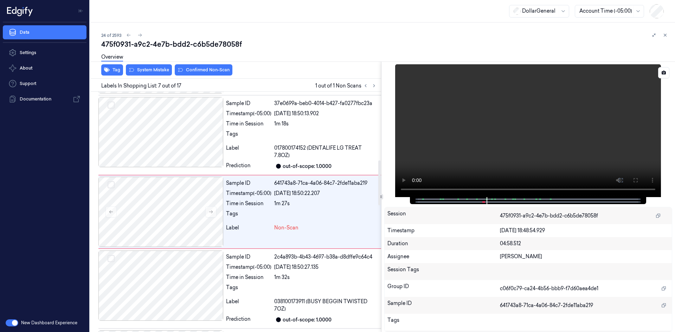
click at [477, 128] on video at bounding box center [528, 130] width 266 height 133
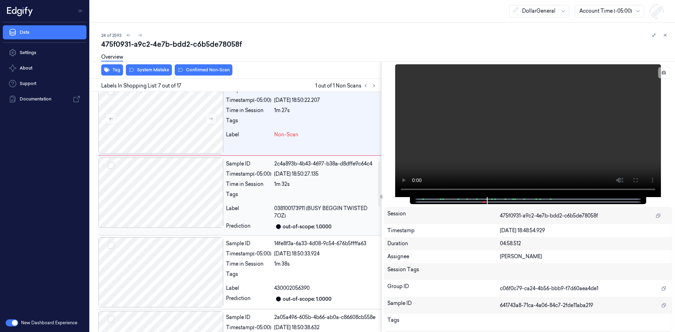
scroll to position [471, 0]
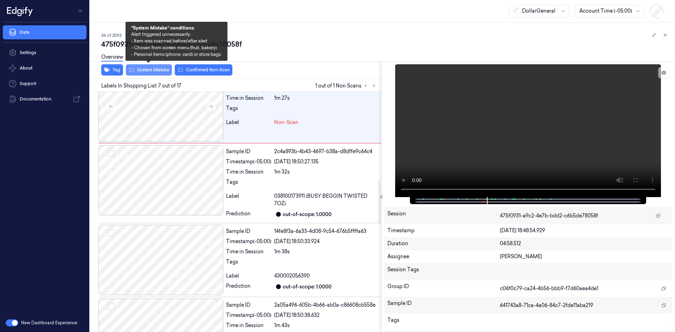
click at [158, 71] on button "System Mistake" at bounding box center [149, 69] width 46 height 11
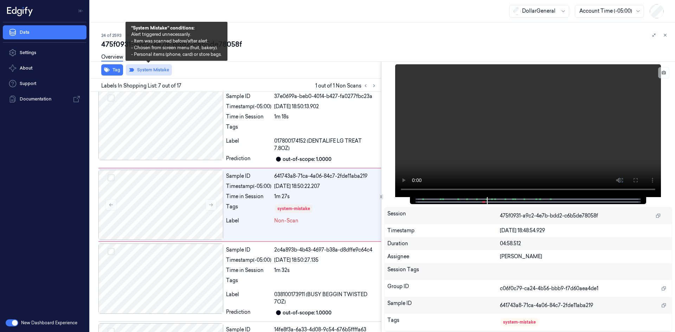
scroll to position [365, 0]
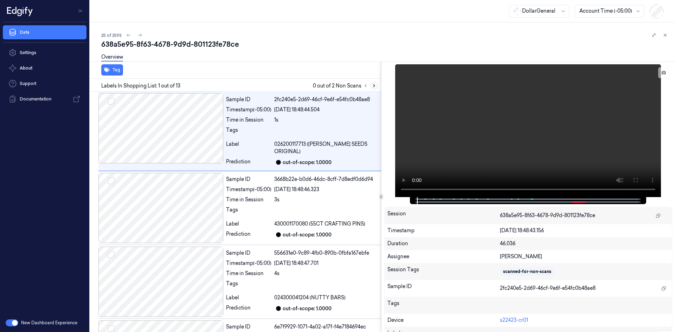
click at [374, 86] on icon at bounding box center [374, 85] width 5 height 5
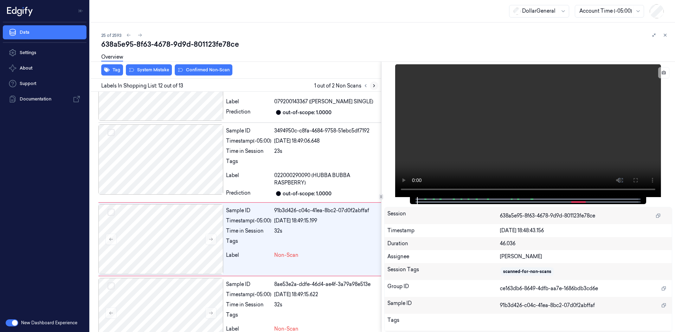
scroll to position [739, 0]
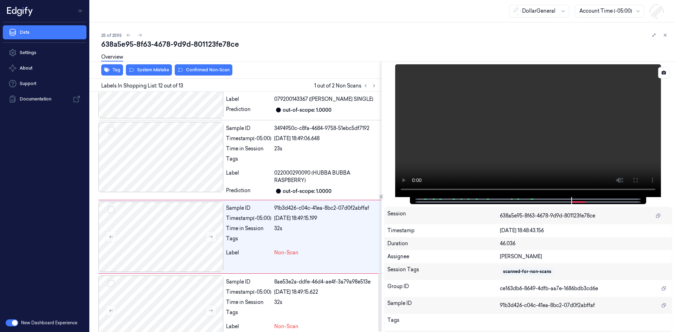
click at [525, 160] on video at bounding box center [528, 130] width 266 height 133
click at [525, 159] on video at bounding box center [528, 130] width 266 height 133
click at [200, 136] on div at bounding box center [160, 157] width 125 height 70
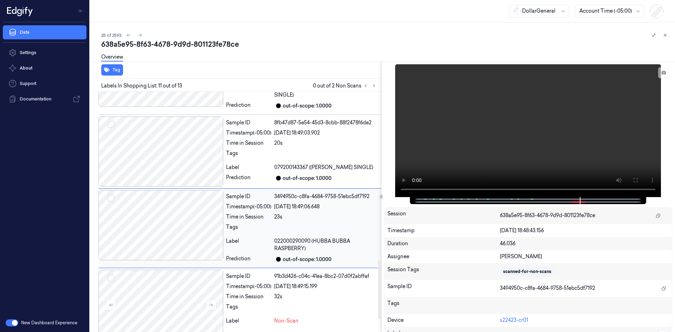
scroll to position [670, 0]
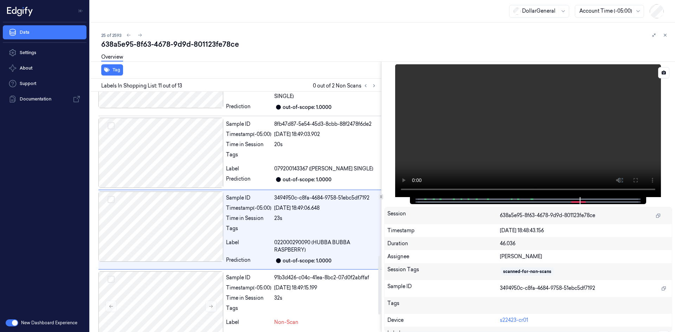
click at [567, 158] on video at bounding box center [528, 130] width 266 height 133
click at [548, 135] on video at bounding box center [528, 130] width 266 height 133
click at [303, 126] on div "Sample ID 8fb47d87-5e54-45d3-8cbb-88f2478f6de2 Timestamp (-05:00) 24/08/2025 18…" at bounding box center [302, 153] width 158 height 70
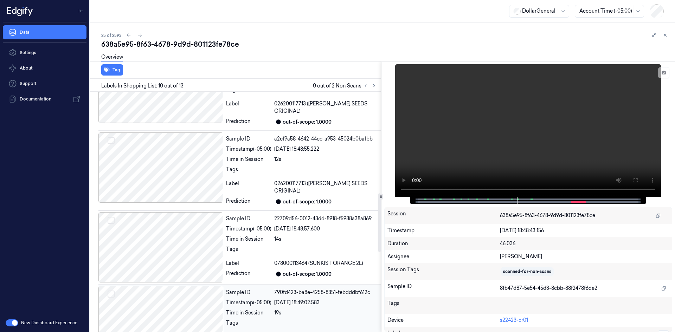
scroll to position [414, 0]
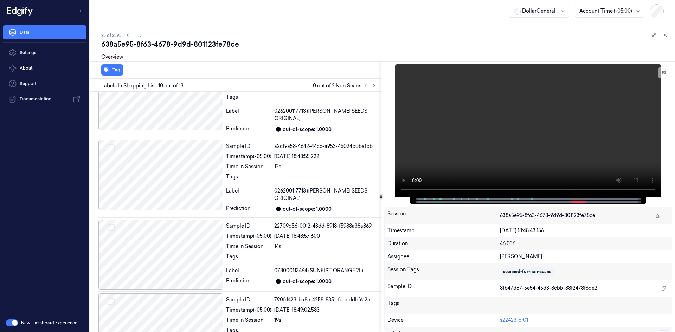
click at [664, 35] on icon at bounding box center [665, 35] width 5 height 5
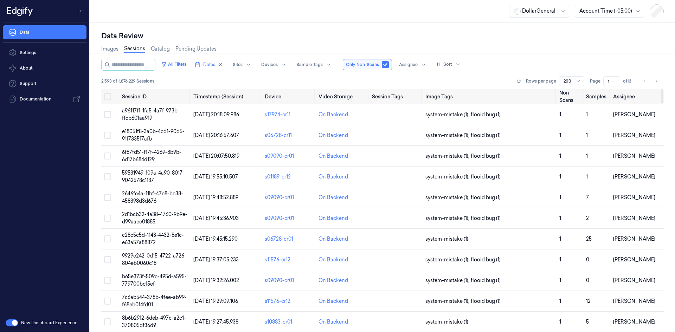
click at [571, 82] on div at bounding box center [568, 81] width 9 height 6
click at [577, 93] on div "50" at bounding box center [572, 94] width 16 height 7
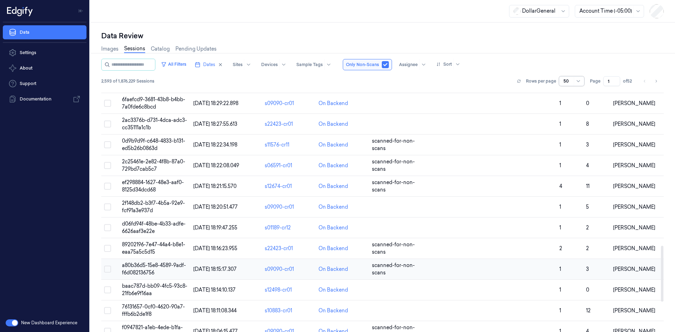
scroll to position [815, 0]
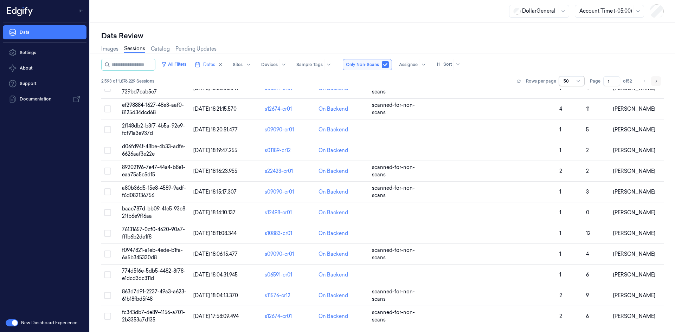
click at [654, 83] on button "Go to next page" at bounding box center [656, 81] width 10 height 10
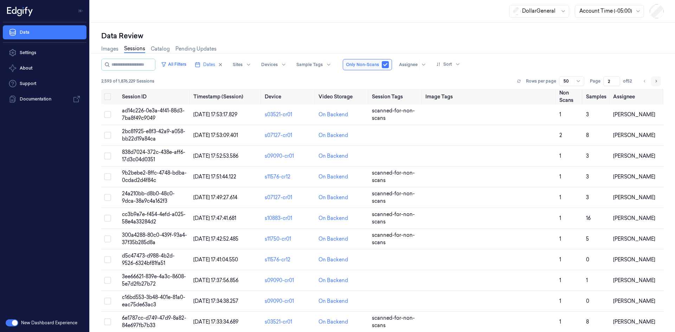
click at [654, 83] on button "Go to next page" at bounding box center [656, 81] width 10 height 10
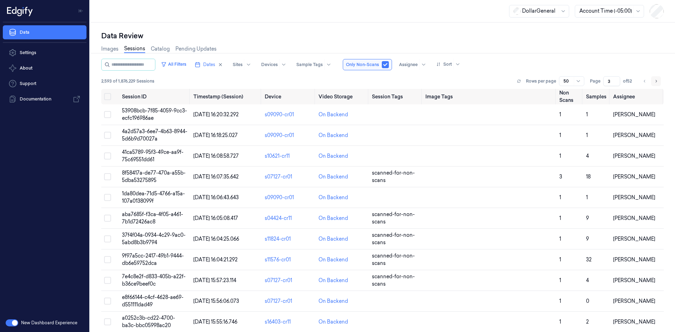
click at [654, 83] on button "Go to next page" at bounding box center [656, 81] width 10 height 10
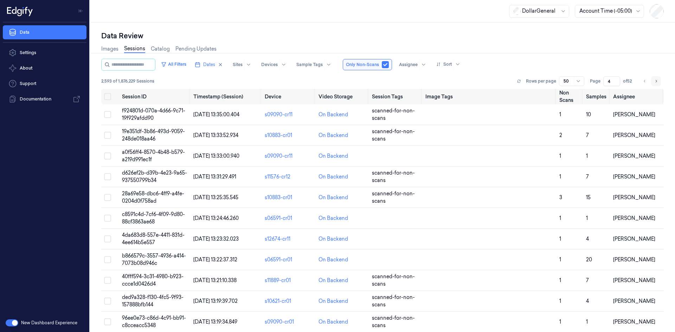
click at [654, 83] on button "Go to next page" at bounding box center [656, 81] width 10 height 10
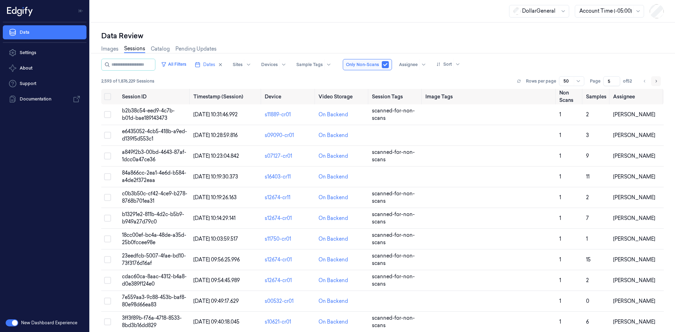
click at [654, 83] on button "Go to next page" at bounding box center [656, 81] width 10 height 10
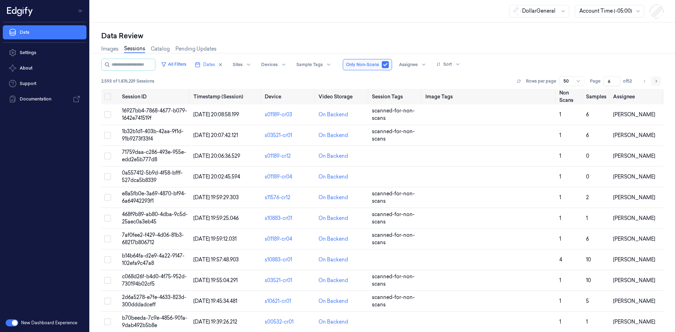
click at [654, 83] on button "Go to next page" at bounding box center [656, 81] width 10 height 10
click at [652, 83] on button "Go to next page" at bounding box center [656, 81] width 10 height 10
click at [651, 84] on button "Go to next page" at bounding box center [656, 81] width 10 height 10
click at [651, 85] on ul "pagination" at bounding box center [650, 81] width 21 height 10
click at [653, 82] on button "Go to next page" at bounding box center [656, 81] width 10 height 10
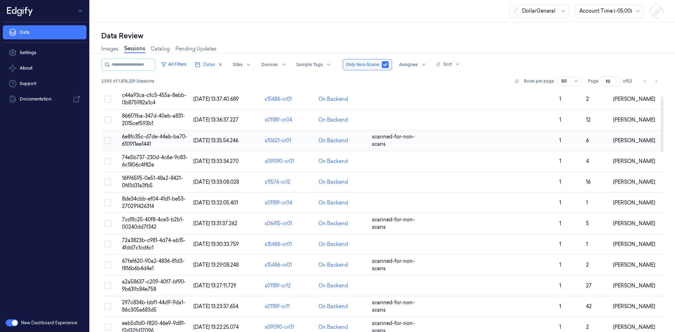
scroll to position [35, 0]
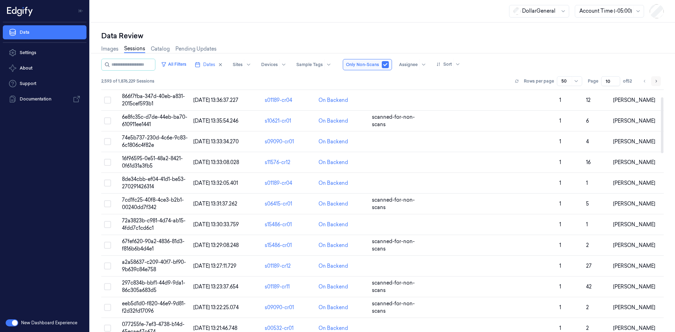
click at [656, 82] on icon "Go to next page" at bounding box center [656, 81] width 4 height 6
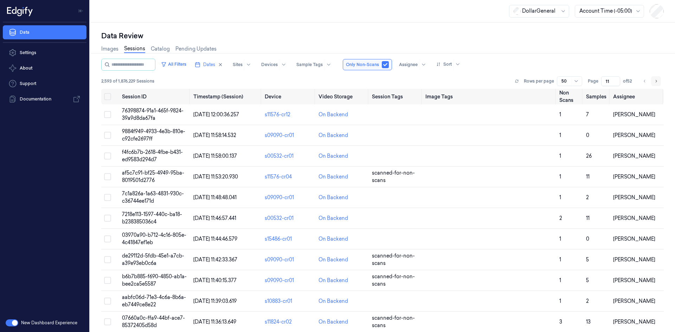
click at [656, 82] on icon "Go to next page" at bounding box center [656, 81] width 4 height 6
click at [655, 82] on icon "Go to next page" at bounding box center [656, 81] width 4 height 6
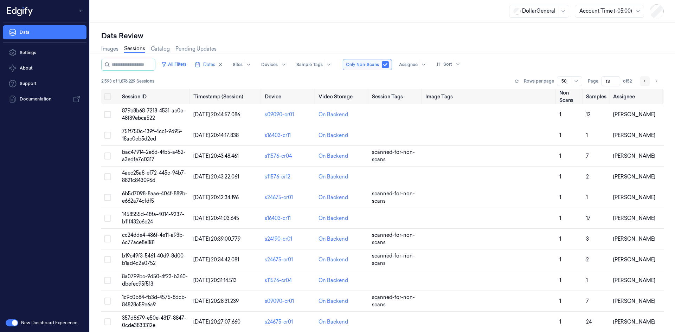
drag, startPoint x: 655, startPoint y: 82, endPoint x: 641, endPoint y: 82, distance: 14.1
click at [641, 82] on ul "pagination" at bounding box center [650, 81] width 21 height 10
click at [641, 82] on button "Go to previous page" at bounding box center [645, 81] width 10 height 10
click at [653, 80] on button "Go to next page" at bounding box center [656, 81] width 10 height 10
click at [647, 82] on icon "Go to previous page" at bounding box center [645, 81] width 4 height 6
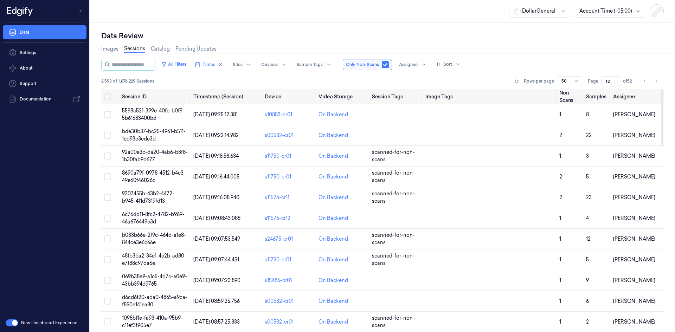
click at [566, 80] on div at bounding box center [565, 81] width 9 height 6
click at [564, 92] on div "50" at bounding box center [565, 94] width 6 height 7
click at [642, 83] on button "Go to previous page" at bounding box center [645, 81] width 10 height 10
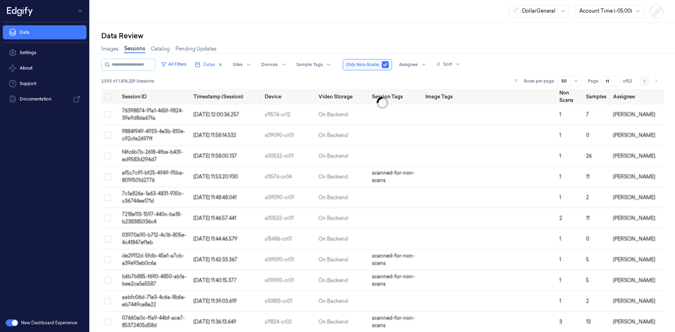
click at [642, 83] on button "Go to previous page" at bounding box center [645, 81] width 10 height 10
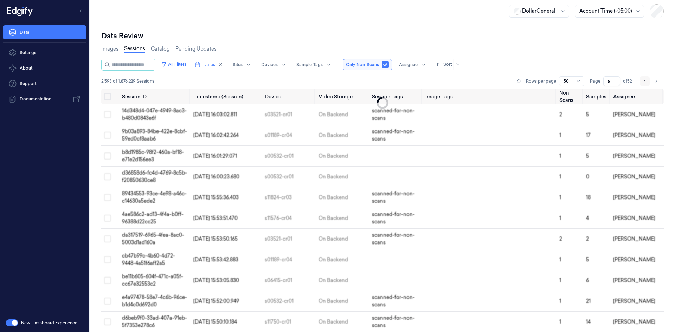
click at [642, 83] on button "Go to previous page" at bounding box center [645, 81] width 10 height 10
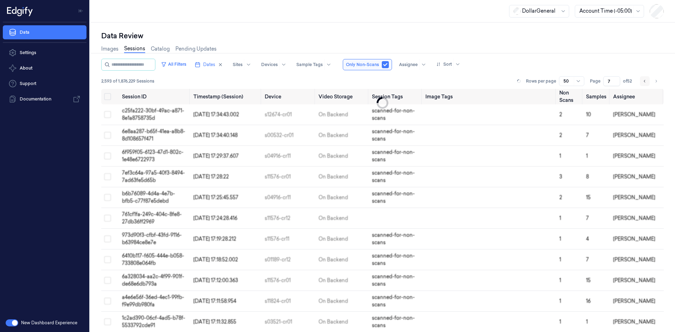
click at [642, 83] on button "Go to previous page" at bounding box center [645, 81] width 10 height 10
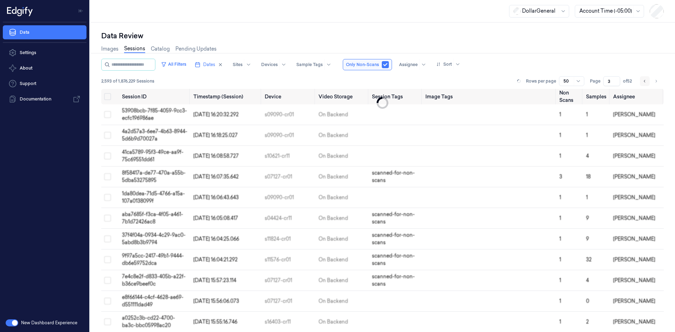
click at [642, 83] on button "Go to previous page" at bounding box center [645, 81] width 10 height 10
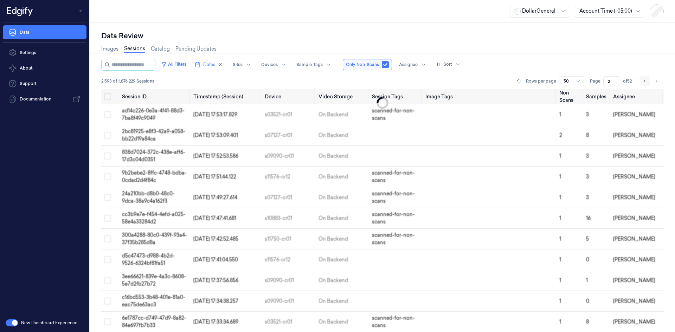
click at [642, 83] on button "Go to previous page" at bounding box center [645, 81] width 10 height 10
type input "1"
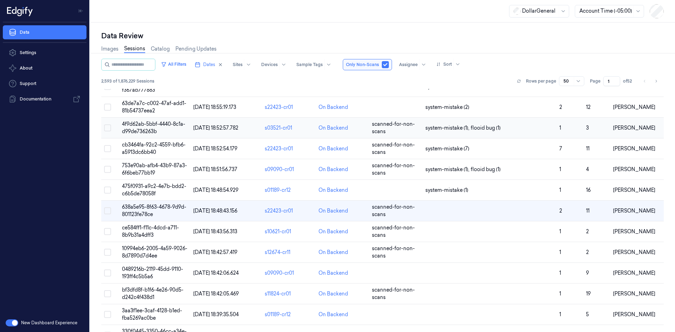
scroll to position [402, 0]
click at [399, 211] on td "scanned-for-non-scans" at bounding box center [395, 210] width 53 height 21
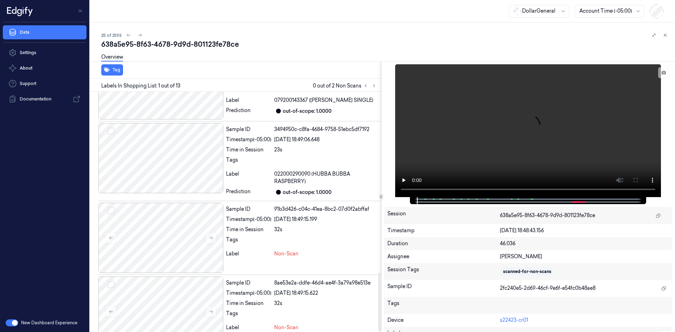
scroll to position [739, 0]
click at [339, 169] on span "022000290090 (HUBBA BUBBA RASPBERRY)" at bounding box center [326, 176] width 104 height 15
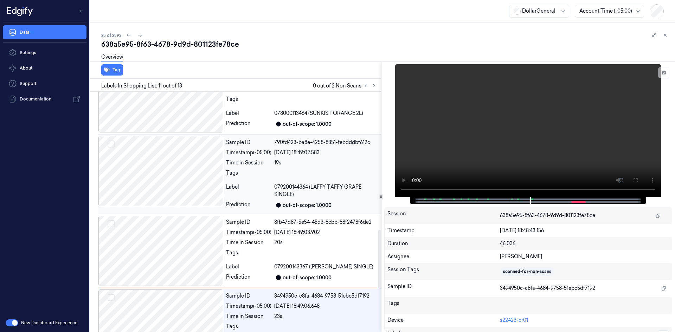
scroll to position [564, 0]
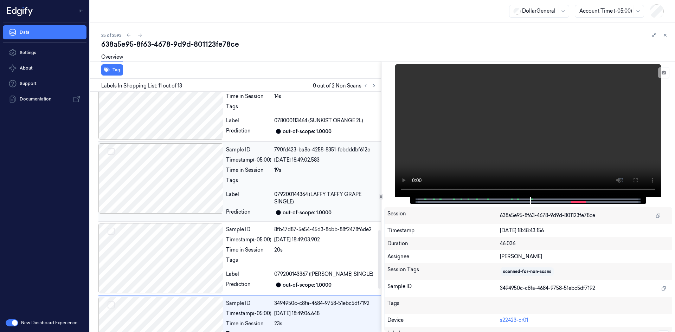
click at [299, 191] on span "079200144364 (LAFFY TAFFY GRAPE SINGLE)" at bounding box center [326, 198] width 104 height 15
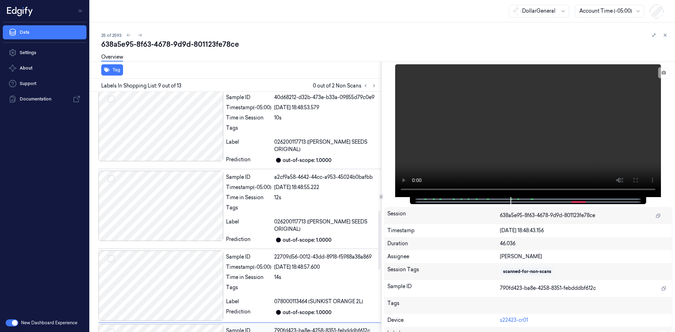
scroll to position [370, 0]
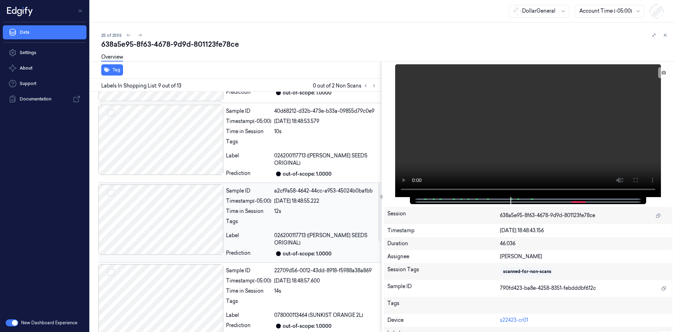
click at [264, 232] on div "Label" at bounding box center [248, 239] width 45 height 15
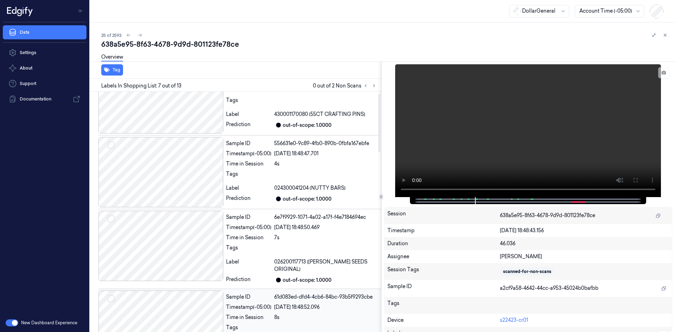
scroll to position [0, 0]
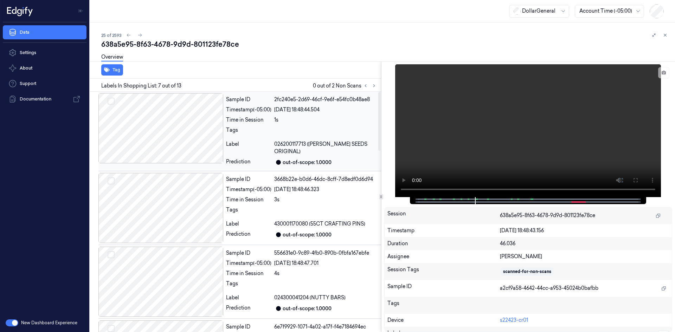
click at [257, 134] on div "Tags" at bounding box center [248, 132] width 45 height 11
click at [260, 186] on div "Timestamp (-05:00)" at bounding box center [248, 189] width 45 height 7
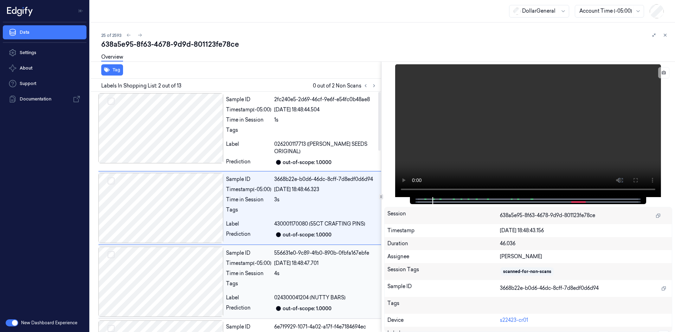
click at [271, 253] on div "Sample ID 556631e0-9c89-4fb0-890b-0fbfa167ebfe Timestamp (-05:00) 24/08/2025 18…" at bounding box center [302, 282] width 158 height 70
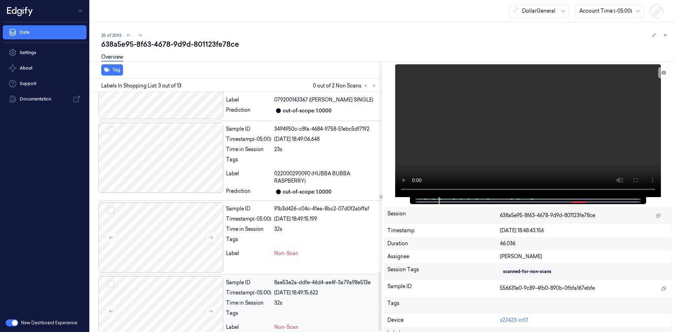
scroll to position [739, 0]
click at [284, 235] on div at bounding box center [326, 240] width 104 height 11
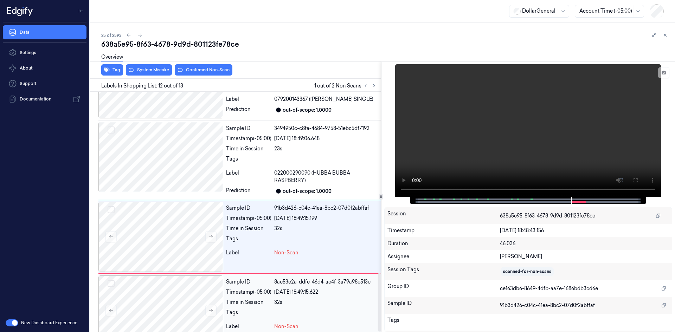
click at [264, 299] on div "Time in Session" at bounding box center [248, 302] width 45 height 7
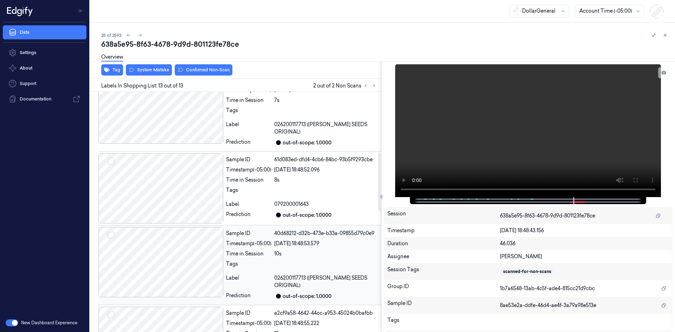
click at [194, 260] on div at bounding box center [160, 262] width 125 height 70
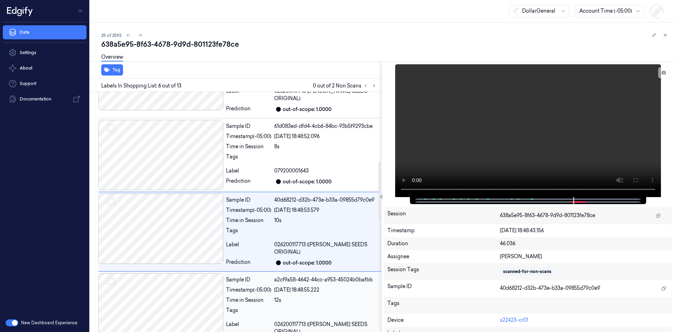
scroll to position [285, 0]
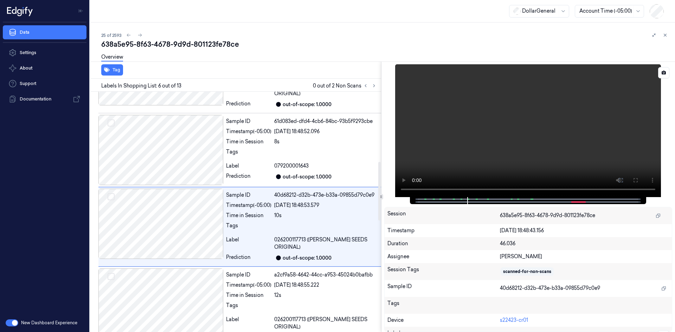
click at [587, 88] on video at bounding box center [528, 130] width 266 height 133
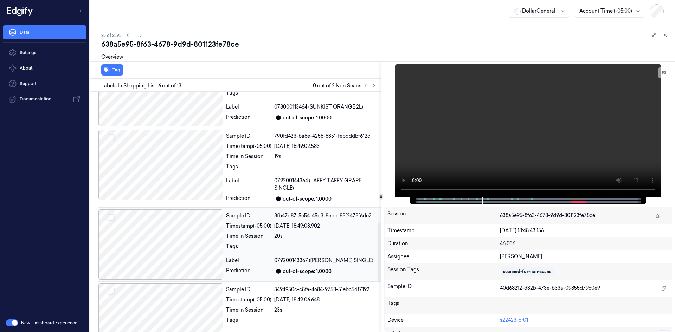
scroll to position [739, 0]
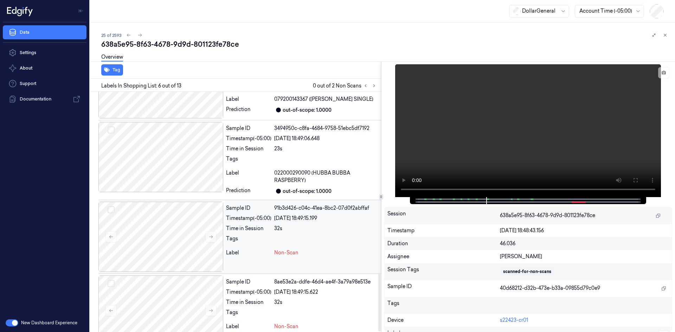
click at [248, 225] on div "Time in Session" at bounding box center [248, 228] width 45 height 7
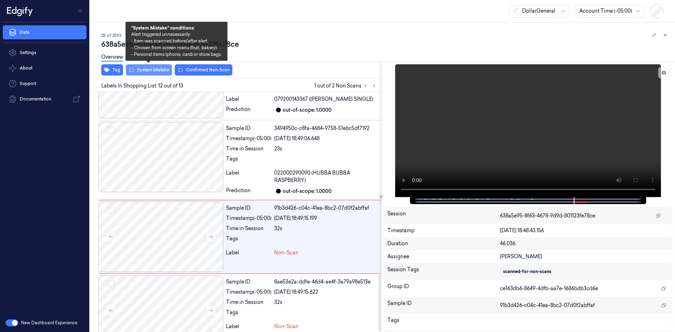
click at [162, 70] on button "System Mistake" at bounding box center [149, 69] width 46 height 11
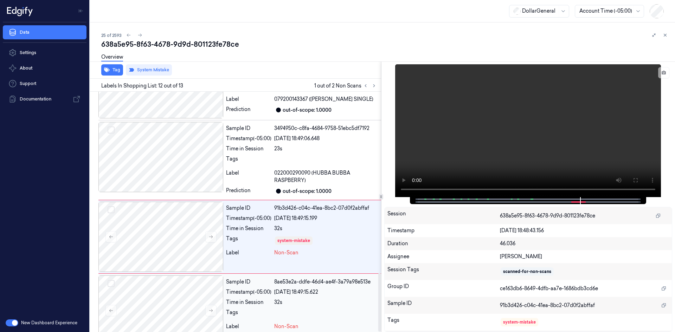
click at [285, 323] on span "Non-Scan" at bounding box center [286, 326] width 24 height 7
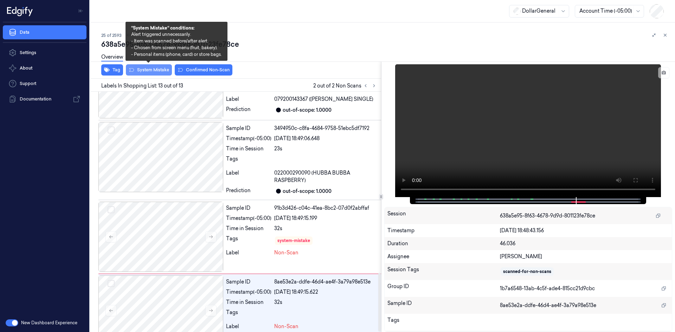
click at [163, 70] on button "System Mistake" at bounding box center [149, 69] width 46 height 11
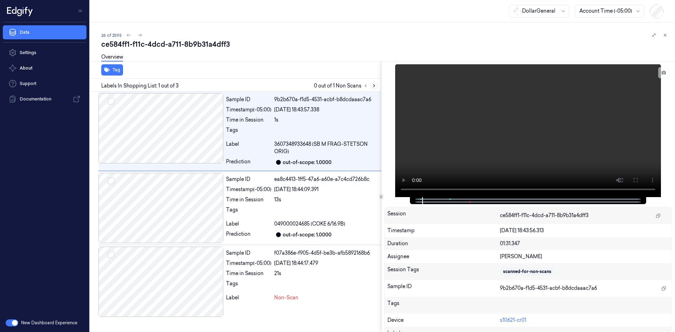
click at [373, 82] on button at bounding box center [374, 86] width 8 height 8
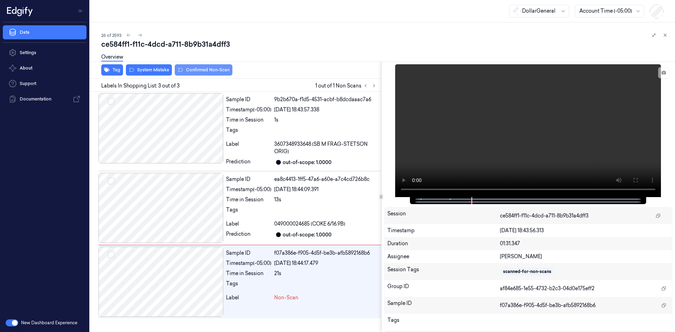
click at [219, 67] on button "Confirmed Non-Scan" at bounding box center [204, 69] width 58 height 11
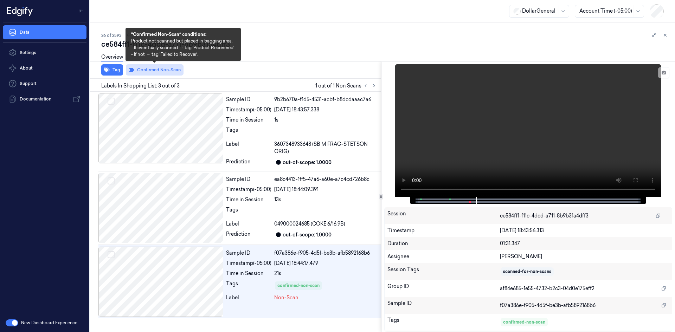
click at [166, 69] on button "Confirmed Non-Scan" at bounding box center [155, 69] width 58 height 11
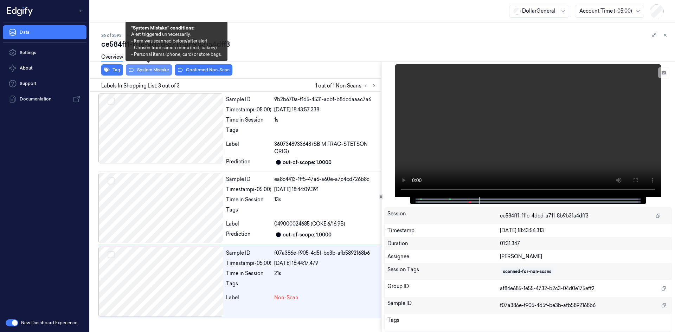
click at [156, 71] on button "System Mistake" at bounding box center [149, 69] width 46 height 11
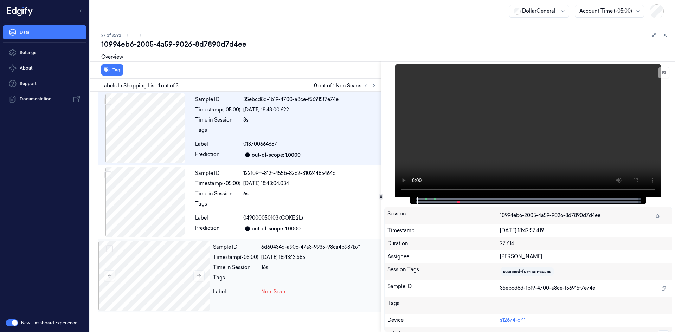
click at [260, 270] on div "Time in Session 16s" at bounding box center [295, 267] width 165 height 7
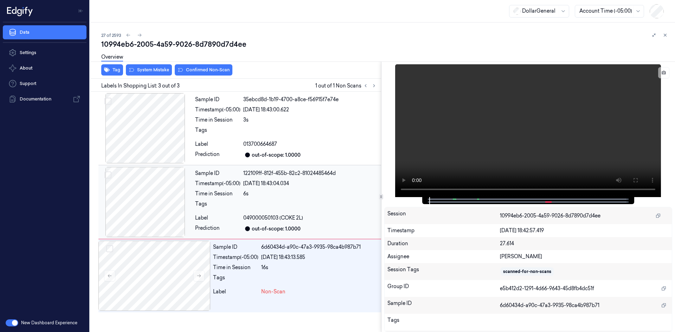
click at [261, 211] on div at bounding box center [310, 205] width 135 height 11
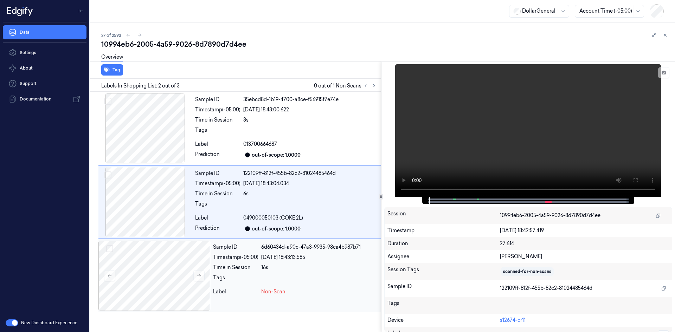
click at [247, 261] on div "Timestamp (-05:00)" at bounding box center [235, 257] width 45 height 7
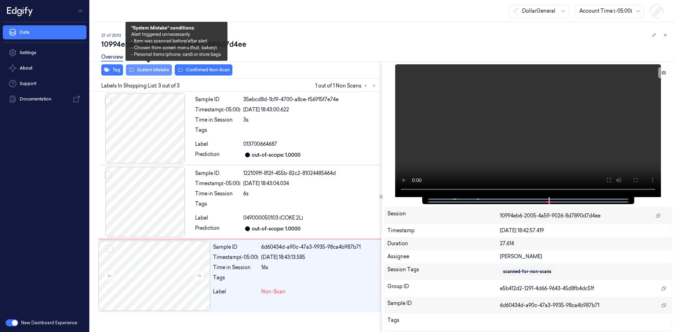
click at [156, 73] on button "System Mistake" at bounding box center [149, 69] width 46 height 11
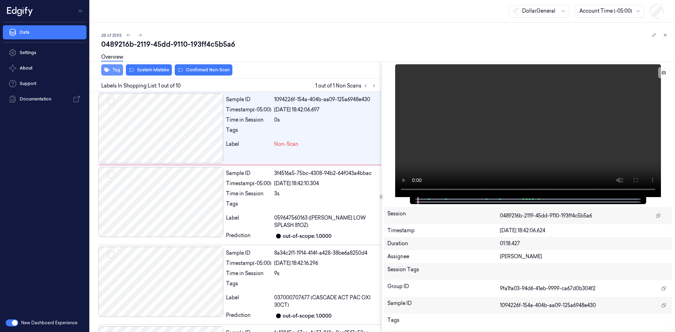
click at [118, 73] on button "Tag" at bounding box center [112, 69] width 22 height 11
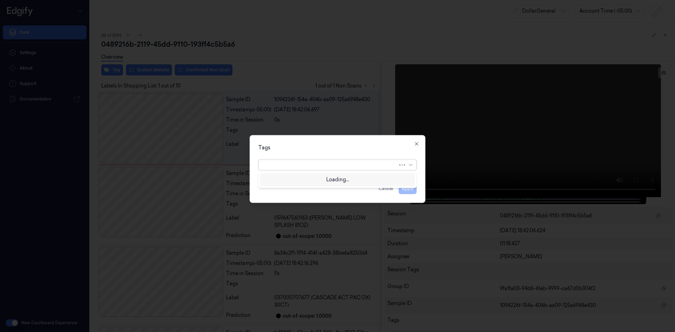
click at [351, 169] on div at bounding box center [330, 165] width 135 height 10
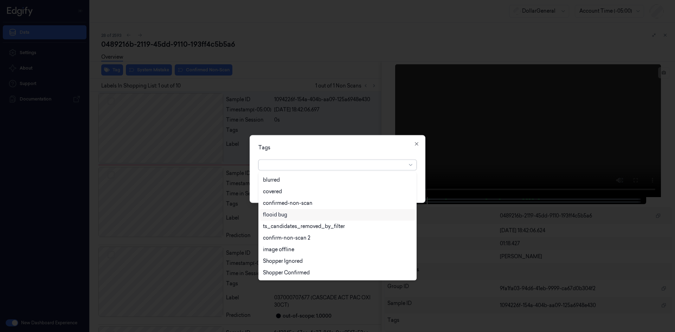
click at [288, 214] on div "flooid bug" at bounding box center [337, 214] width 149 height 7
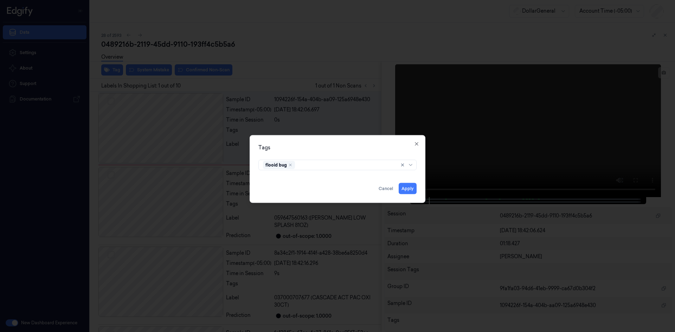
click at [374, 154] on div "Tags flooid bug Apply Cancel Close" at bounding box center [338, 169] width 176 height 68
click at [412, 186] on button "Apply" at bounding box center [408, 188] width 18 height 11
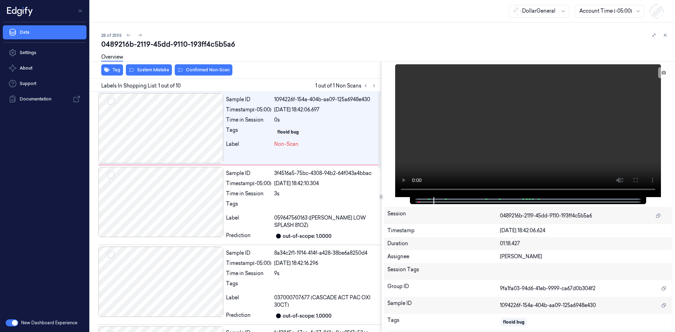
click at [146, 66] on div "Overview" at bounding box center [385, 58] width 568 height 18
click at [149, 74] on button "System Mistake" at bounding box center [149, 69] width 46 height 11
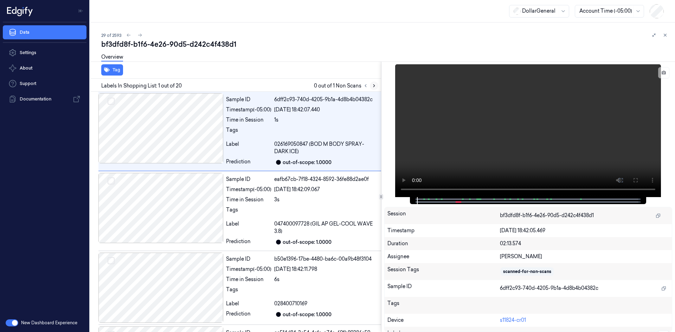
click at [373, 88] on icon at bounding box center [374, 85] width 5 height 5
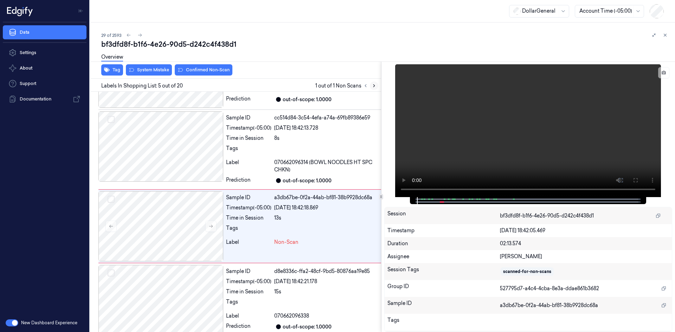
scroll to position [230, 0]
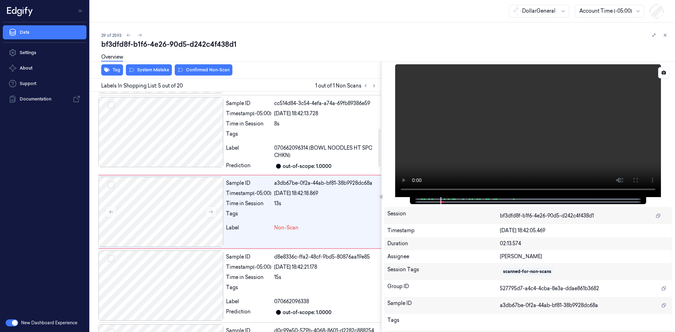
click at [508, 108] on video at bounding box center [528, 130] width 266 height 133
click at [517, 165] on video at bounding box center [528, 130] width 266 height 133
click at [536, 129] on video at bounding box center [528, 130] width 266 height 133
click at [294, 208] on div "Sample ID a3db67be-0f2a-44ab-bf81-38b9928dc68a Timestamp (-05:00) 24/08/2025 18…" at bounding box center [302, 212] width 158 height 70
click at [445, 112] on video at bounding box center [528, 130] width 266 height 133
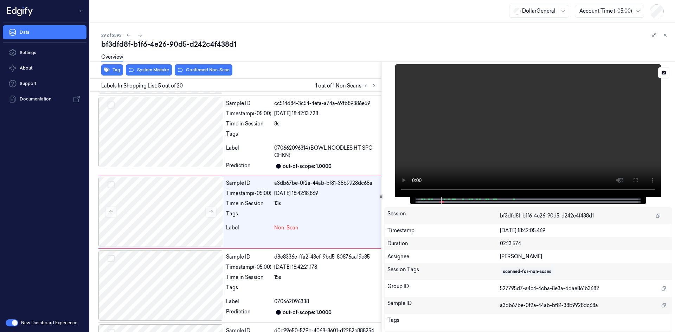
click at [462, 93] on video at bounding box center [528, 130] width 266 height 133
click at [282, 121] on div "8s" at bounding box center [326, 123] width 104 height 7
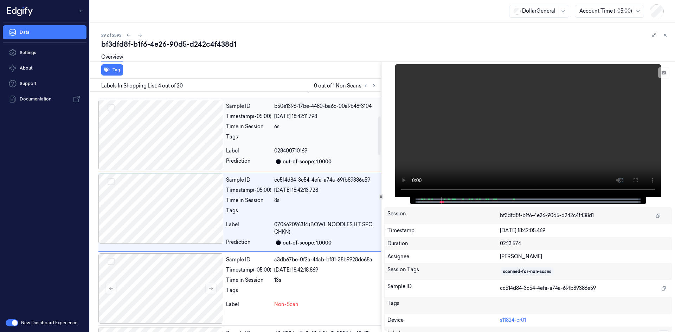
click at [298, 144] on div at bounding box center [326, 138] width 104 height 11
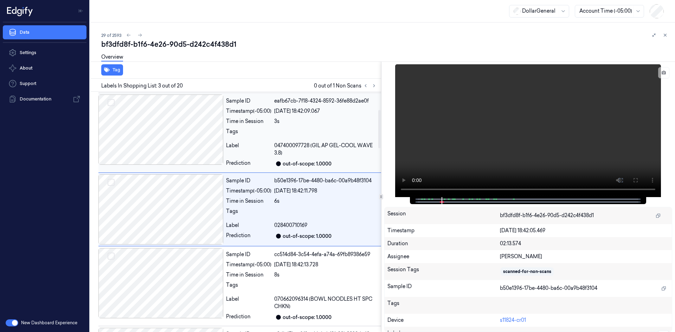
scroll to position [76, 0]
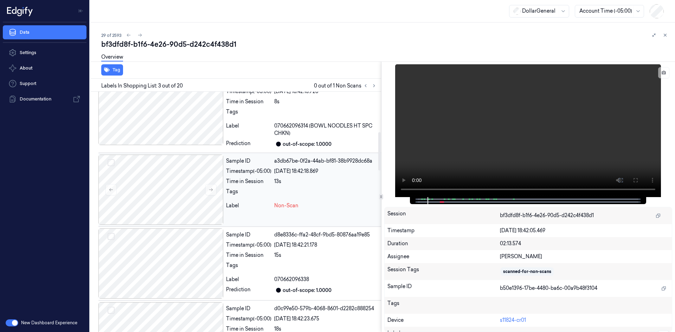
click at [263, 190] on div "Tags" at bounding box center [248, 193] width 45 height 11
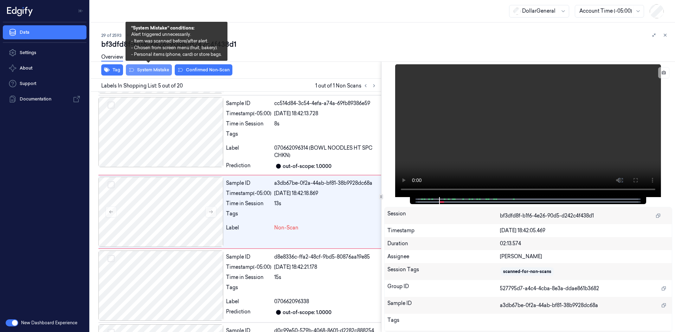
click at [154, 72] on button "System Mistake" at bounding box center [149, 69] width 46 height 11
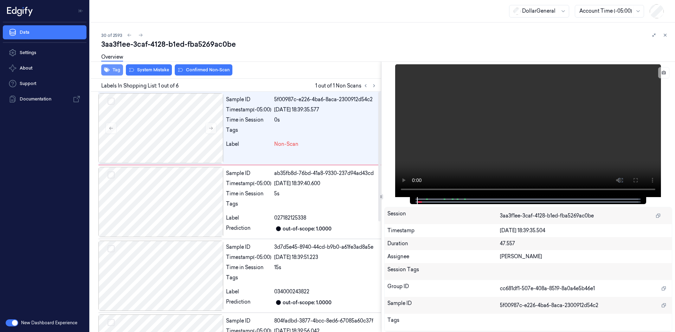
click at [113, 71] on button "Tag" at bounding box center [112, 69] width 22 height 11
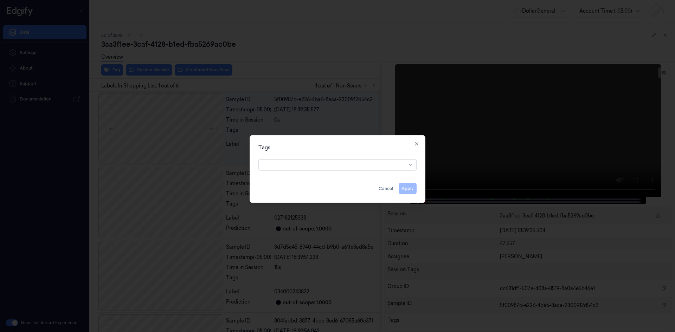
click at [309, 172] on div "Tags Apply Cancel Close" at bounding box center [338, 169] width 176 height 68
click at [311, 166] on div at bounding box center [334, 164] width 143 height 7
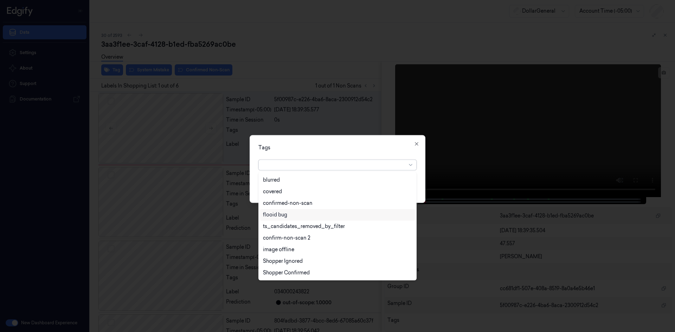
click at [310, 213] on div "flooid bug" at bounding box center [337, 214] width 149 height 7
click at [383, 149] on div "Tags" at bounding box center [337, 147] width 158 height 7
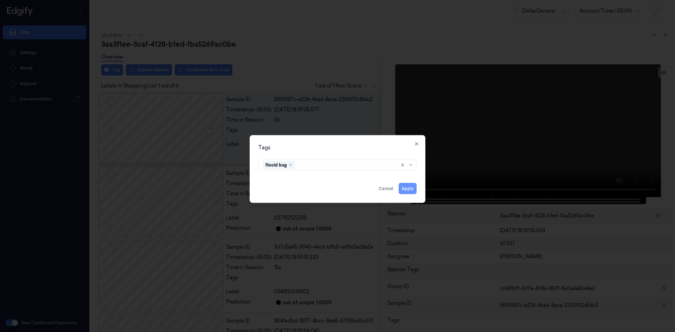
click at [413, 187] on button "Apply" at bounding box center [408, 188] width 18 height 11
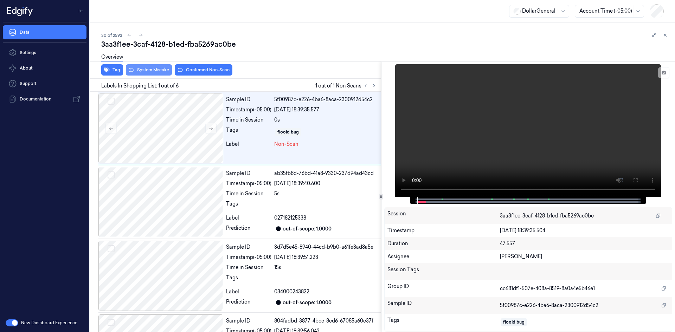
click at [140, 67] on button "System Mistake" at bounding box center [149, 69] width 46 height 11
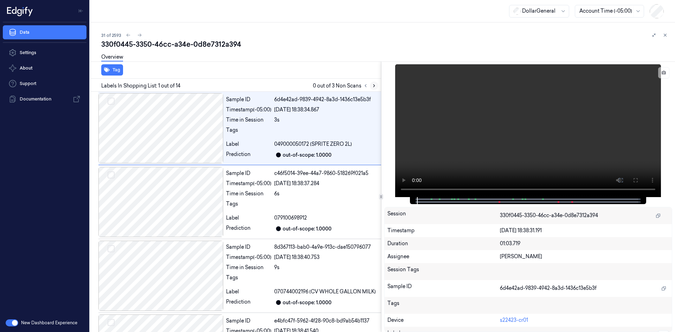
click at [373, 86] on icon at bounding box center [374, 85] width 5 height 5
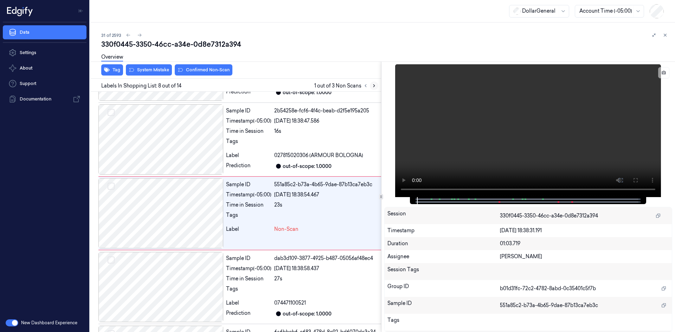
scroll to position [433, 0]
click at [458, 153] on video at bounding box center [528, 130] width 266 height 133
click at [478, 143] on video at bounding box center [528, 130] width 266 height 133
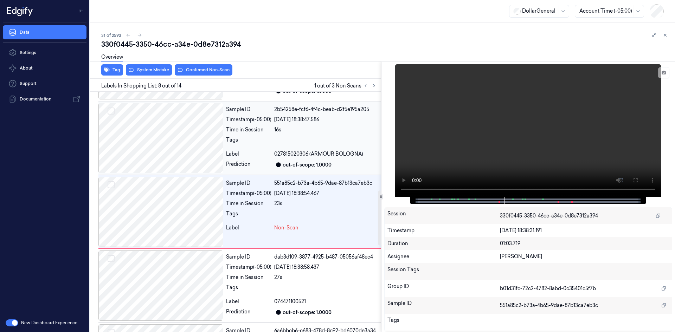
click at [237, 150] on div "Sample ID 2b54258e-fcf6-4f4c-beab-d2f5e195a205 Timestamp (-05:00) 24/08/2025 18…" at bounding box center [302, 138] width 158 height 70
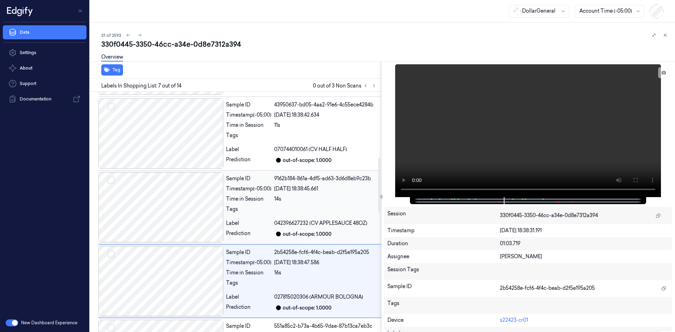
scroll to position [289, 0]
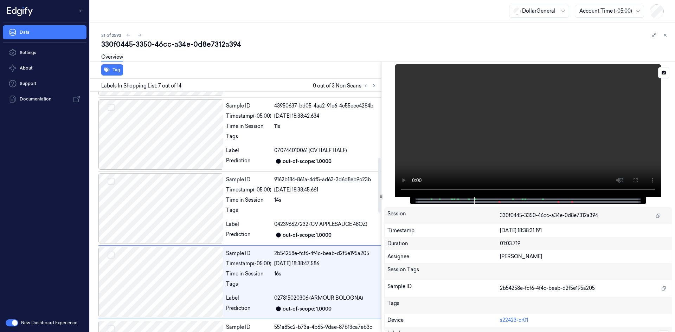
click at [568, 149] on video at bounding box center [528, 130] width 266 height 133
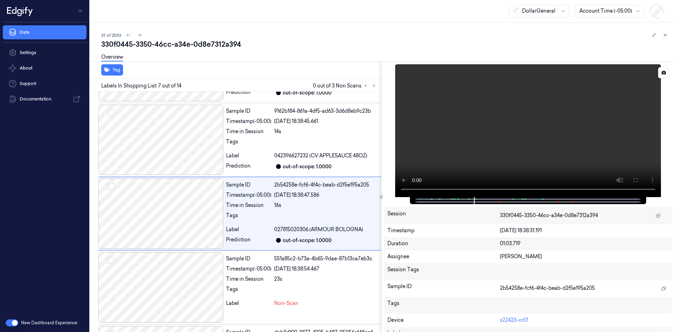
scroll to position [359, 0]
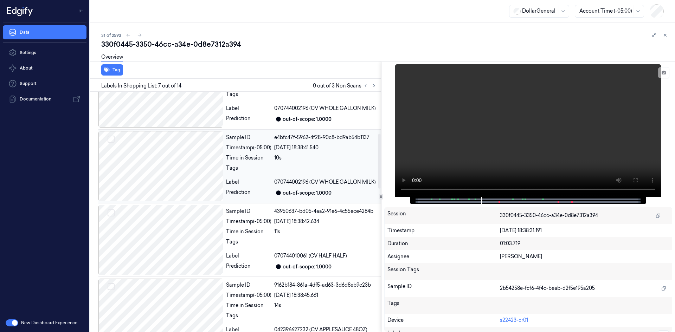
click at [245, 169] on div "Tags" at bounding box center [248, 170] width 45 height 11
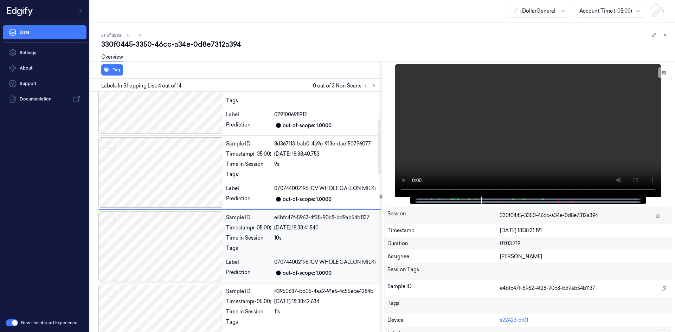
scroll to position [0, 0]
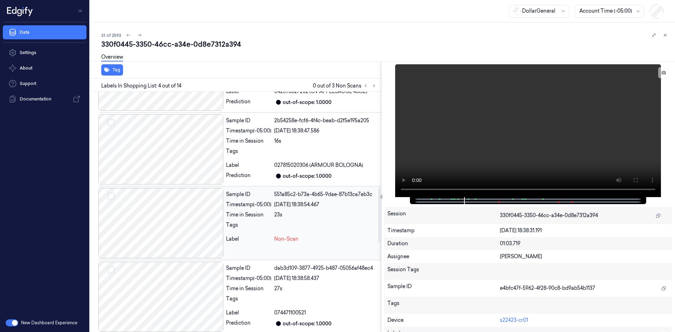
click at [293, 223] on div at bounding box center [326, 227] width 104 height 11
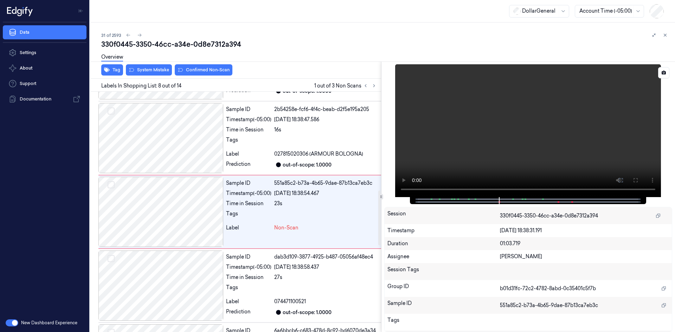
click at [442, 129] on video at bounding box center [528, 130] width 266 height 133
click at [431, 130] on video at bounding box center [528, 130] width 266 height 133
click at [325, 199] on div "Sample ID 551a85c2-b73a-4b65-9dae-87b13ca7eb3c Timestamp (-05:00) 24/08/2025 18…" at bounding box center [302, 212] width 158 height 70
click at [533, 128] on video at bounding box center [528, 130] width 266 height 133
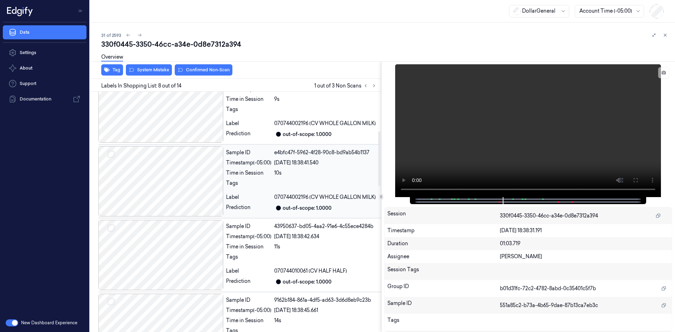
scroll to position [152, 0]
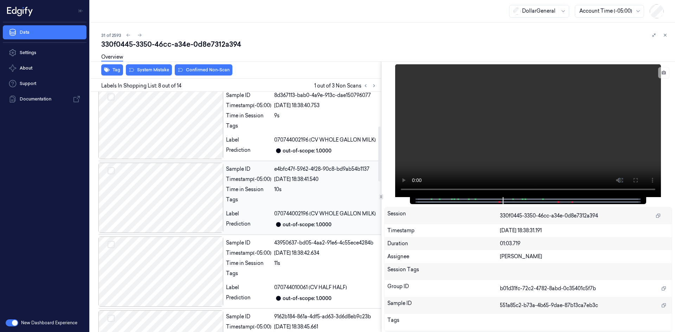
click at [201, 198] on div at bounding box center [160, 198] width 125 height 70
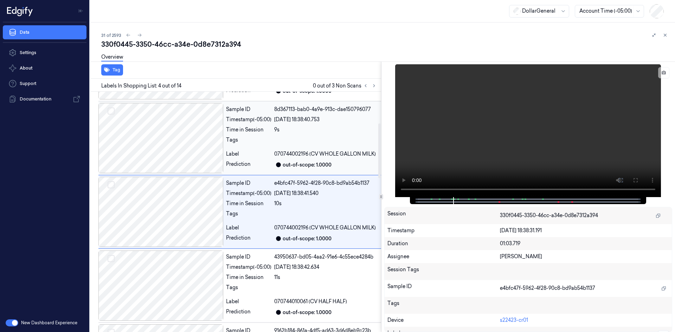
click at [255, 146] on div "Tags" at bounding box center [248, 141] width 45 height 11
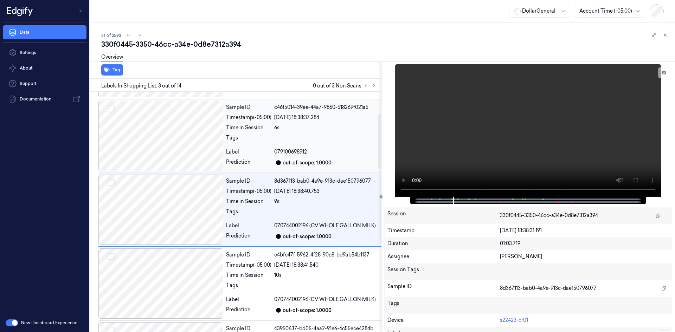
scroll to position [64, 0]
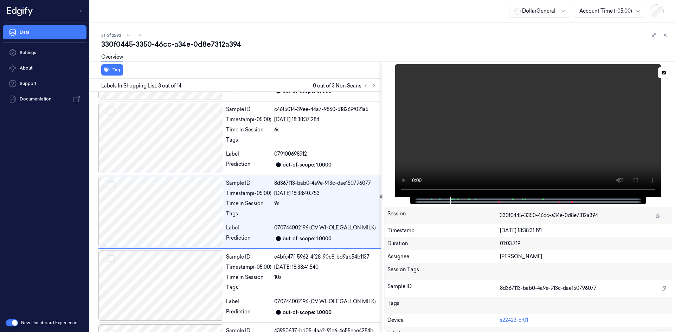
click at [481, 141] on video at bounding box center [528, 130] width 266 height 133
click at [497, 135] on video at bounding box center [528, 130] width 266 height 133
click at [210, 278] on div at bounding box center [160, 286] width 125 height 70
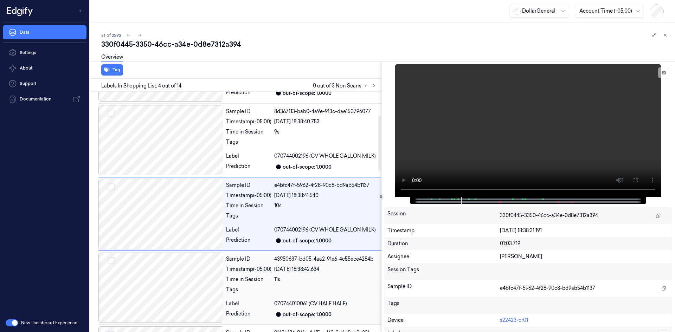
scroll to position [138, 0]
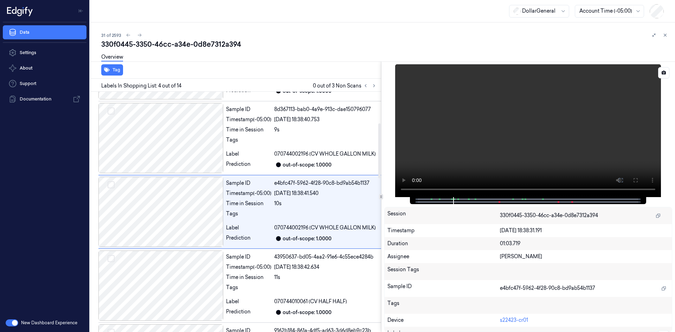
click at [450, 137] on video at bounding box center [528, 130] width 266 height 133
click at [506, 111] on video at bounding box center [528, 130] width 266 height 133
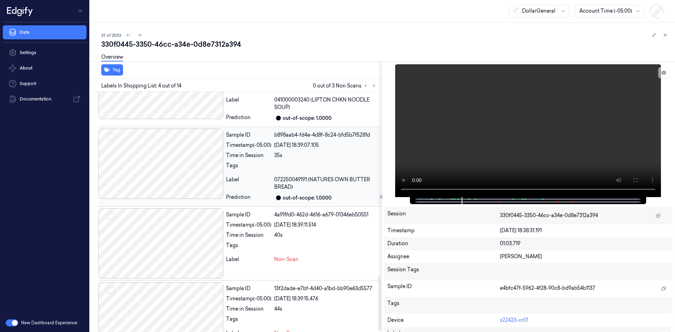
scroll to position [813, 0]
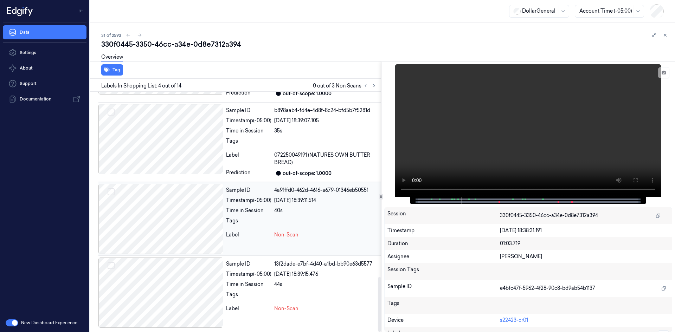
click at [292, 226] on div at bounding box center [326, 222] width 104 height 11
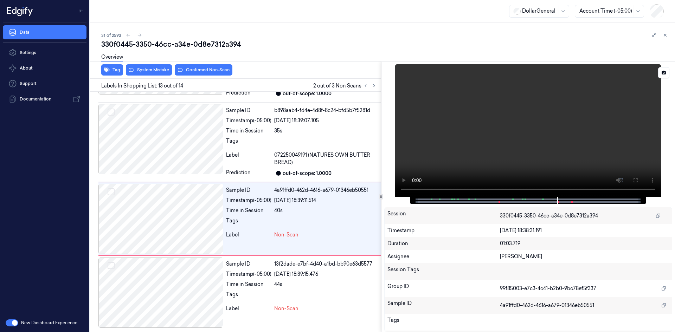
click at [551, 123] on video at bounding box center [528, 130] width 266 height 133
click at [573, 112] on video at bounding box center [528, 130] width 266 height 133
click at [353, 302] on div "Sample ID 13f2dade-e7bf-4d40-a1bd-bb90e63d5577 Timestamp (-05:00) 24/08/2025 18…" at bounding box center [302, 293] width 158 height 70
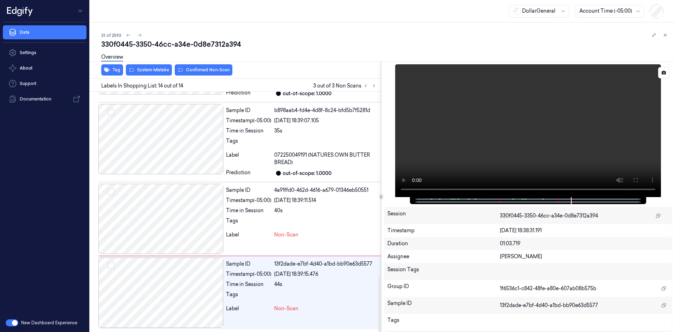
drag, startPoint x: 533, startPoint y: 130, endPoint x: 530, endPoint y: 134, distance: 4.0
click at [532, 131] on video at bounding box center [528, 130] width 266 height 133
click at [499, 113] on video at bounding box center [528, 130] width 266 height 133
click at [297, 228] on div at bounding box center [326, 222] width 104 height 11
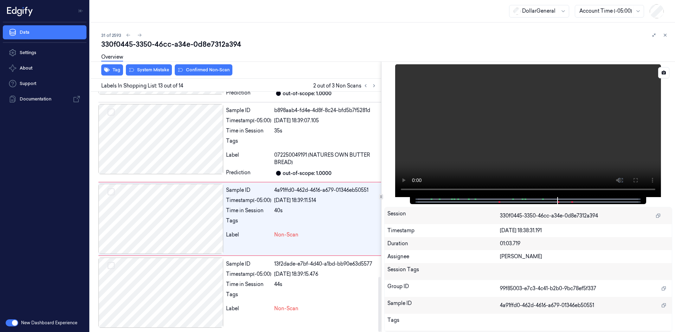
click at [469, 170] on video at bounding box center [528, 130] width 266 height 133
drag, startPoint x: 466, startPoint y: 171, endPoint x: 452, endPoint y: 180, distance: 17.0
click at [466, 171] on video at bounding box center [528, 130] width 266 height 133
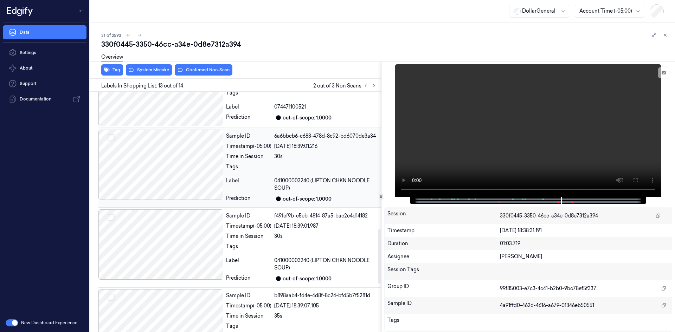
scroll to position [602, 0]
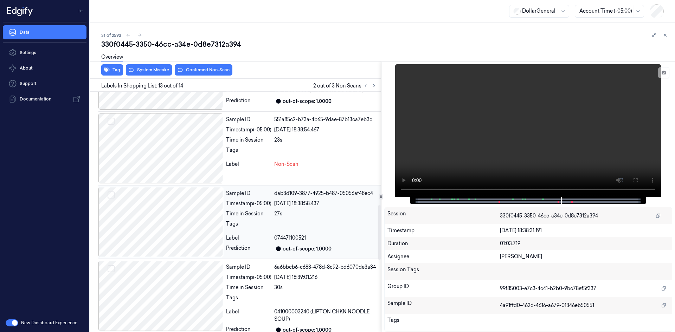
click at [266, 237] on div "Label" at bounding box center [248, 238] width 45 height 7
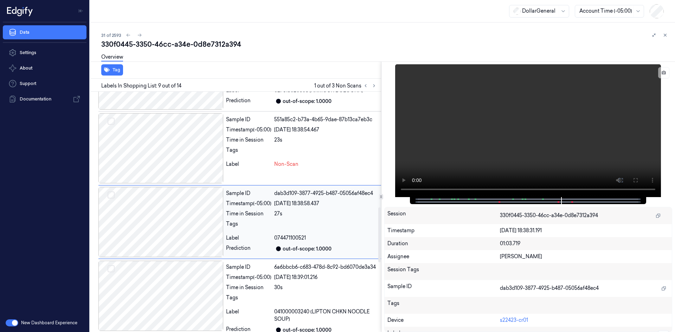
scroll to position [507, 0]
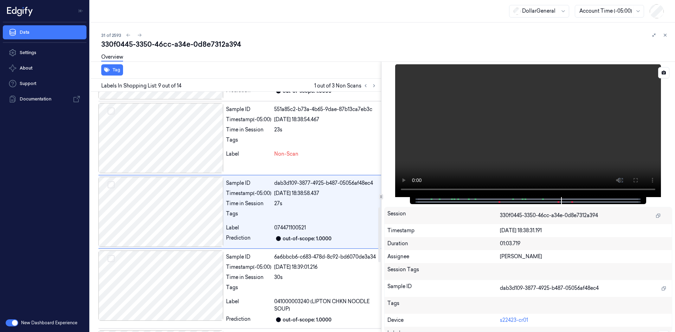
click at [505, 140] on video at bounding box center [528, 130] width 266 height 133
click at [495, 145] on video at bounding box center [528, 130] width 266 height 133
click at [256, 284] on div "Tags" at bounding box center [248, 289] width 45 height 11
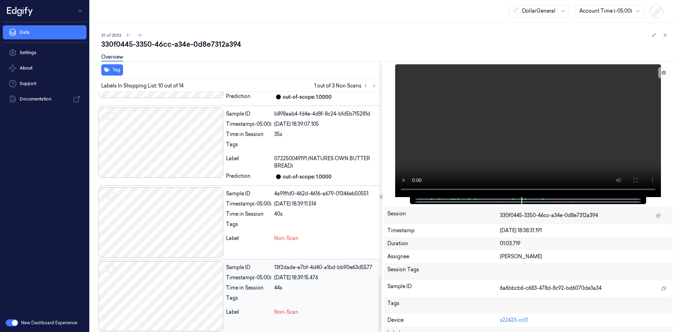
scroll to position [813, 0]
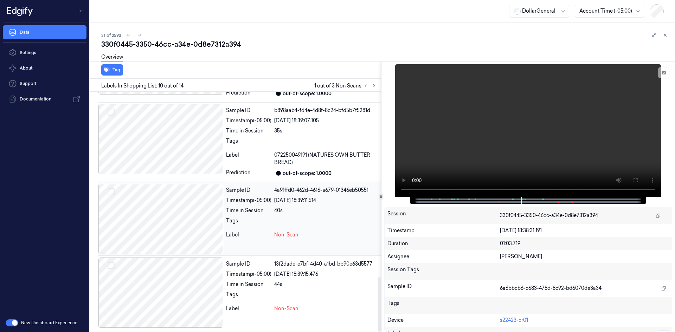
click at [263, 217] on div "Sample ID 4a91ffd0-462d-4616-a679-01346eb50551 Timestamp (-05:00) 24/08/2025 18…" at bounding box center [302, 219] width 158 height 70
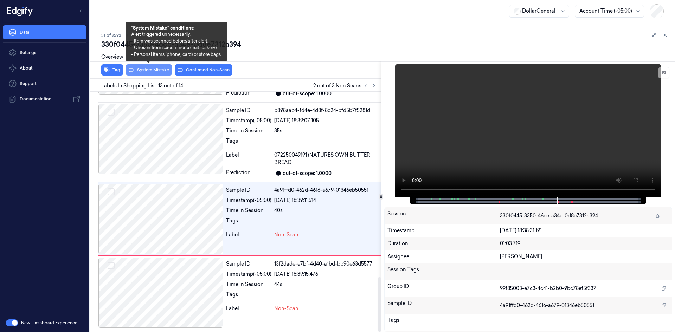
click at [143, 72] on button "System Mistake" at bounding box center [149, 69] width 46 height 11
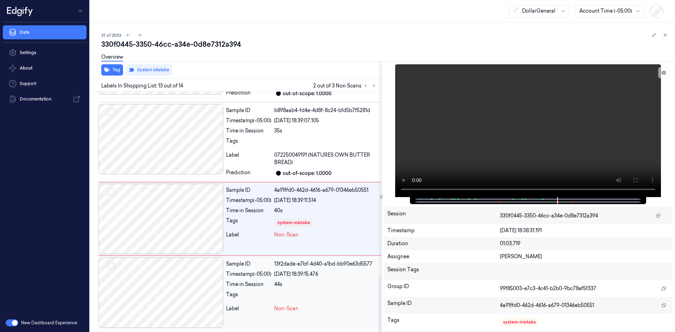
click at [266, 284] on div "Time in Session" at bounding box center [248, 284] width 45 height 7
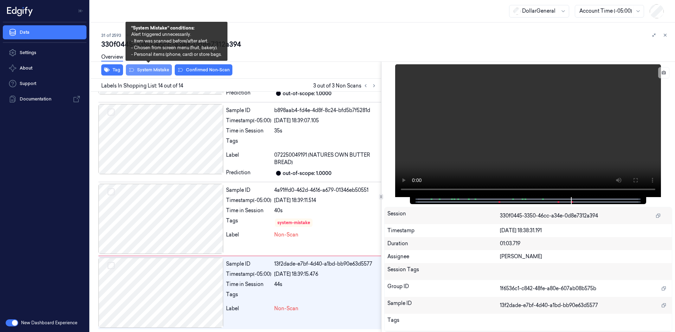
click at [155, 75] on button "System Mistake" at bounding box center [149, 69] width 46 height 11
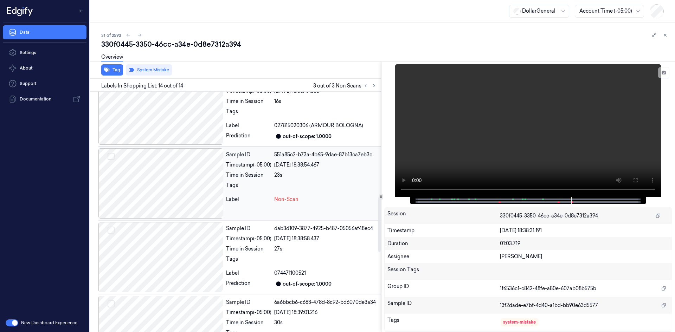
click at [289, 189] on div at bounding box center [326, 187] width 104 height 11
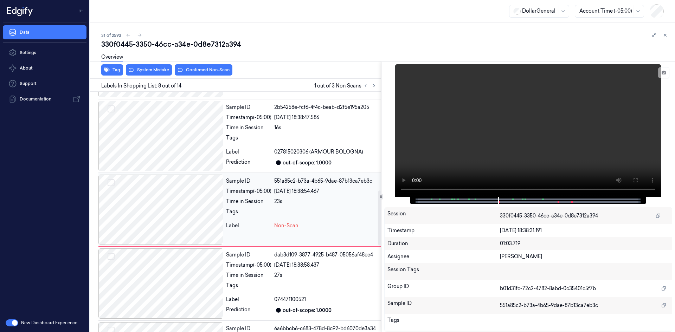
scroll to position [433, 0]
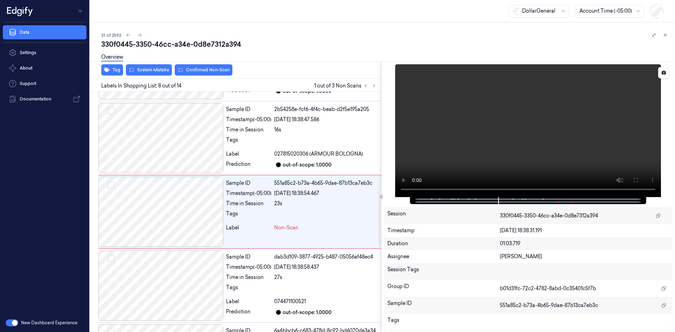
click at [476, 116] on video at bounding box center [528, 130] width 266 height 133
drag, startPoint x: 473, startPoint y: 119, endPoint x: 457, endPoint y: 142, distance: 27.8
click at [471, 124] on video at bounding box center [528, 130] width 266 height 133
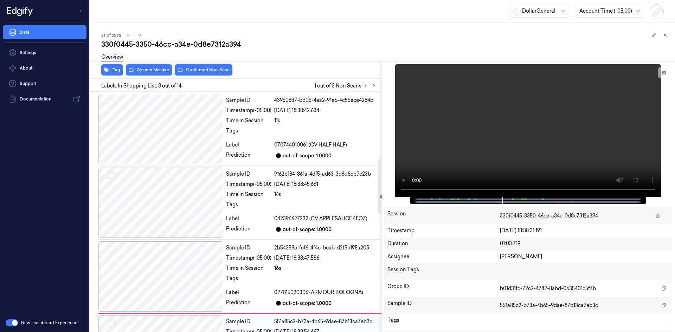
scroll to position [293, 0]
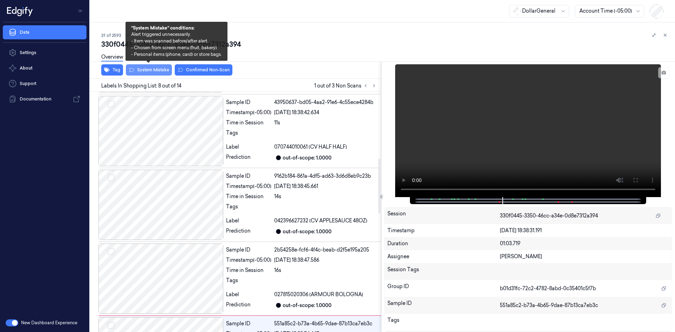
click at [162, 69] on button "System Mistake" at bounding box center [149, 69] width 46 height 11
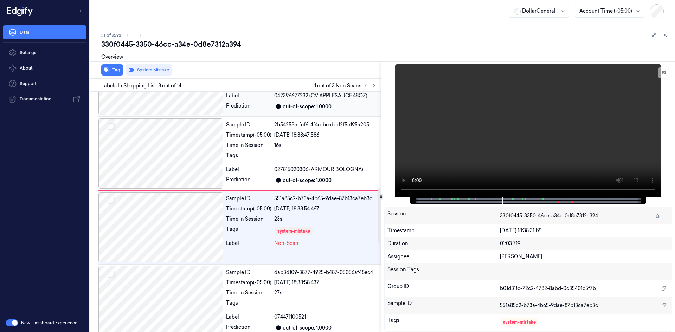
scroll to position [433, 0]
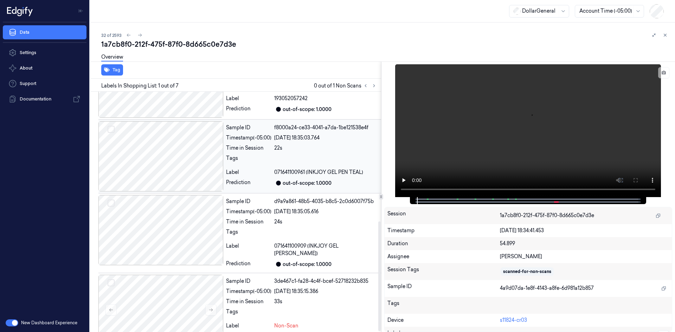
scroll to position [284, 0]
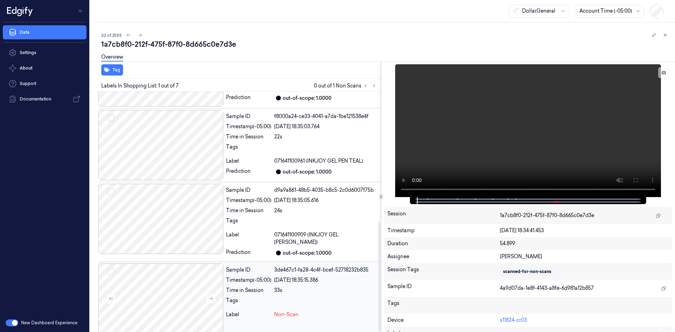
click at [305, 301] on div at bounding box center [326, 302] width 104 height 11
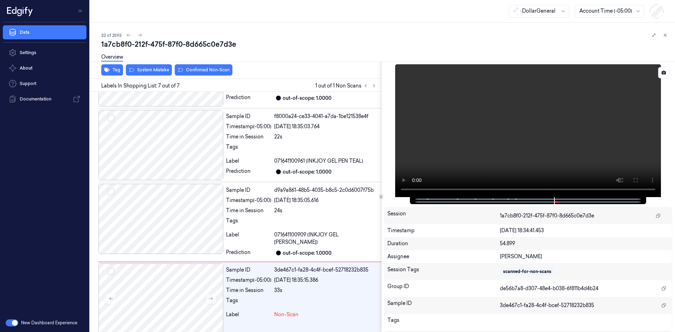
click at [506, 140] on video at bounding box center [528, 130] width 266 height 133
click at [503, 135] on video at bounding box center [528, 130] width 266 height 133
drag, startPoint x: 222, startPoint y: 295, endPoint x: 214, endPoint y: 308, distance: 15.3
click at [220, 299] on div at bounding box center [160, 299] width 125 height 70
click at [480, 156] on video at bounding box center [528, 130] width 266 height 133
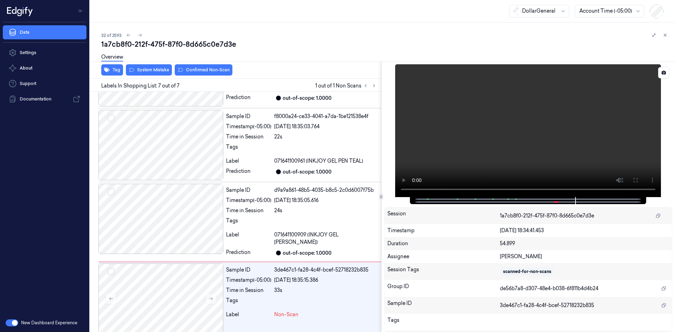
click at [522, 153] on video at bounding box center [528, 130] width 266 height 133
click at [284, 211] on div "24s" at bounding box center [326, 210] width 104 height 7
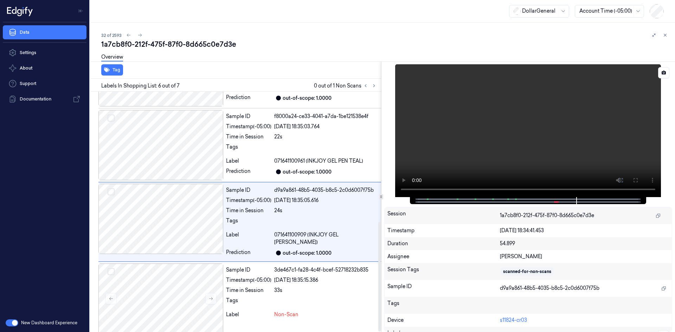
click at [573, 95] on video at bounding box center [528, 130] width 266 height 133
click at [533, 117] on video at bounding box center [528, 130] width 266 height 133
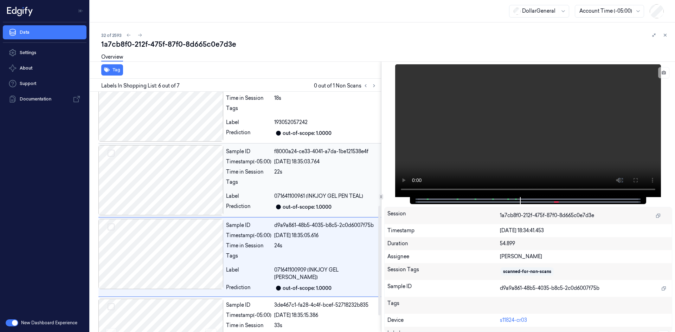
click at [205, 170] on div at bounding box center [160, 180] width 125 height 70
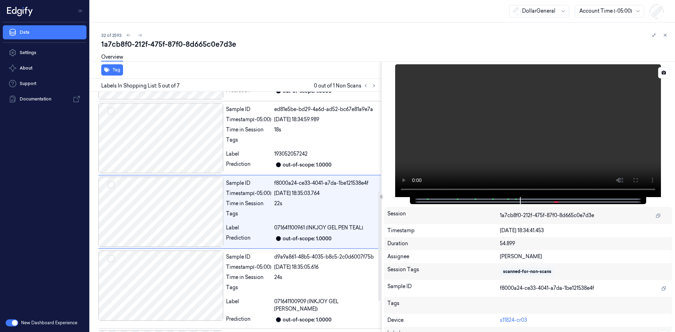
click at [527, 144] on video at bounding box center [528, 130] width 266 height 133
click at [493, 140] on video at bounding box center [528, 130] width 266 height 133
click at [249, 116] on div "Timestamp (-05:00)" at bounding box center [248, 119] width 45 height 7
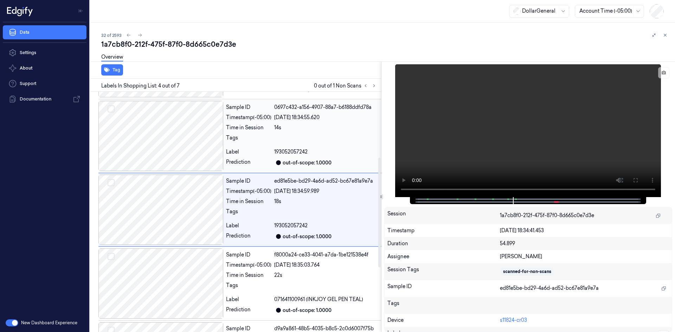
scroll to position [144, 0]
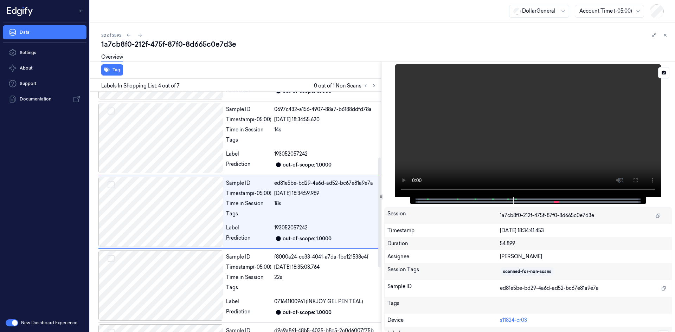
click at [563, 97] on video at bounding box center [528, 130] width 266 height 133
click at [518, 113] on video at bounding box center [528, 130] width 266 height 133
click at [325, 141] on div at bounding box center [326, 141] width 104 height 11
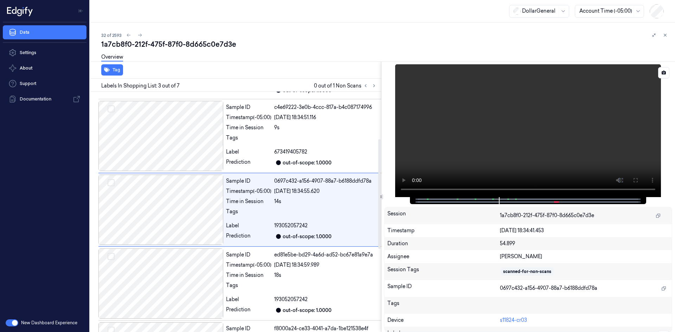
scroll to position [70, 0]
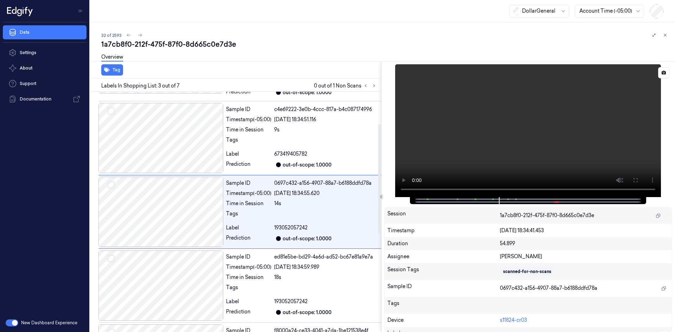
click at [493, 124] on video at bounding box center [528, 130] width 266 height 133
click at [303, 297] on div "Sample ID ed81e5be-bd29-4a6d-ad52-bc67e81a9e7a Timestamp (-05:00) 24/08/2025 18…" at bounding box center [302, 286] width 158 height 70
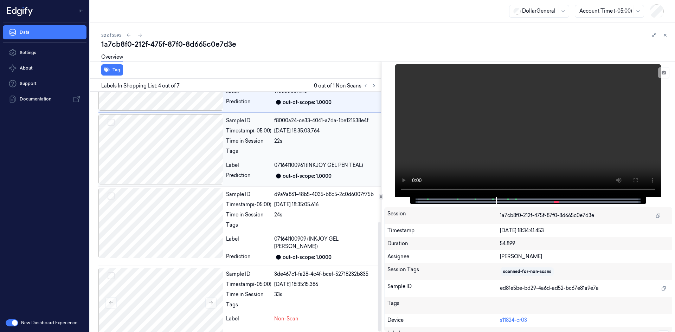
scroll to position [284, 0]
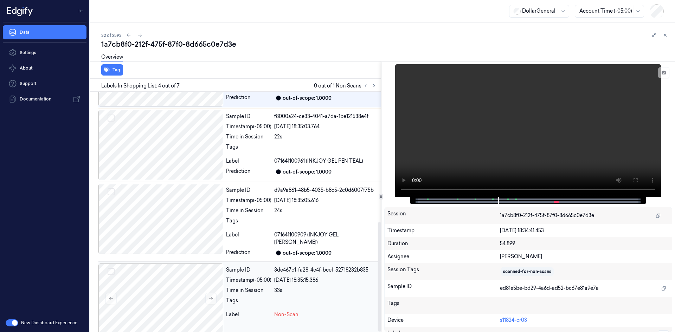
click at [258, 311] on div "Label" at bounding box center [248, 314] width 45 height 7
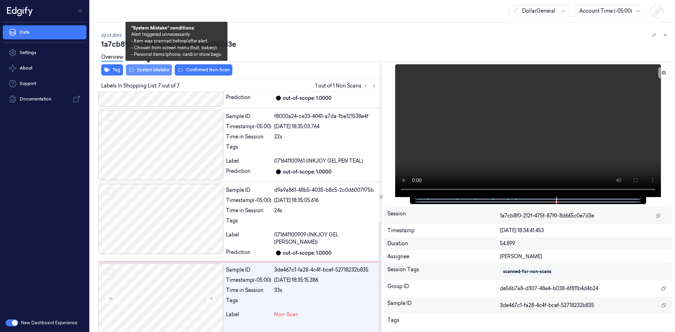
click at [166, 69] on button "System Mistake" at bounding box center [149, 69] width 46 height 11
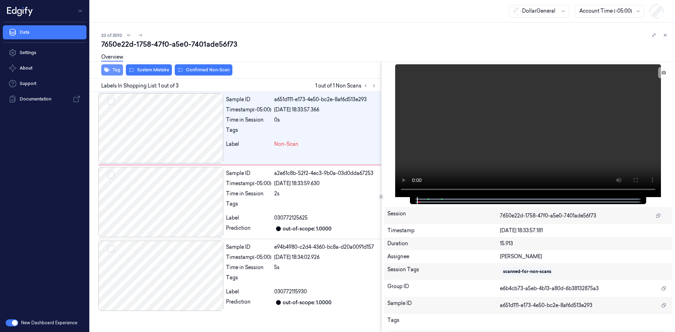
click at [119, 71] on button "Tag" at bounding box center [112, 69] width 22 height 11
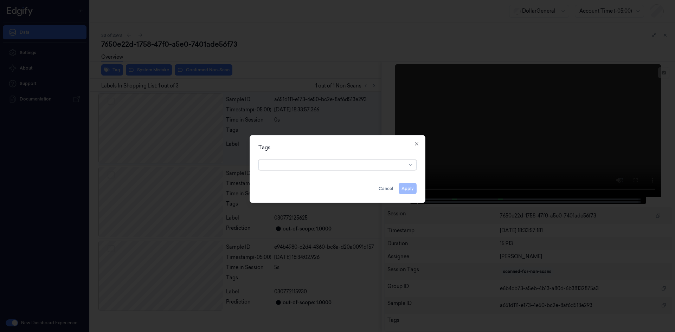
click at [306, 166] on div at bounding box center [334, 164] width 143 height 7
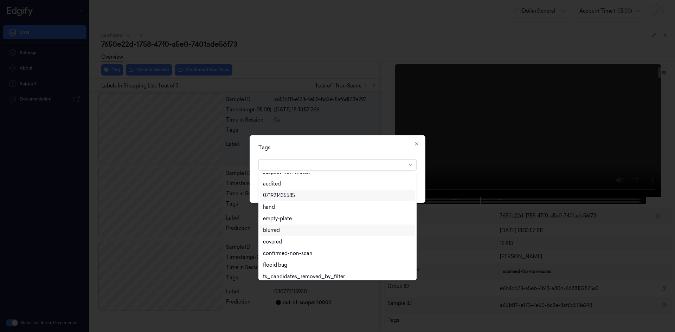
scroll to position [127, 0]
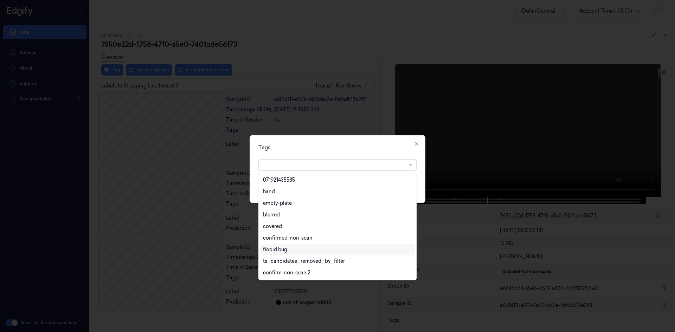
click at [291, 253] on div "flooid bug" at bounding box center [337, 249] width 149 height 7
click at [386, 148] on div "Tags" at bounding box center [337, 147] width 158 height 7
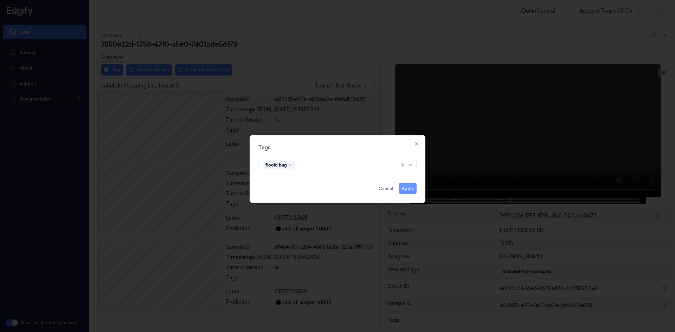
click at [405, 188] on button "Apply" at bounding box center [408, 188] width 18 height 11
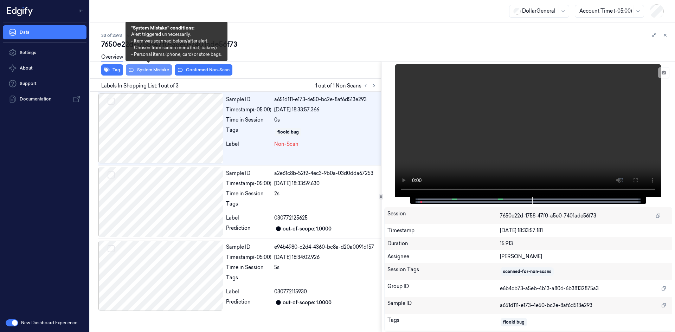
click at [148, 71] on button "System Mistake" at bounding box center [149, 69] width 46 height 11
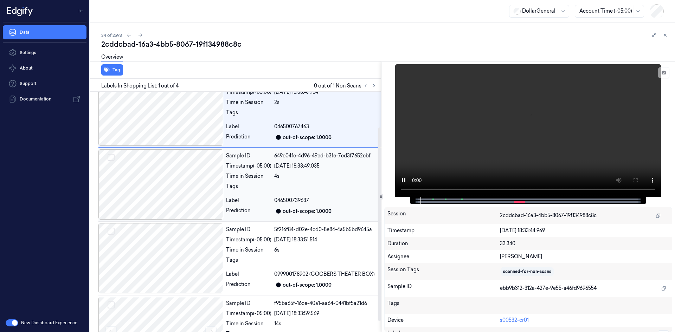
scroll to position [57, 0]
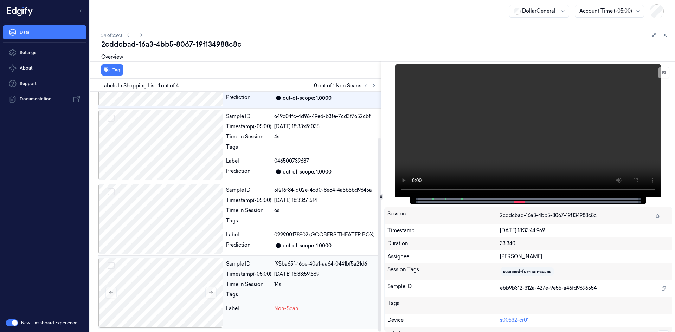
click at [308, 284] on div "14s" at bounding box center [326, 284] width 104 height 7
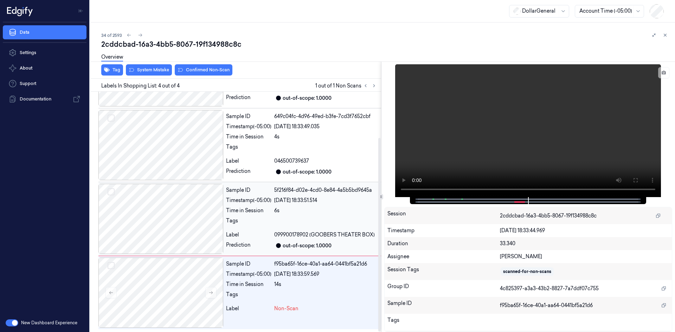
click at [248, 223] on div "Tags" at bounding box center [248, 222] width 45 height 11
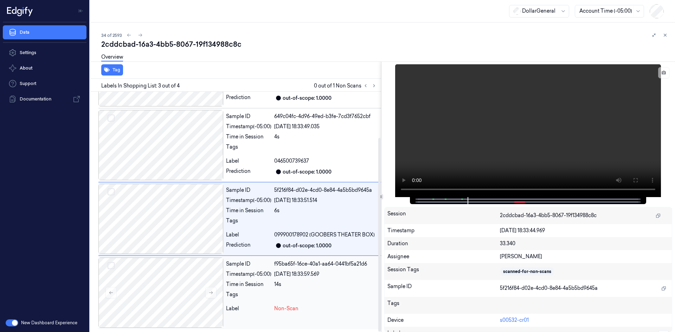
click at [275, 286] on div "14s" at bounding box center [326, 284] width 104 height 7
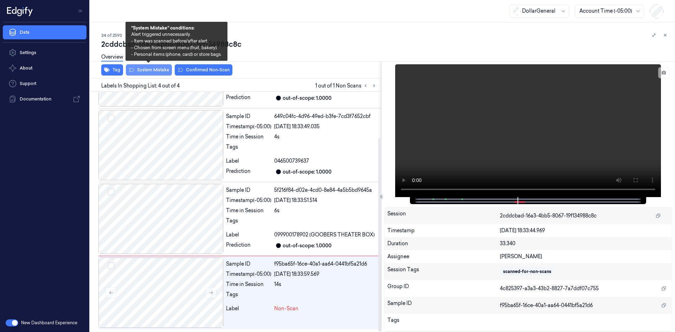
click at [137, 70] on button "System Mistake" at bounding box center [149, 69] width 46 height 11
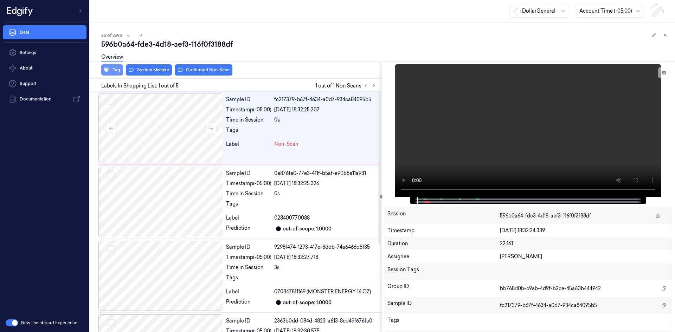
click at [117, 72] on button "Tag" at bounding box center [112, 69] width 22 height 11
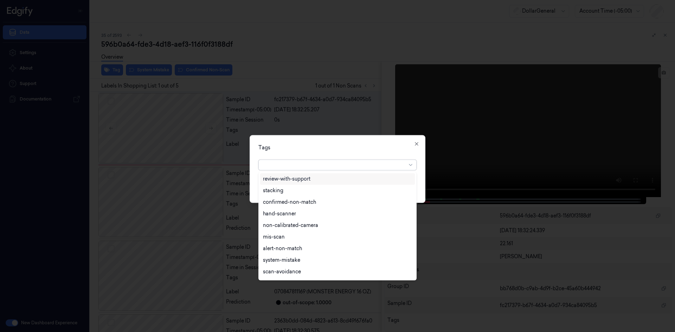
click at [361, 164] on div at bounding box center [334, 164] width 143 height 7
click at [287, 218] on div "flooid bug" at bounding box center [275, 214] width 24 height 7
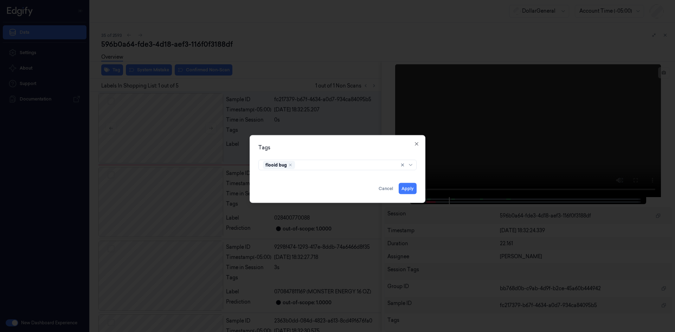
click at [386, 150] on div "Tags" at bounding box center [337, 147] width 158 height 7
click at [411, 192] on button "Apply" at bounding box center [408, 188] width 18 height 11
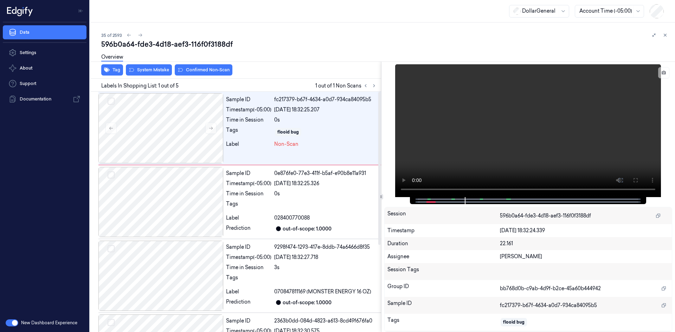
click at [158, 67] on div "Overview" at bounding box center [385, 58] width 568 height 18
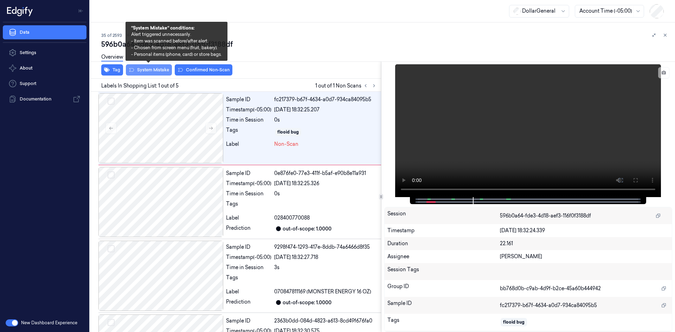
click at [161, 73] on button "System Mistake" at bounding box center [149, 69] width 46 height 11
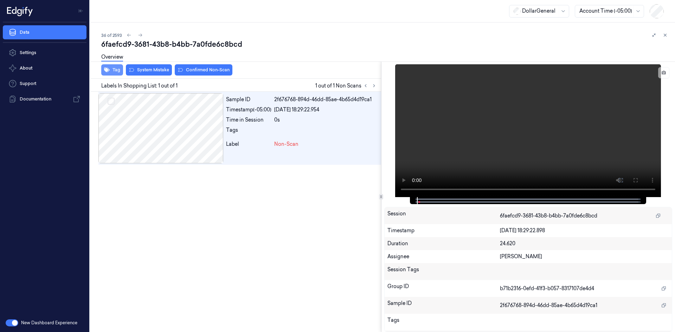
click at [115, 72] on button "Tag" at bounding box center [112, 69] width 22 height 11
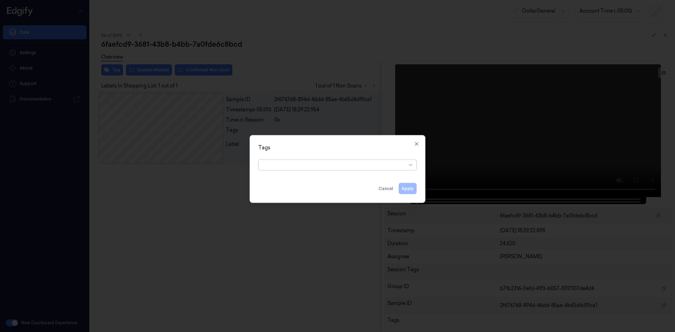
click at [330, 167] on div at bounding box center [334, 164] width 143 height 7
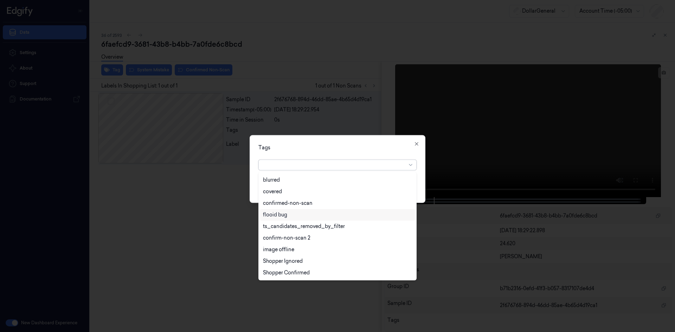
click at [298, 217] on div "flooid bug" at bounding box center [337, 214] width 149 height 7
click at [366, 150] on div "Tags" at bounding box center [337, 147] width 158 height 7
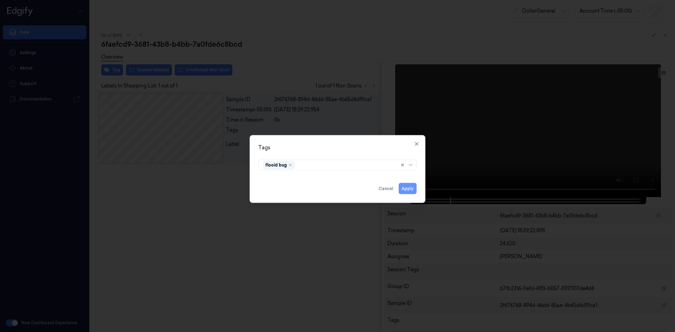
click at [408, 192] on button "Apply" at bounding box center [408, 188] width 18 height 11
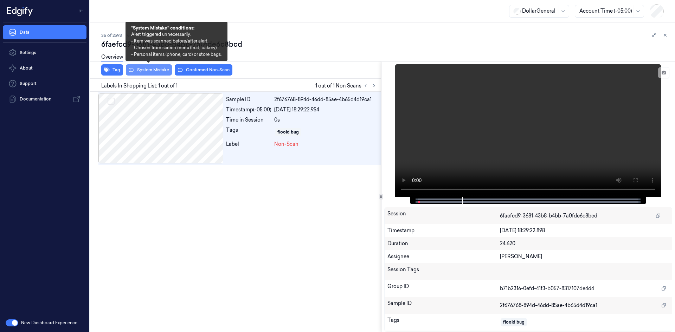
click at [153, 69] on button "System Mistake" at bounding box center [149, 69] width 46 height 11
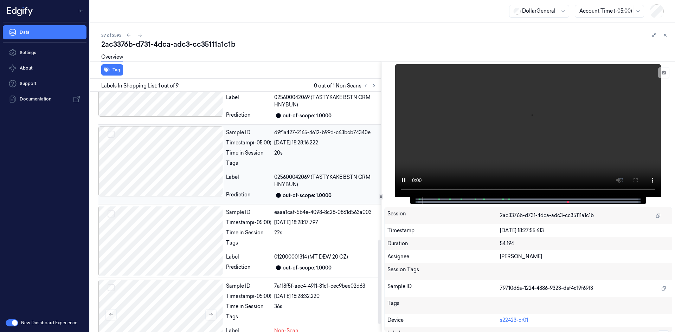
scroll to position [444, 0]
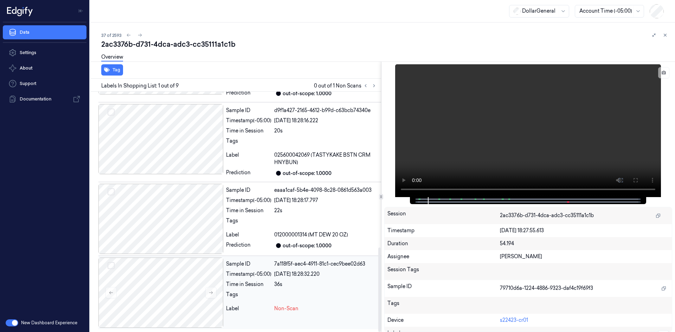
click at [293, 289] on div "Sample ID 7a118f5f-aec4-4911-81c1-cec9bee02d63 Timestamp (-05:00) 24/08/2025 18…" at bounding box center [302, 293] width 158 height 70
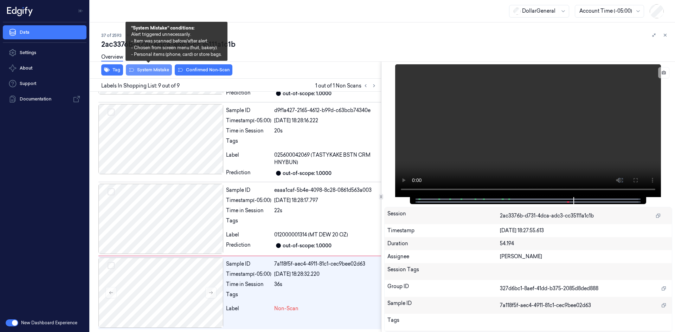
click at [154, 70] on button "System Mistake" at bounding box center [149, 69] width 46 height 11
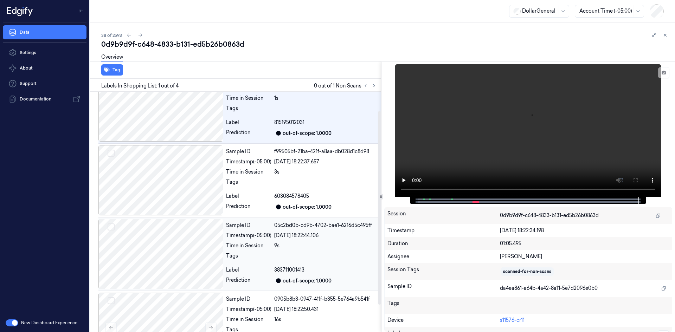
scroll to position [57, 0]
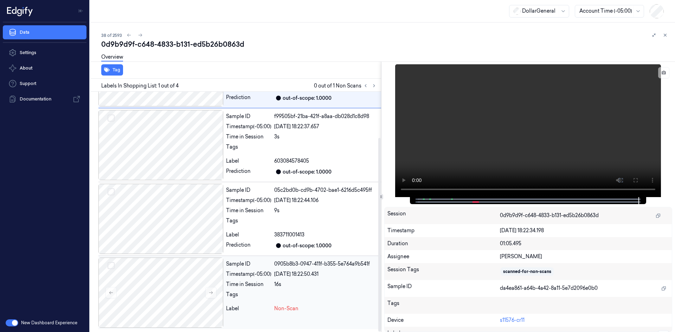
click at [285, 282] on div "16s" at bounding box center [326, 284] width 104 height 7
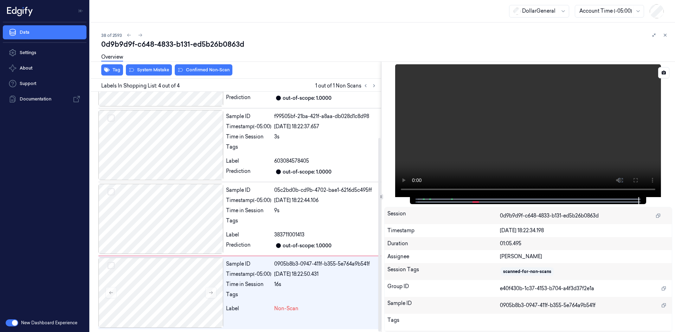
click at [564, 136] on video at bounding box center [528, 130] width 266 height 133
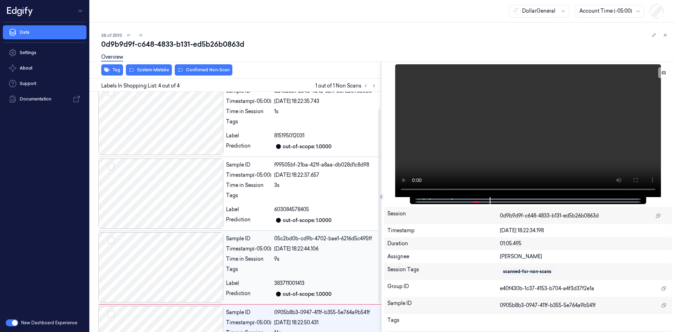
scroll to position [0, 0]
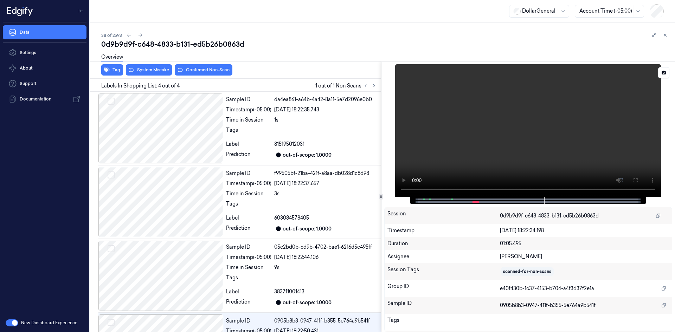
click at [532, 149] on video at bounding box center [528, 130] width 266 height 133
click at [332, 126] on div "Sample ID da4ea861-a64b-4a42-8a11-5e7d2096e0b0 Timestamp (-05:00) 24/08/2025 18…" at bounding box center [302, 128] width 158 height 70
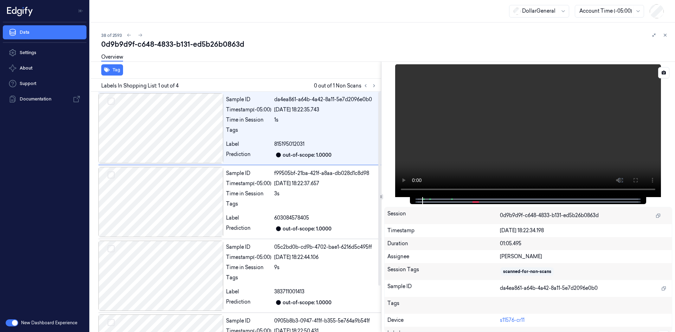
click at [533, 126] on video at bounding box center [528, 130] width 266 height 133
click at [523, 119] on video at bounding box center [528, 130] width 266 height 133
click at [252, 181] on div "Timestamp (-05:00)" at bounding box center [248, 183] width 45 height 7
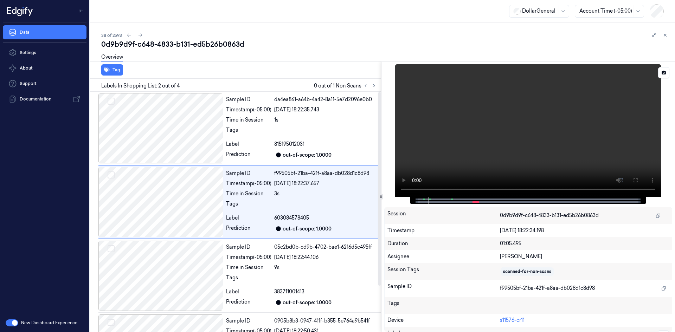
click at [625, 130] on video at bounding box center [528, 130] width 266 height 133
click at [323, 253] on div "Sample ID 05c2bd0b-cd9b-4702-bae1-6216d5c495ff Timestamp (-05:00) 24/08/2025 18…" at bounding box center [302, 276] width 158 height 70
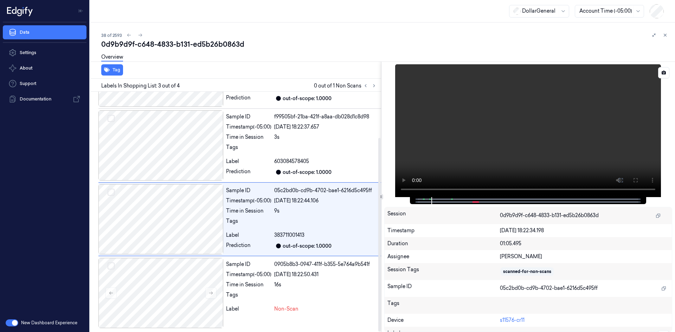
scroll to position [57, 0]
click at [308, 292] on div at bounding box center [326, 296] width 104 height 11
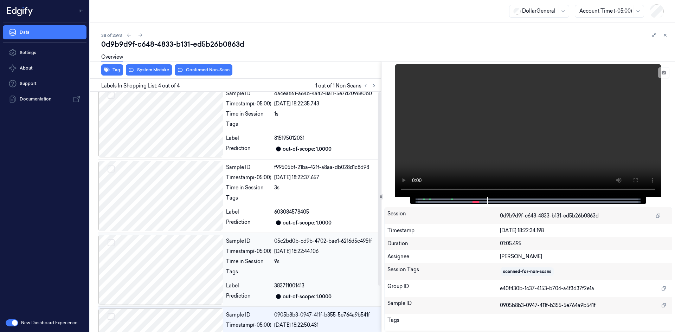
scroll to position [0, 0]
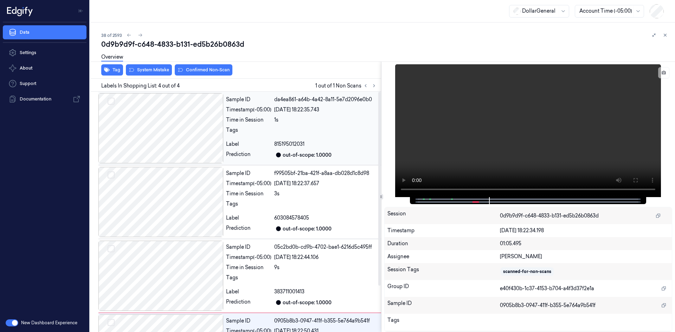
click at [333, 113] on div "24/08/2025 18:22:35.743" at bounding box center [326, 109] width 104 height 7
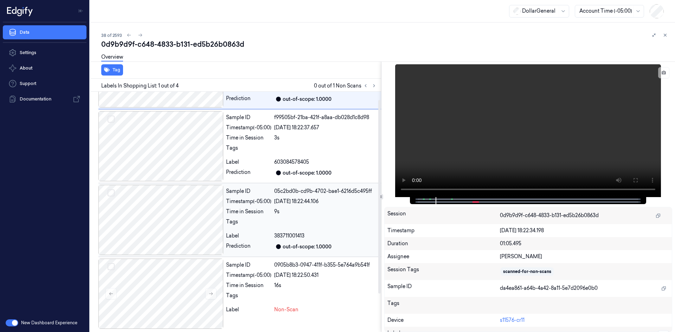
scroll to position [57, 0]
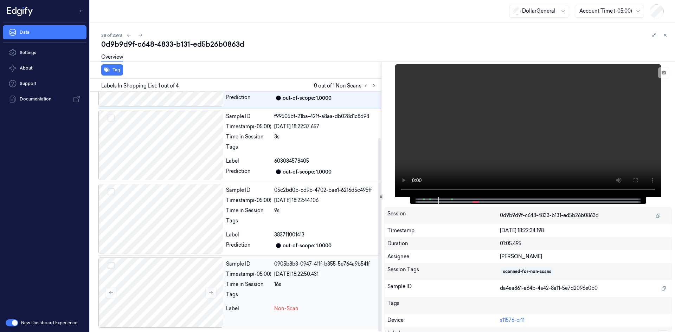
drag, startPoint x: 277, startPoint y: 304, endPoint x: 282, endPoint y: 300, distance: 6.7
click at [277, 304] on div "Sample ID 0905b8b3-0947-411f-b355-5e764a9b541f Timestamp (-05:00) 24/08/2025 18…" at bounding box center [302, 293] width 158 height 70
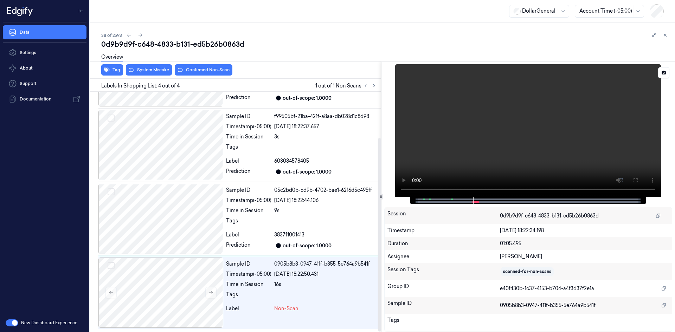
click at [513, 127] on video at bounding box center [528, 130] width 266 height 133
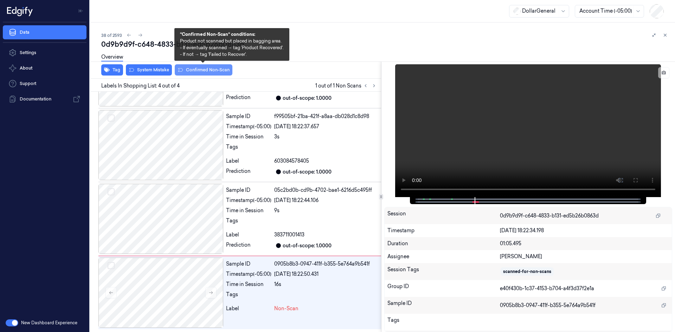
click at [210, 71] on button "Confirmed Non-Scan" at bounding box center [204, 69] width 58 height 11
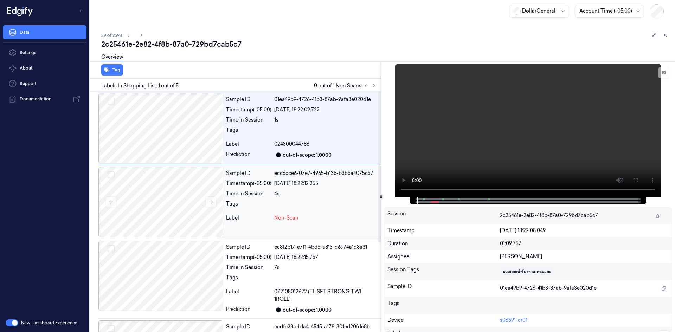
click at [279, 197] on div "4s" at bounding box center [326, 193] width 104 height 7
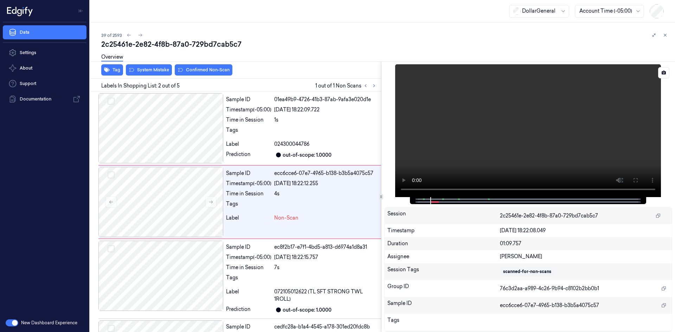
click at [490, 142] on video at bounding box center [528, 130] width 266 height 133
click at [489, 142] on video at bounding box center [528, 130] width 266 height 133
click at [463, 144] on video at bounding box center [528, 130] width 266 height 133
click at [484, 125] on video at bounding box center [528, 130] width 266 height 133
click at [247, 258] on div "Timestamp (-05:00)" at bounding box center [248, 257] width 45 height 7
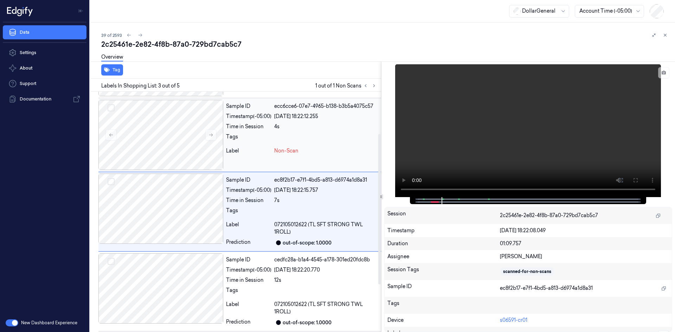
click at [291, 140] on div at bounding box center [326, 138] width 104 height 11
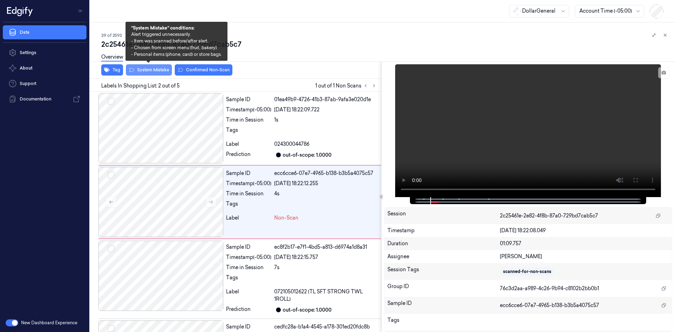
click at [151, 75] on button "System Mistake" at bounding box center [149, 69] width 46 height 11
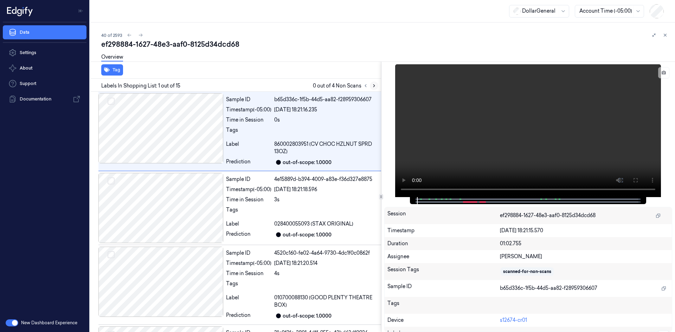
click at [376, 83] on icon at bounding box center [374, 85] width 5 height 5
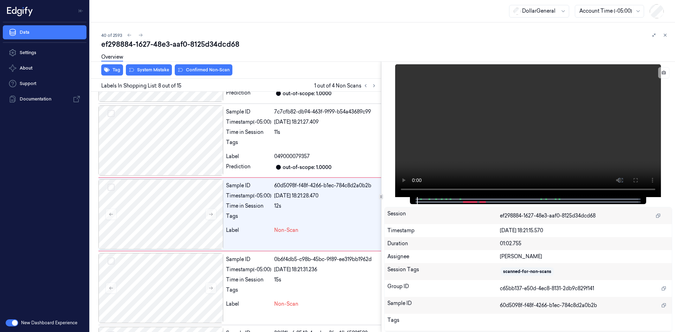
scroll to position [445, 0]
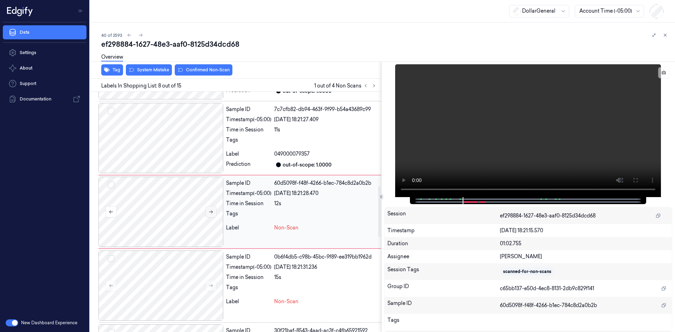
click at [212, 214] on icon at bounding box center [210, 212] width 5 height 5
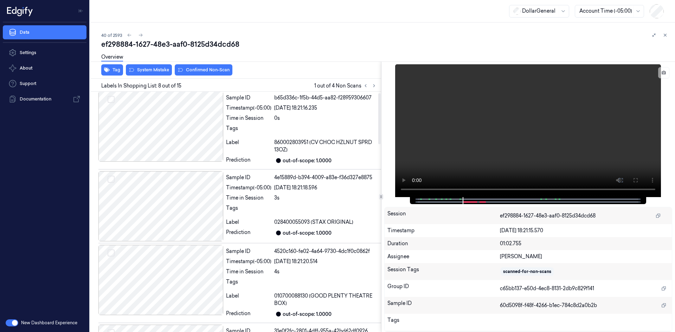
scroll to position [0, 0]
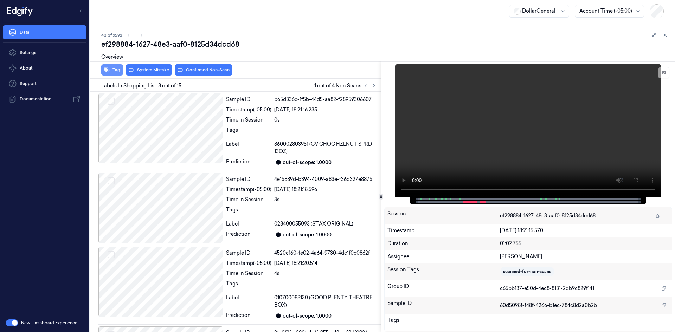
drag, startPoint x: 114, startPoint y: 65, endPoint x: 110, endPoint y: 71, distance: 6.5
click at [111, 69] on div "ef298884-1627-48e3-aaf0-8125d34dcd68 Overview Tag System Mistake Confirmed Non-…" at bounding box center [385, 185] width 568 height 293
click at [110, 71] on button "Tag" at bounding box center [112, 69] width 22 height 11
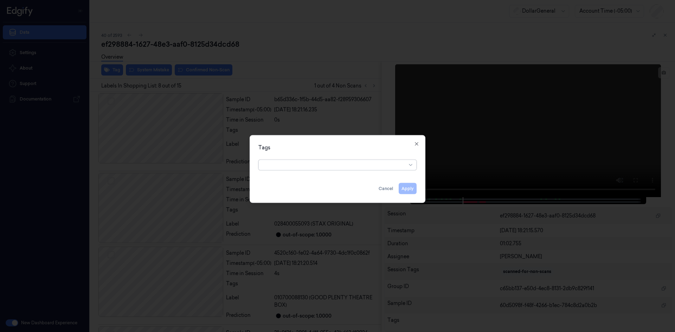
click at [294, 161] on div at bounding box center [334, 165] width 143 height 10
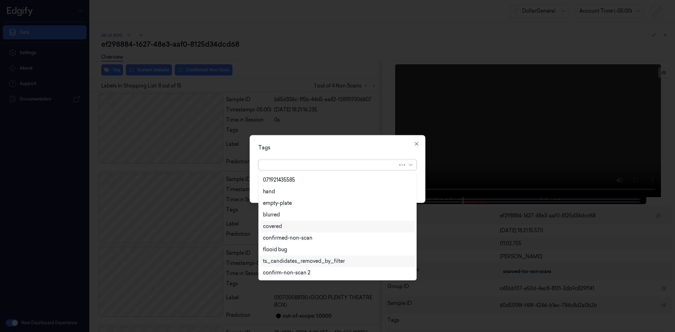
scroll to position [161, 0]
click at [418, 141] on div "Tags 23 results available. Use Up and Down to choose options, press Enter to se…" at bounding box center [338, 169] width 176 height 68
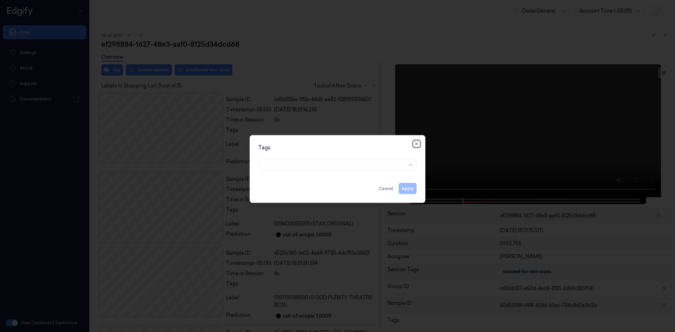
click at [418, 143] on icon "button" at bounding box center [417, 144] width 6 height 6
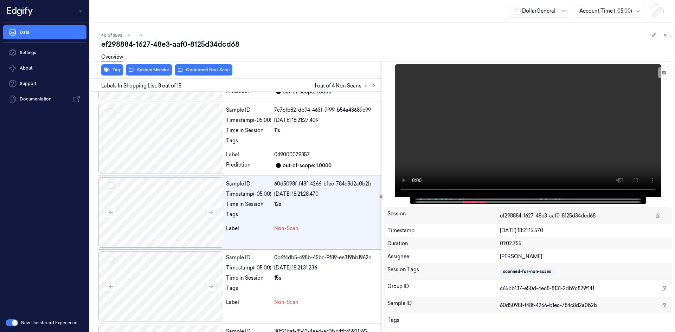
scroll to position [445, 0]
